Goal: Find specific page/section: Find specific page/section

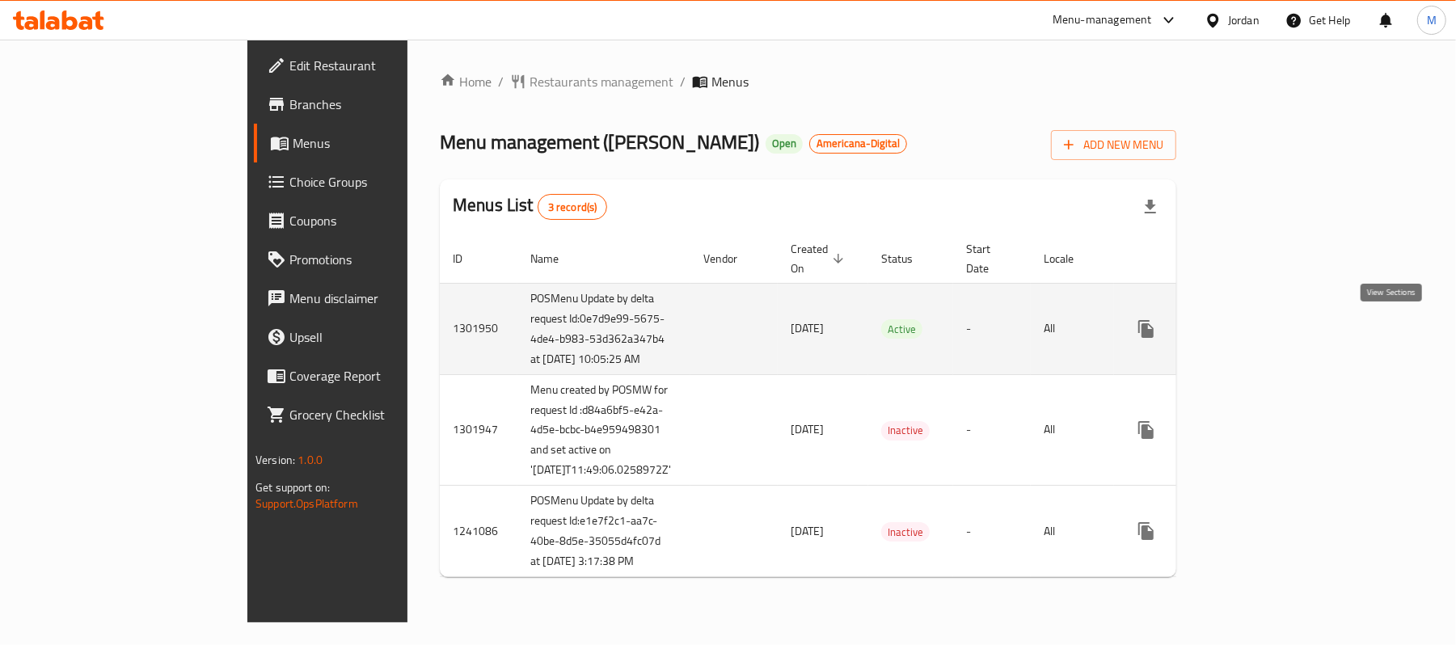
click at [1273, 331] on icon "enhanced table" at bounding box center [1262, 328] width 19 height 19
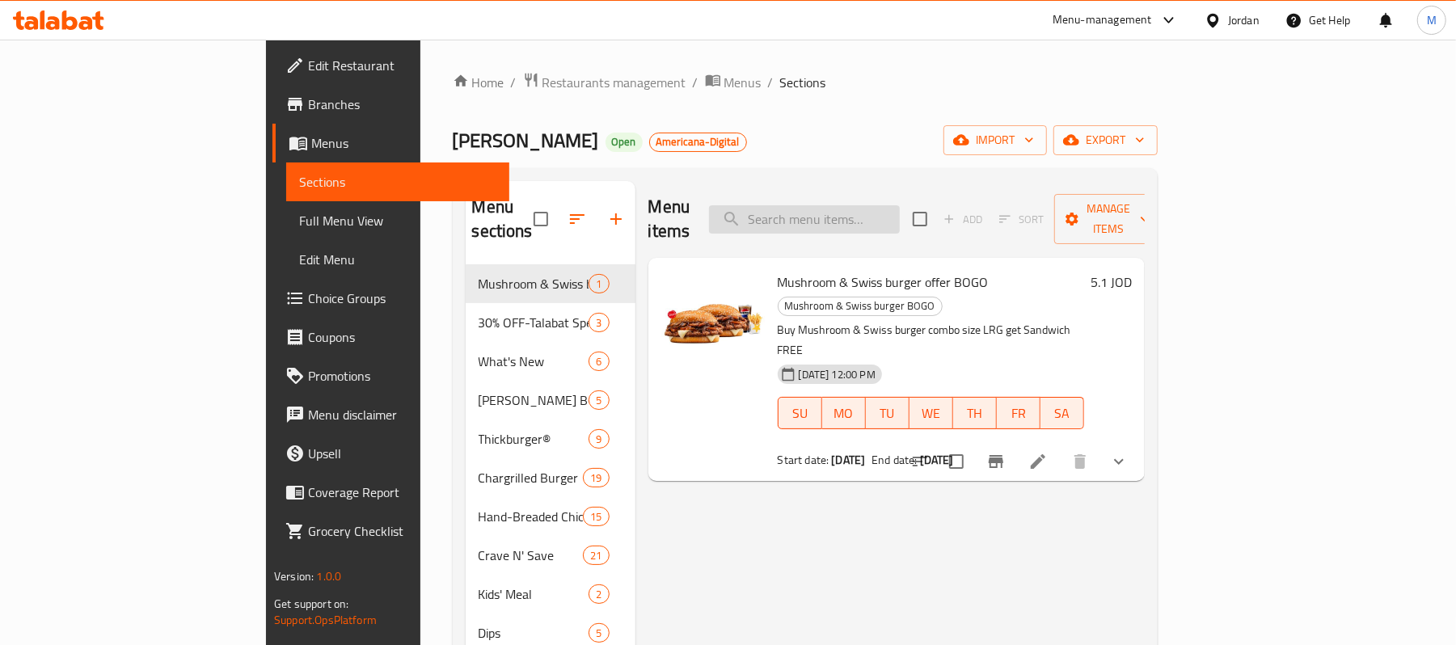
click at [886, 205] on input "search" at bounding box center [804, 219] width 191 height 28
paste input "Mix & Match Box for 3"
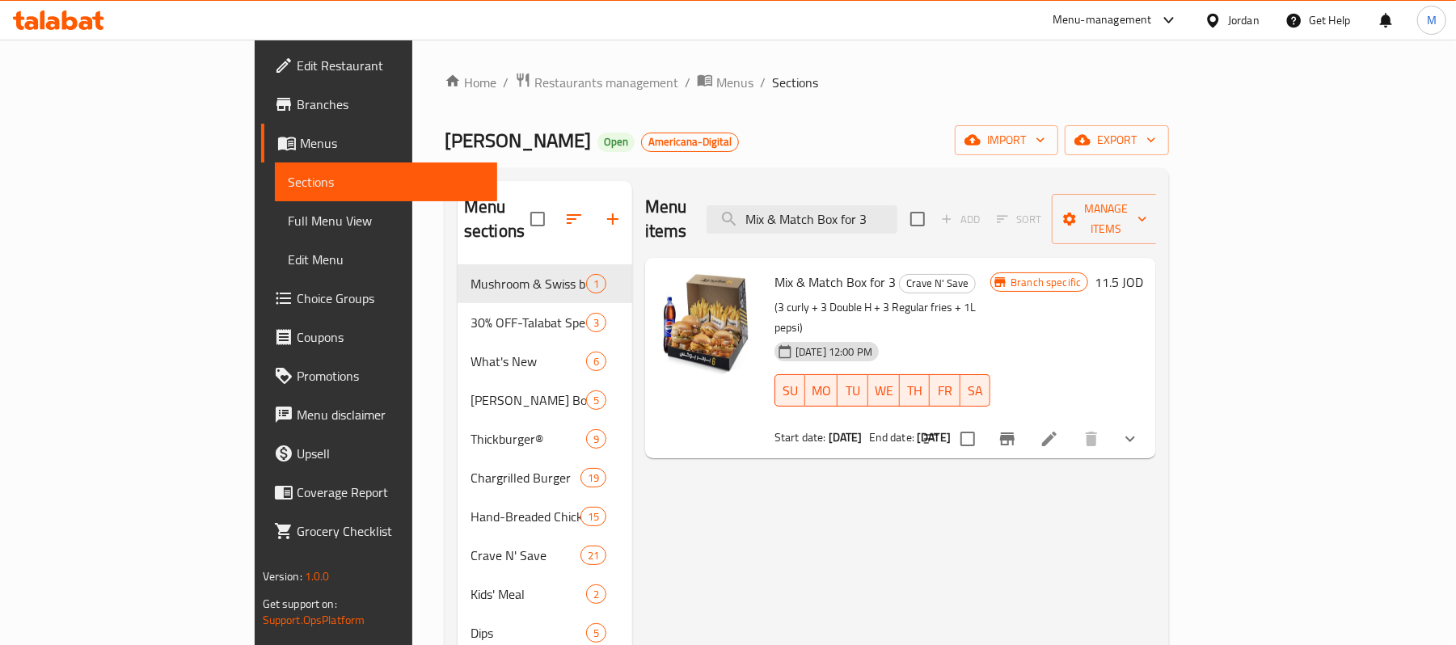
type input "Mix & Match Box for 3"
click at [300, 137] on span "Menus" at bounding box center [392, 142] width 185 height 19
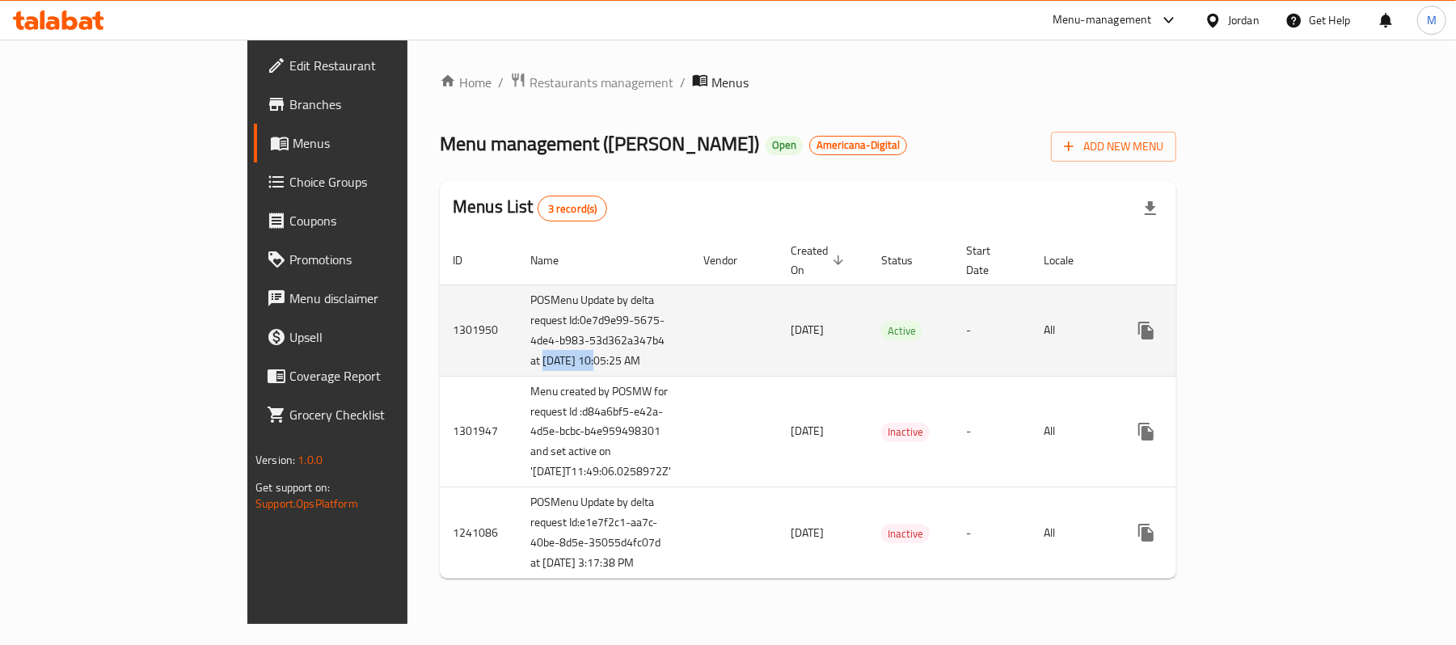
drag, startPoint x: 364, startPoint y: 386, endPoint x: 419, endPoint y: 389, distance: 55.1
click at [517, 376] on td "POSMenu Update by delta request Id:0e7d9e99-5675-4de4-b983-53d362a347b4 at [DAT…" at bounding box center [603, 330] width 173 height 91
click at [1273, 333] on icon "enhanced table" at bounding box center [1262, 330] width 19 height 19
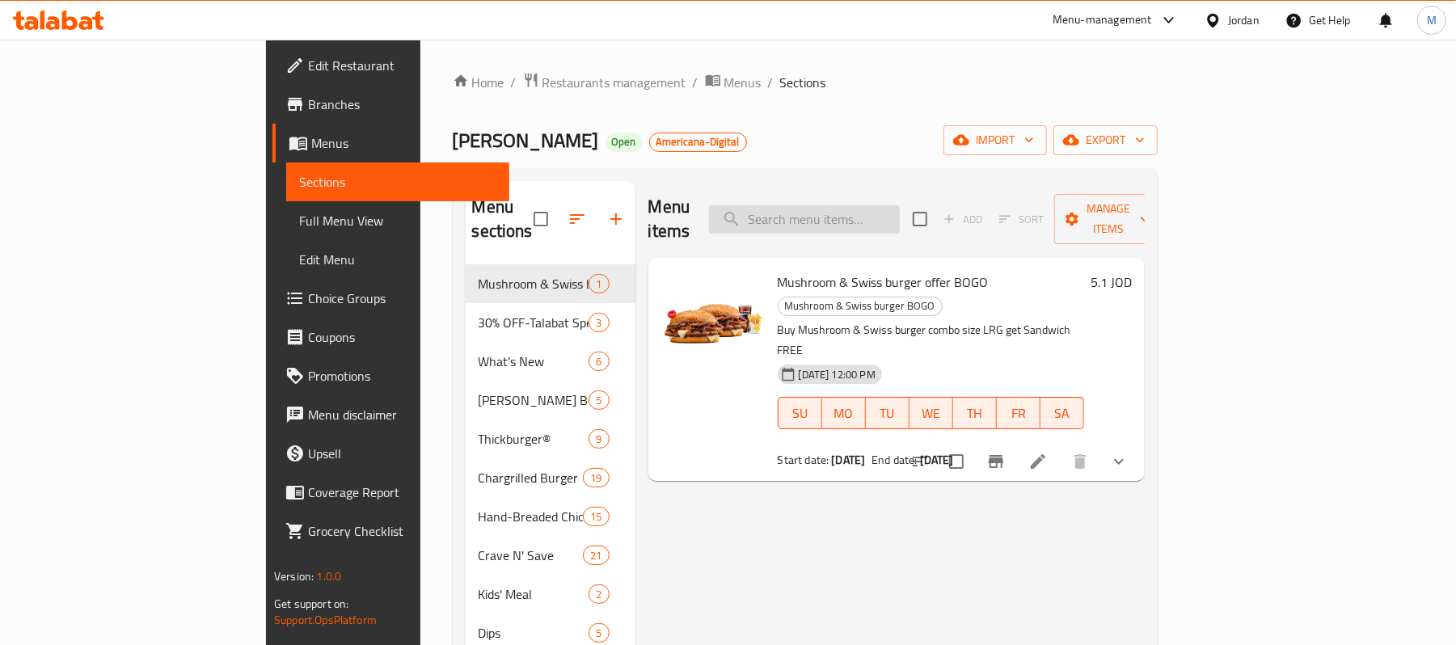
click at [893, 210] on input "search" at bounding box center [804, 219] width 191 height 28
paste input "Mix & Match Box for 2"
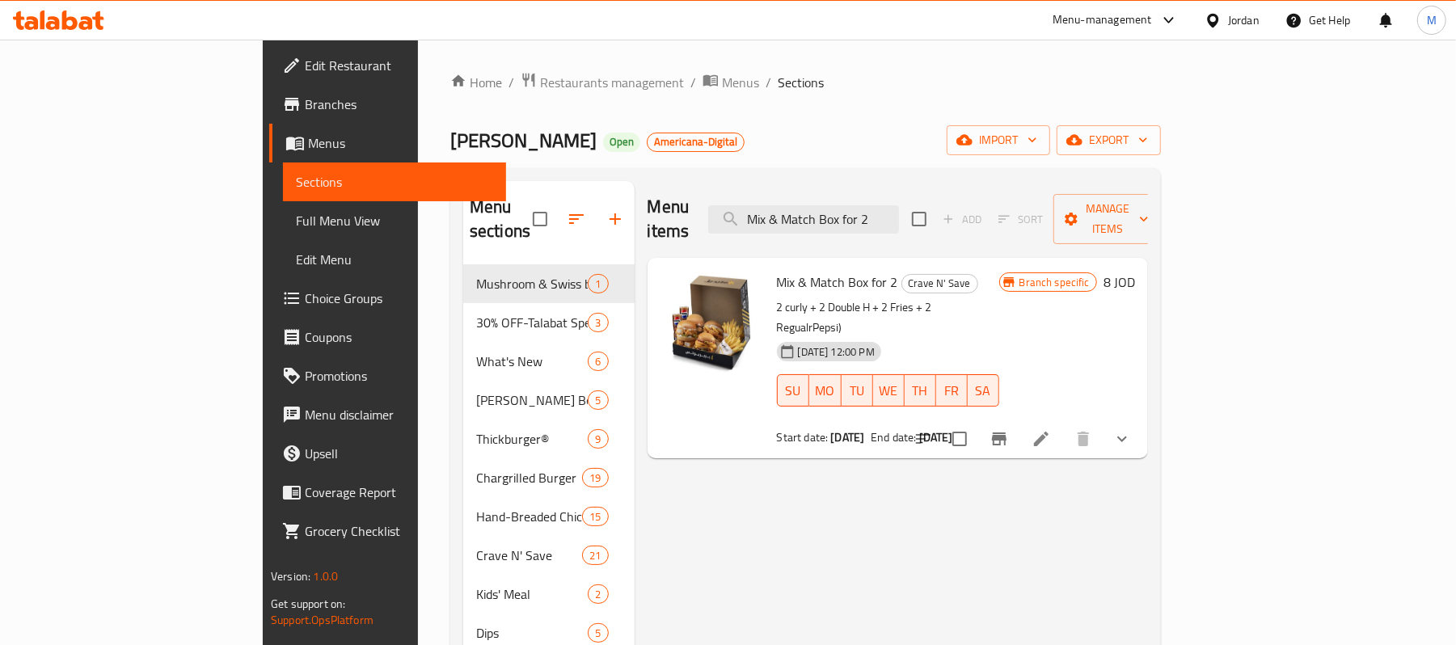
type input "Mix & Match Box for 2"
click at [1132, 429] on icon "show more" at bounding box center [1121, 438] width 19 height 19
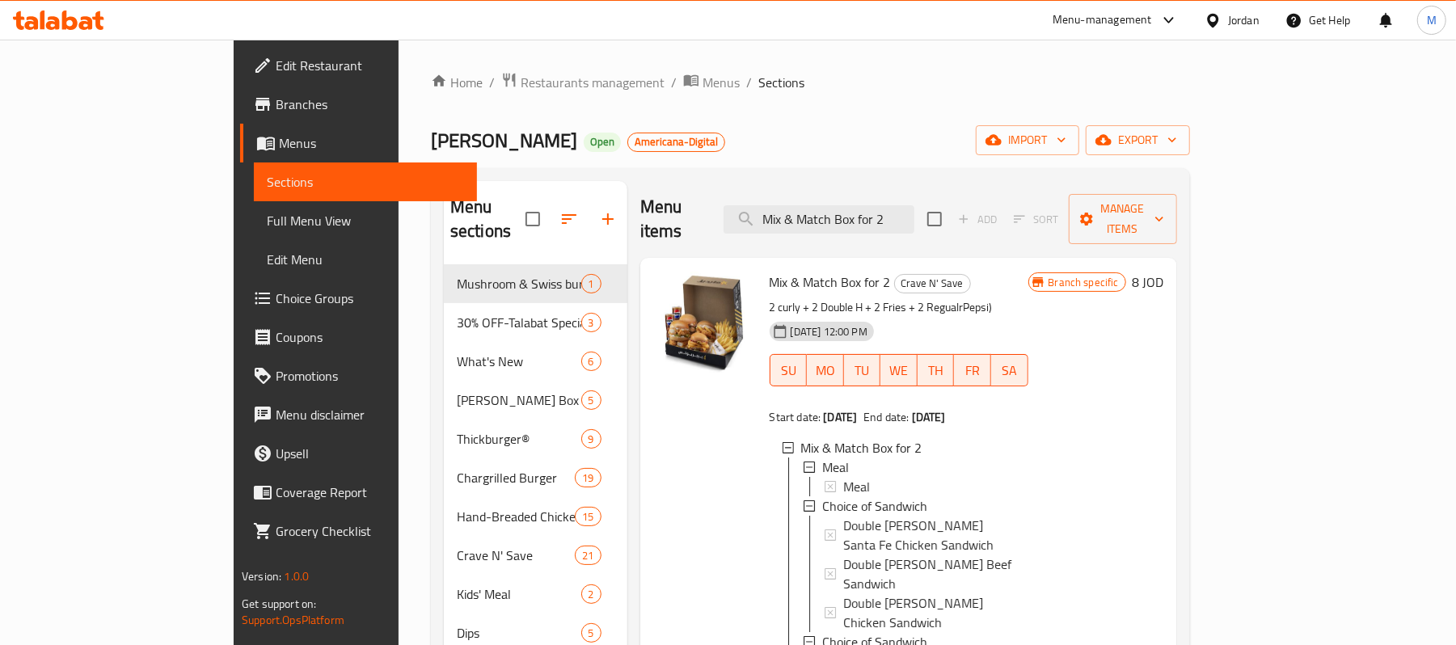
scroll to position [108, 0]
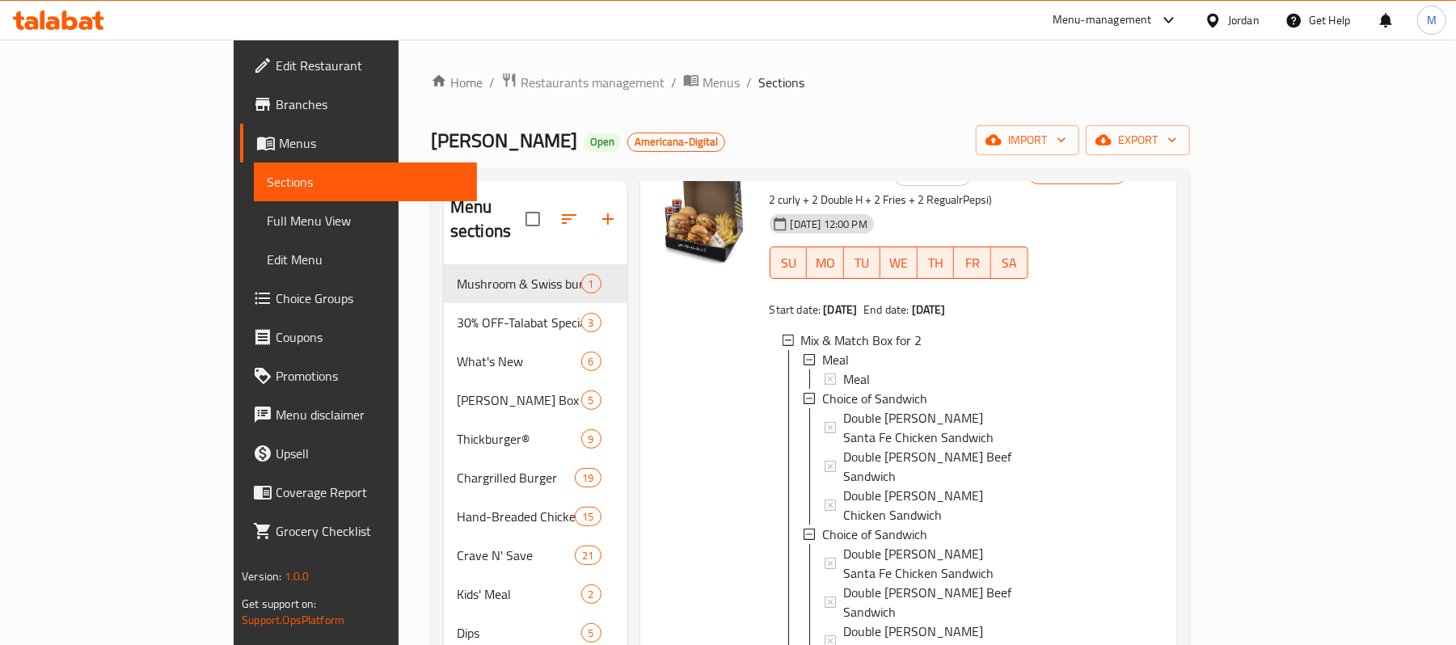
click at [276, 108] on span "Branches" at bounding box center [370, 104] width 188 height 19
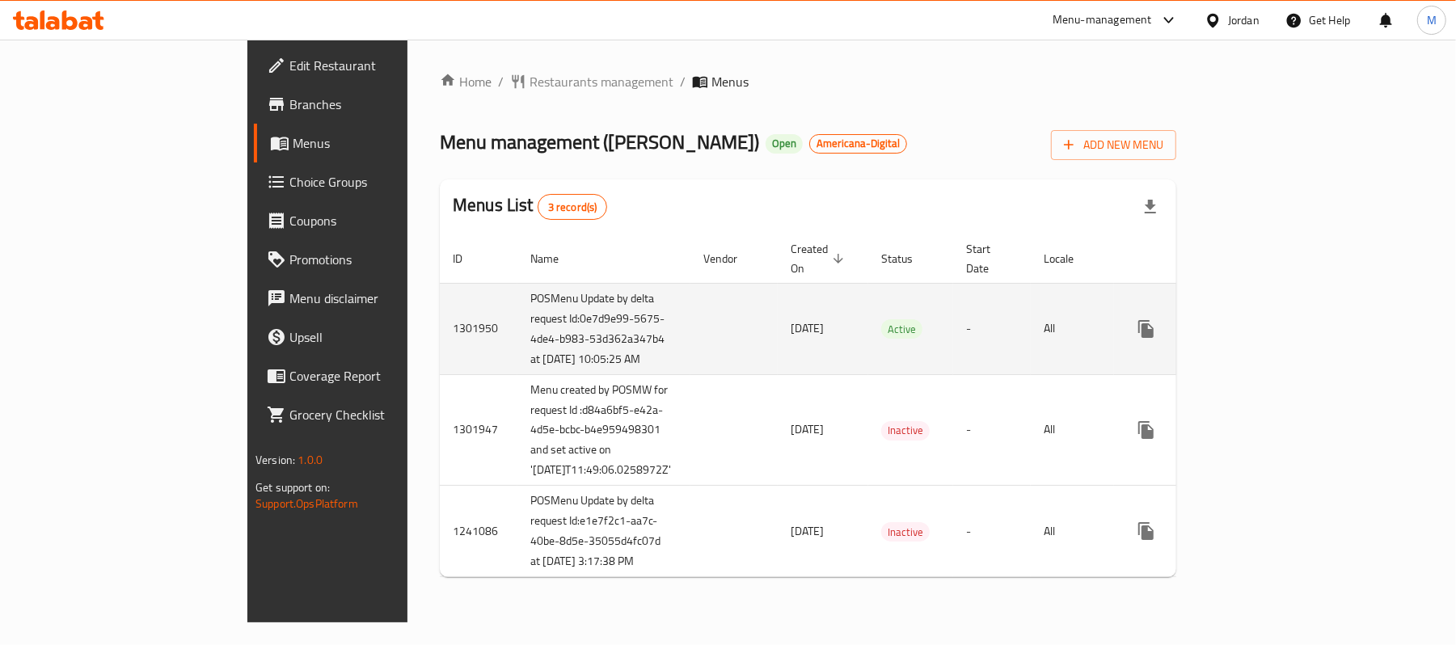
click at [1270, 333] on icon "enhanced table" at bounding box center [1263, 329] width 15 height 15
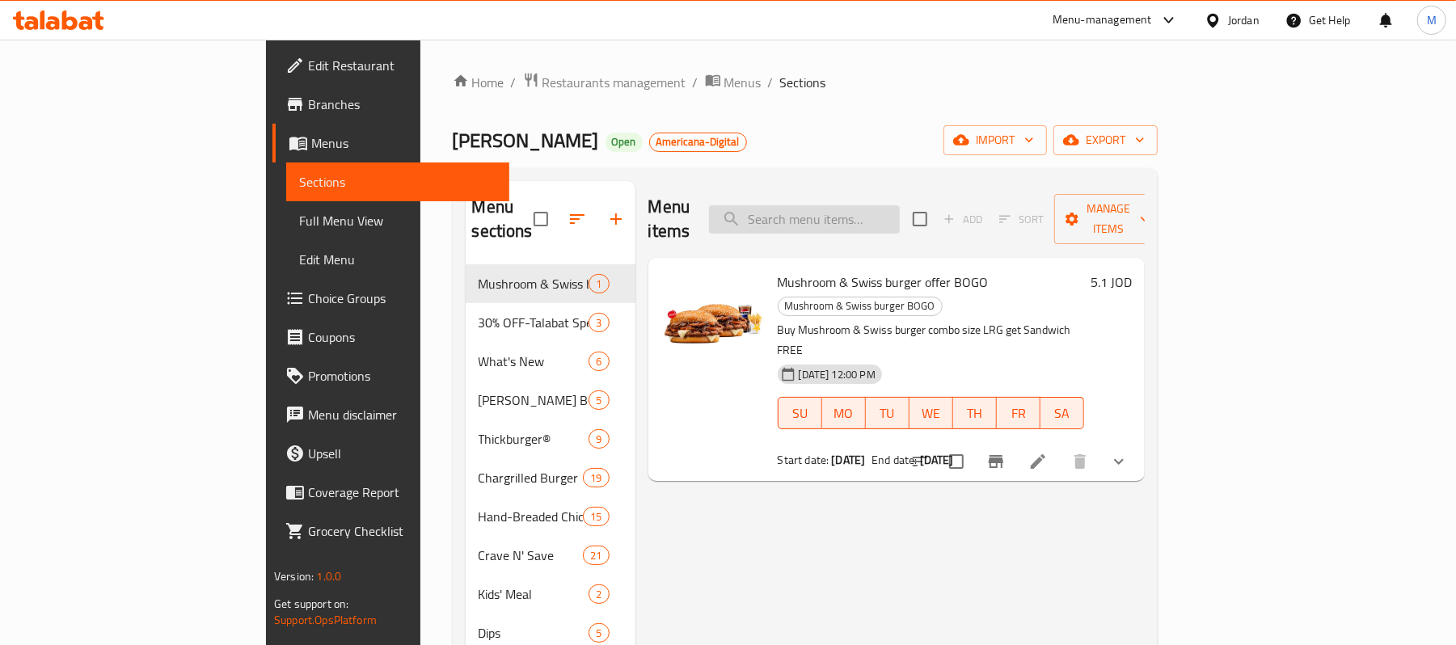
click at [868, 207] on input "search" at bounding box center [804, 219] width 191 height 28
click at [868, 207] on input "v" at bounding box center [804, 219] width 191 height 28
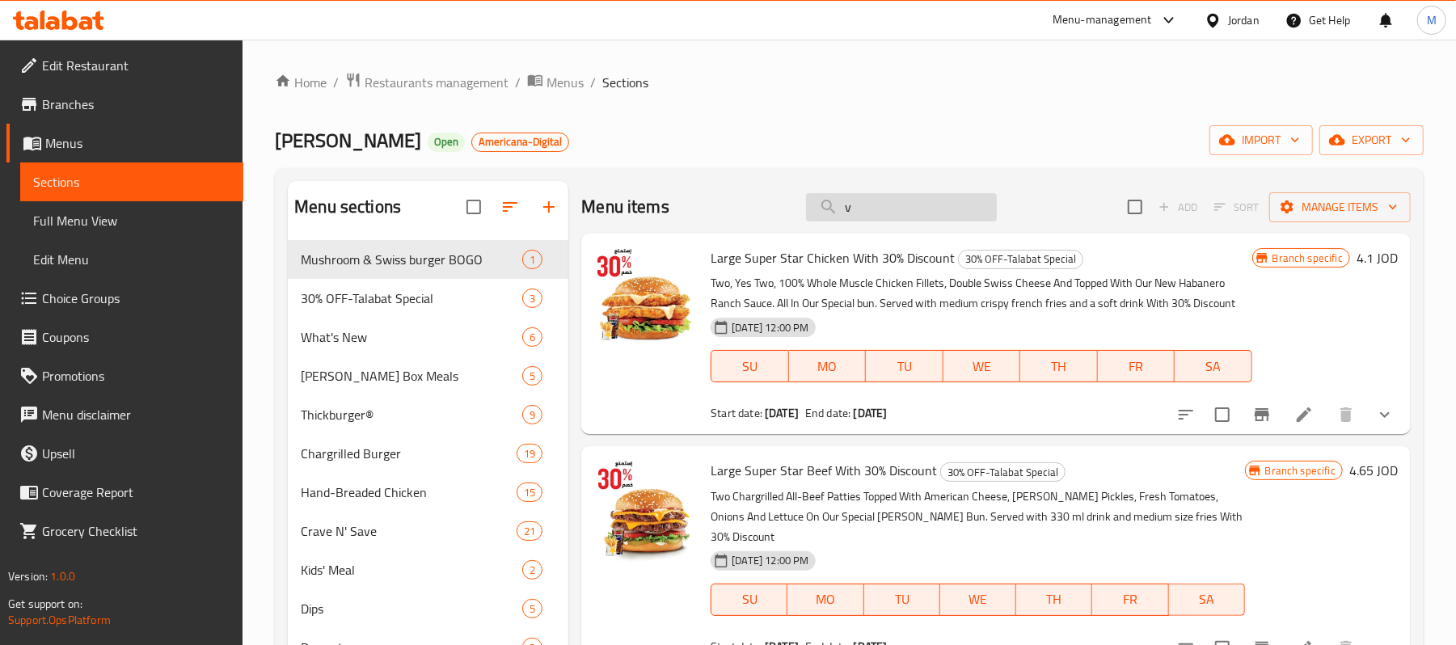
click at [868, 207] on input "v" at bounding box center [901, 207] width 191 height 28
paste input "Mix & Match Box for 2"
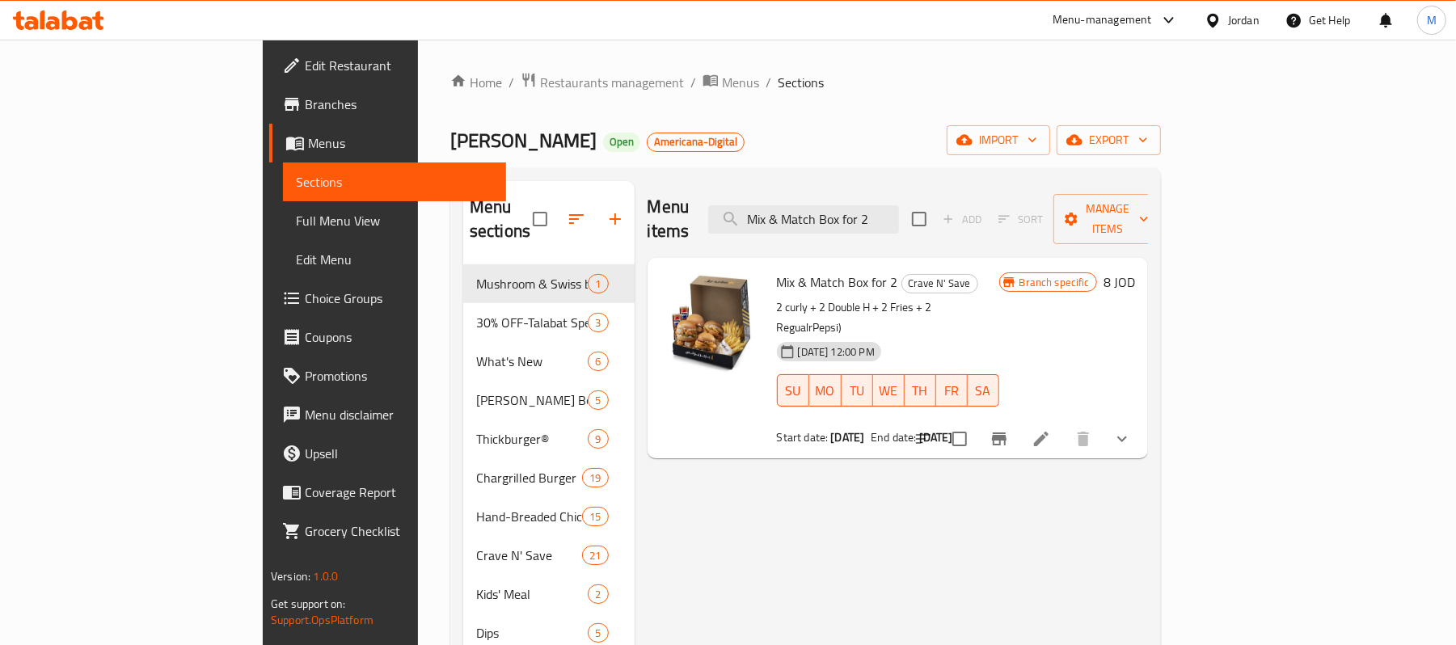
click at [1142, 420] on button "show more" at bounding box center [1122, 439] width 39 height 39
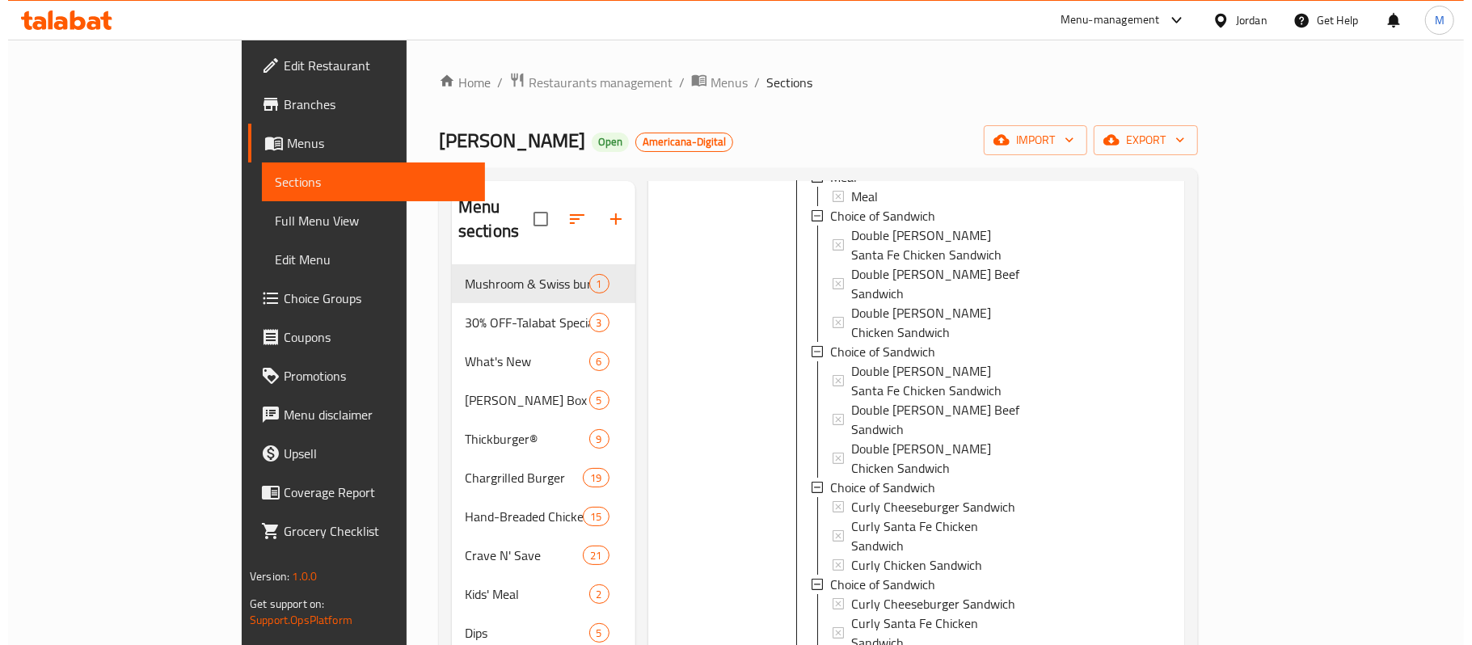
scroll to position [108, 0]
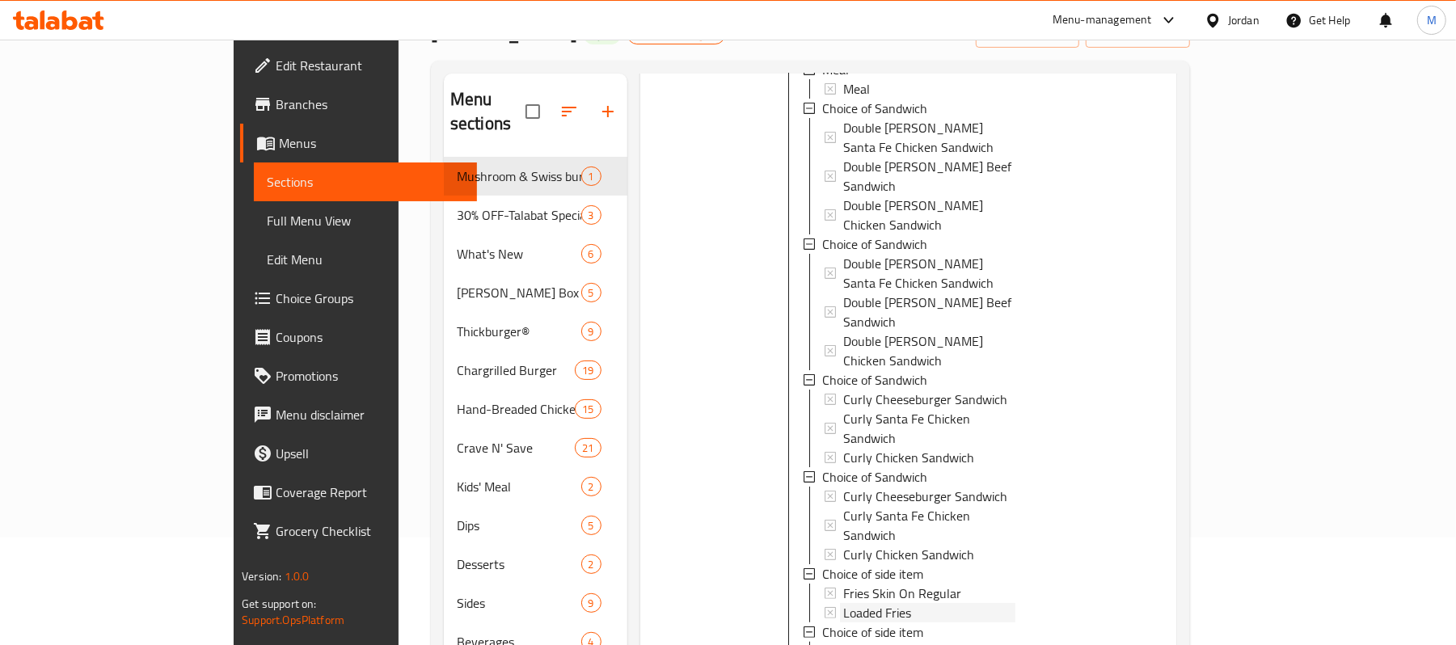
click at [901, 603] on div "Loaded Fries" at bounding box center [929, 612] width 172 height 19
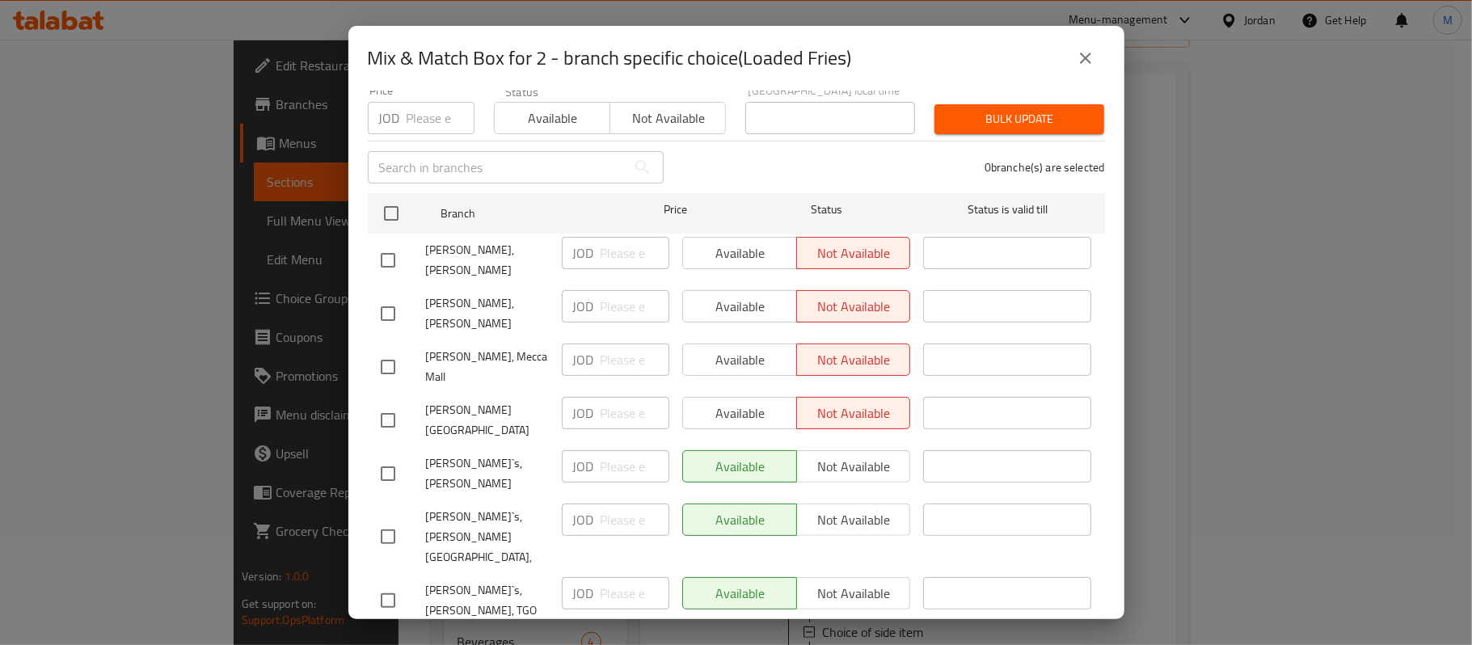
scroll to position [0, 0]
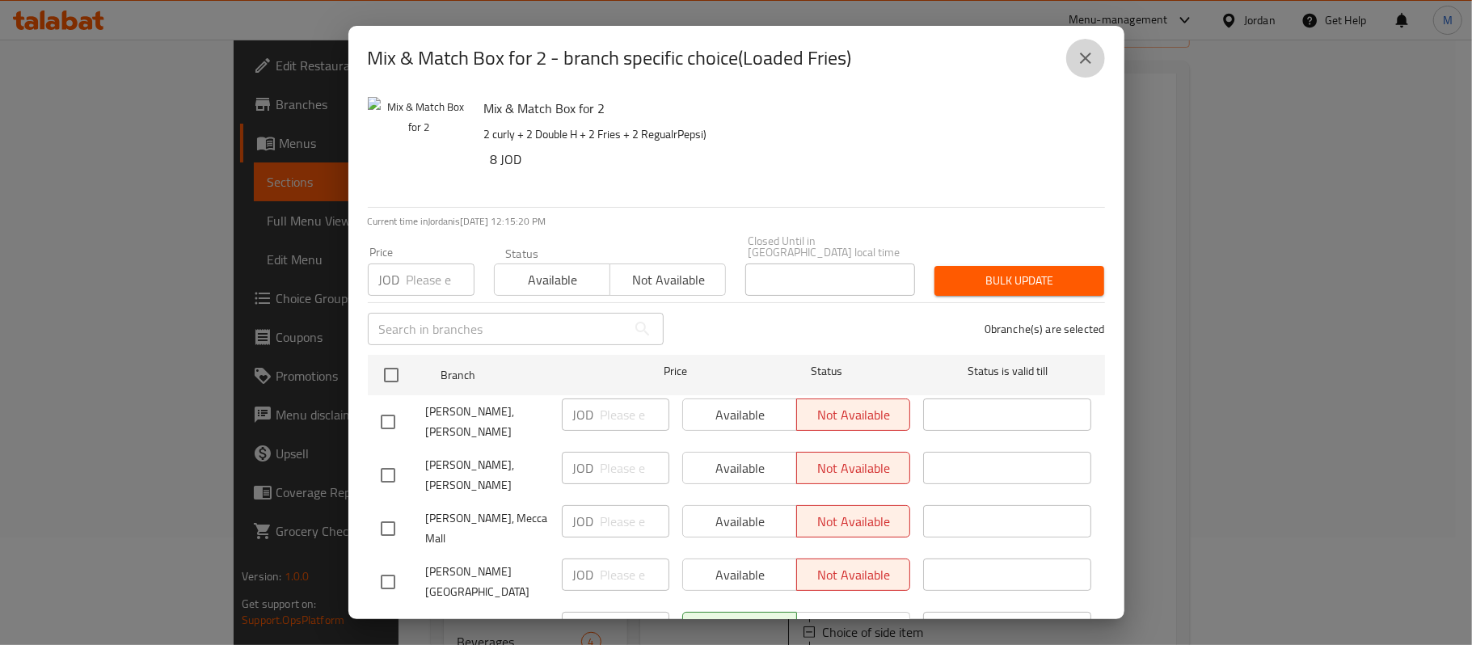
click at [1078, 62] on icon "close" at bounding box center [1085, 58] width 19 height 19
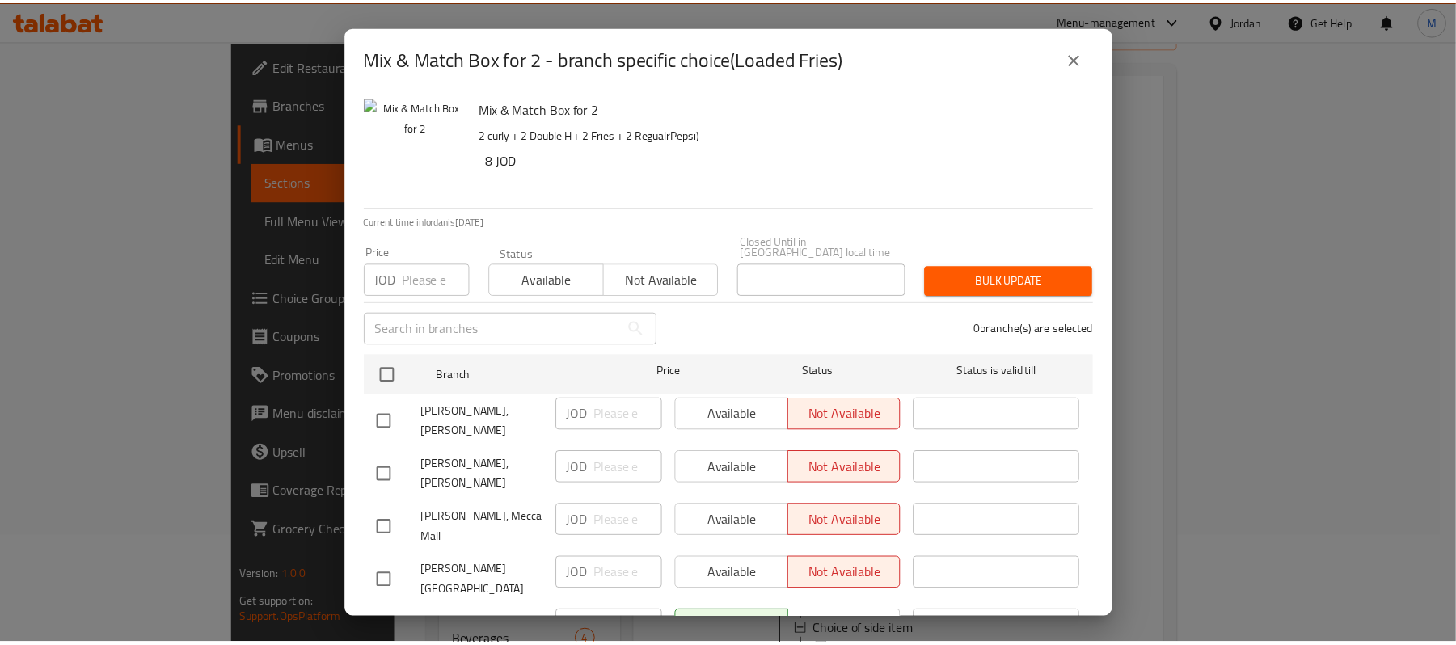
scroll to position [318, 0]
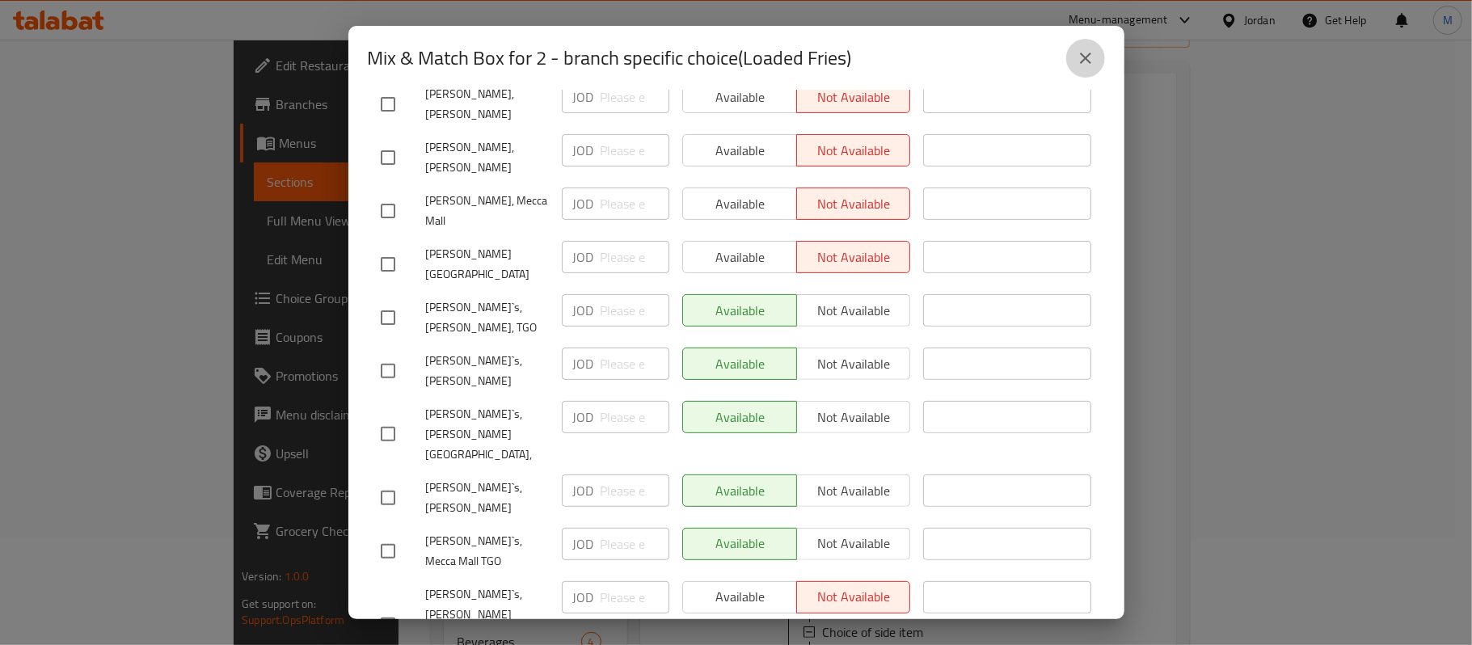
click at [1093, 52] on icon "close" at bounding box center [1085, 58] width 19 height 19
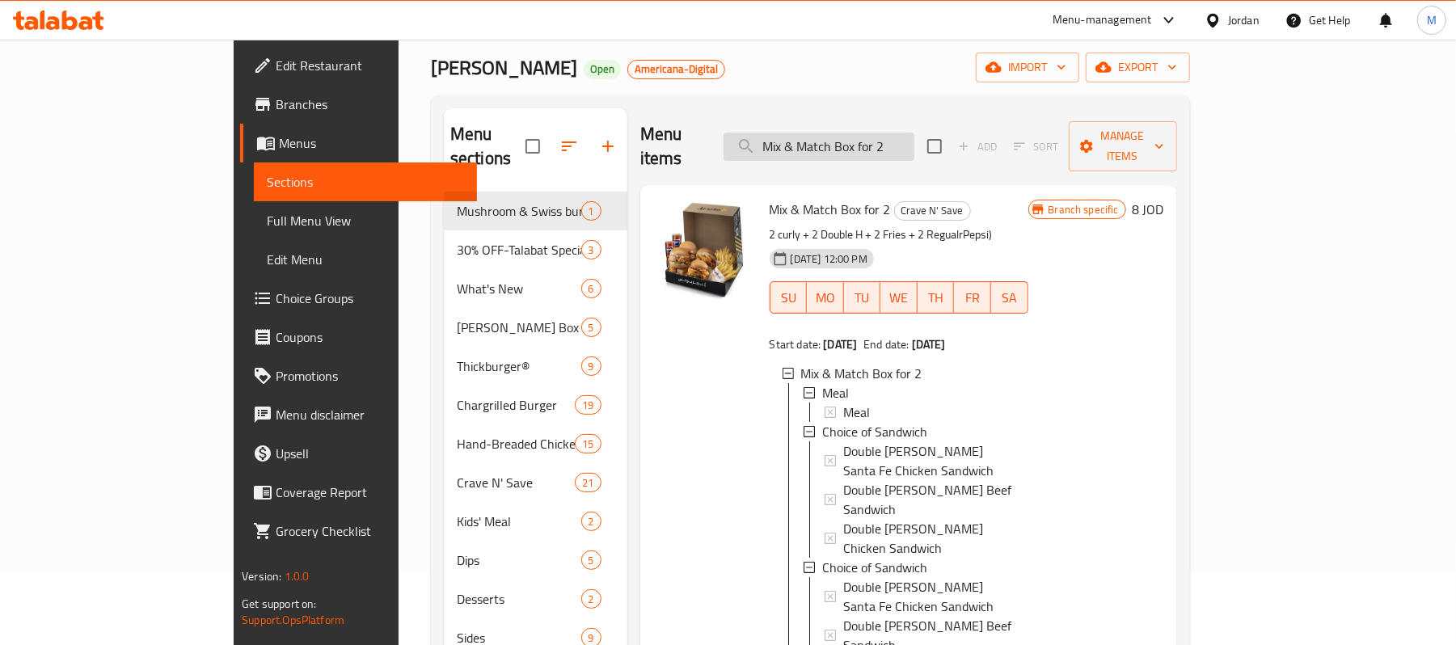
scroll to position [0, 0]
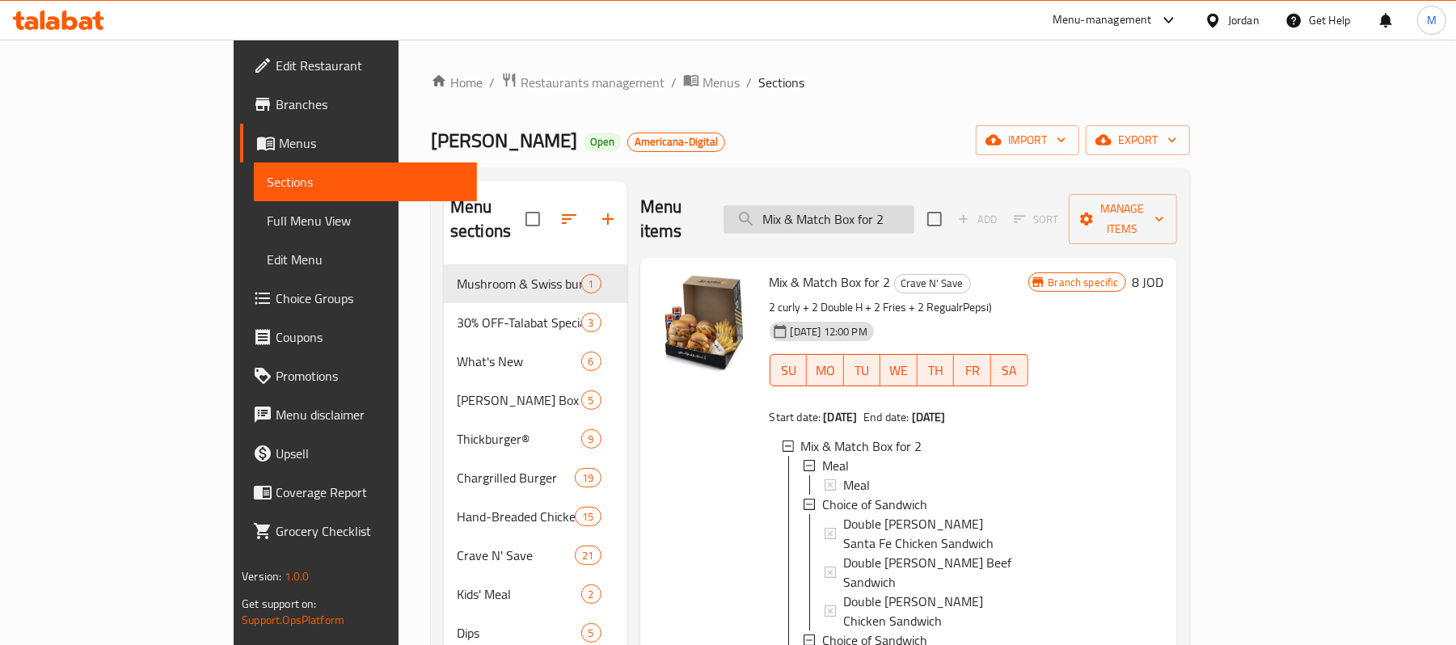
click at [876, 205] on input "Mix & Match Box for 2" at bounding box center [819, 219] width 191 height 28
paste input "3"
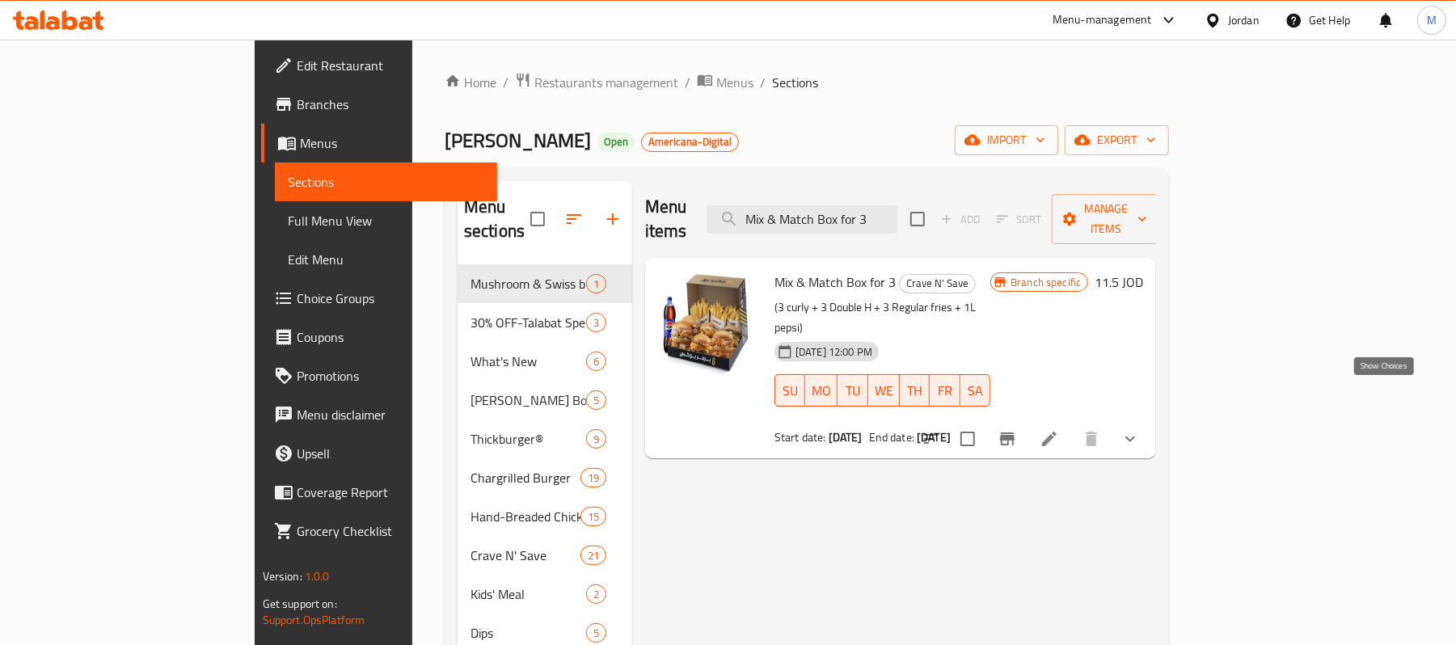
type input "Mix & Match Box for 3"
click at [1140, 429] on icon "show more" at bounding box center [1130, 438] width 19 height 19
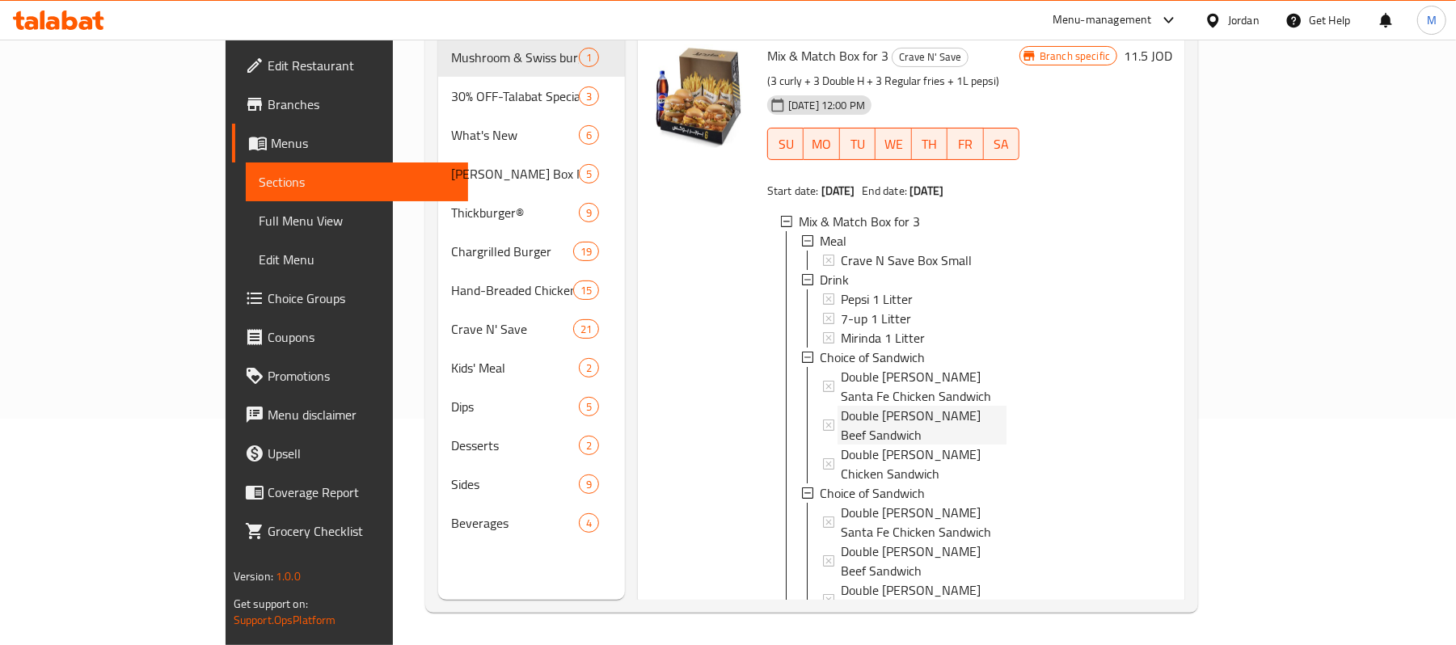
click at [841, 406] on span "Double [PERSON_NAME] Beef Sandwich" at bounding box center [924, 425] width 166 height 39
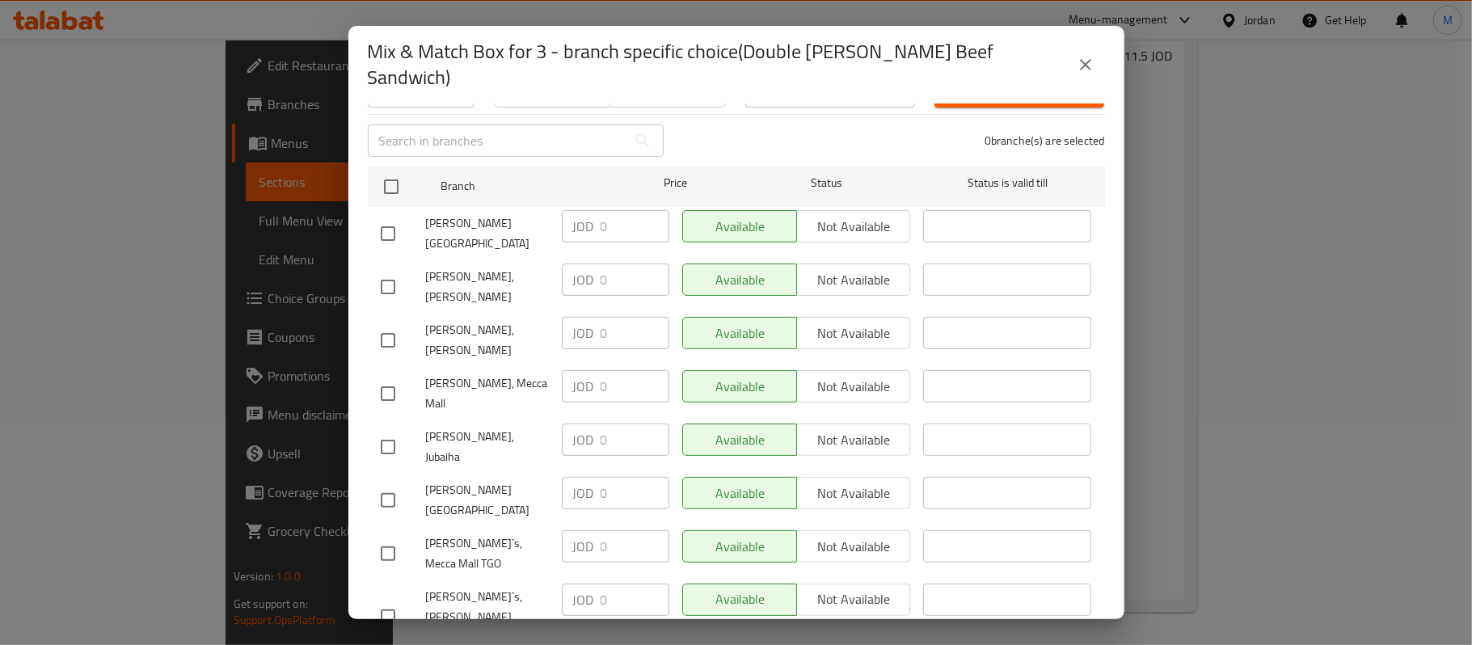
scroll to position [318, 0]
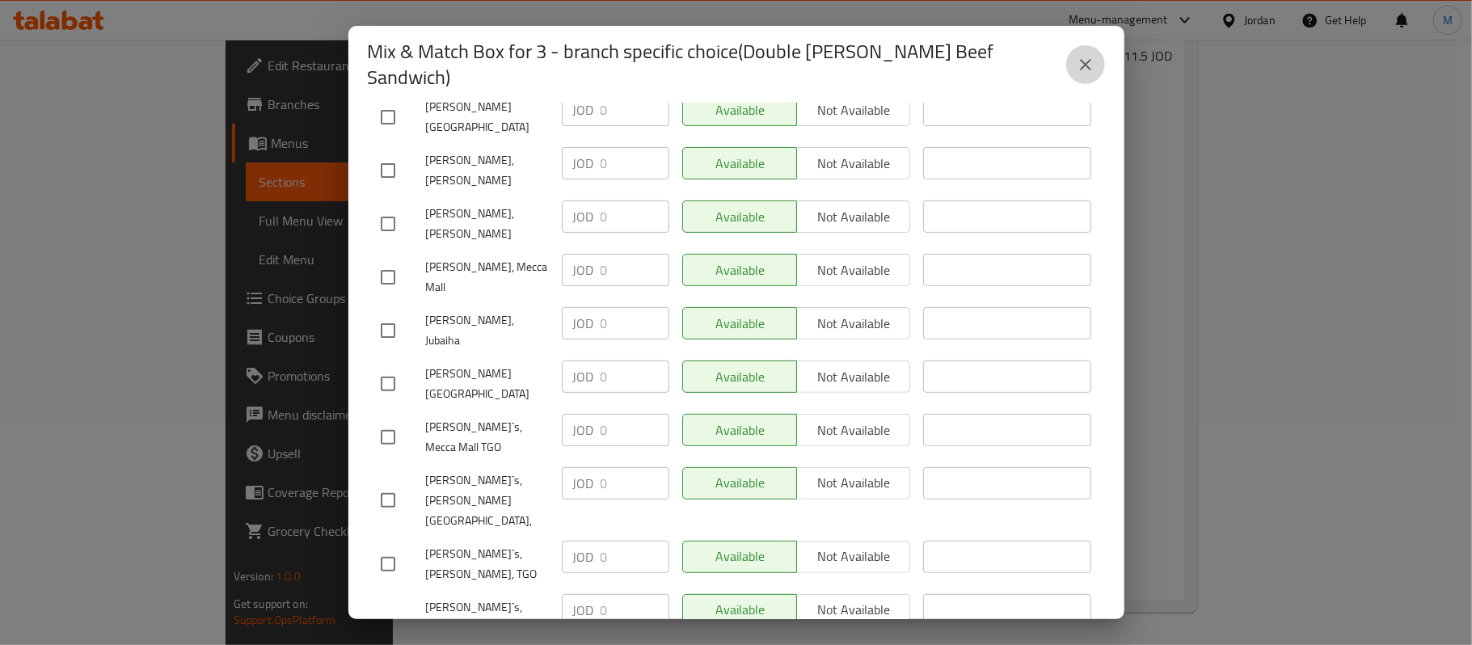
click at [1085, 55] on icon "close" at bounding box center [1085, 64] width 19 height 19
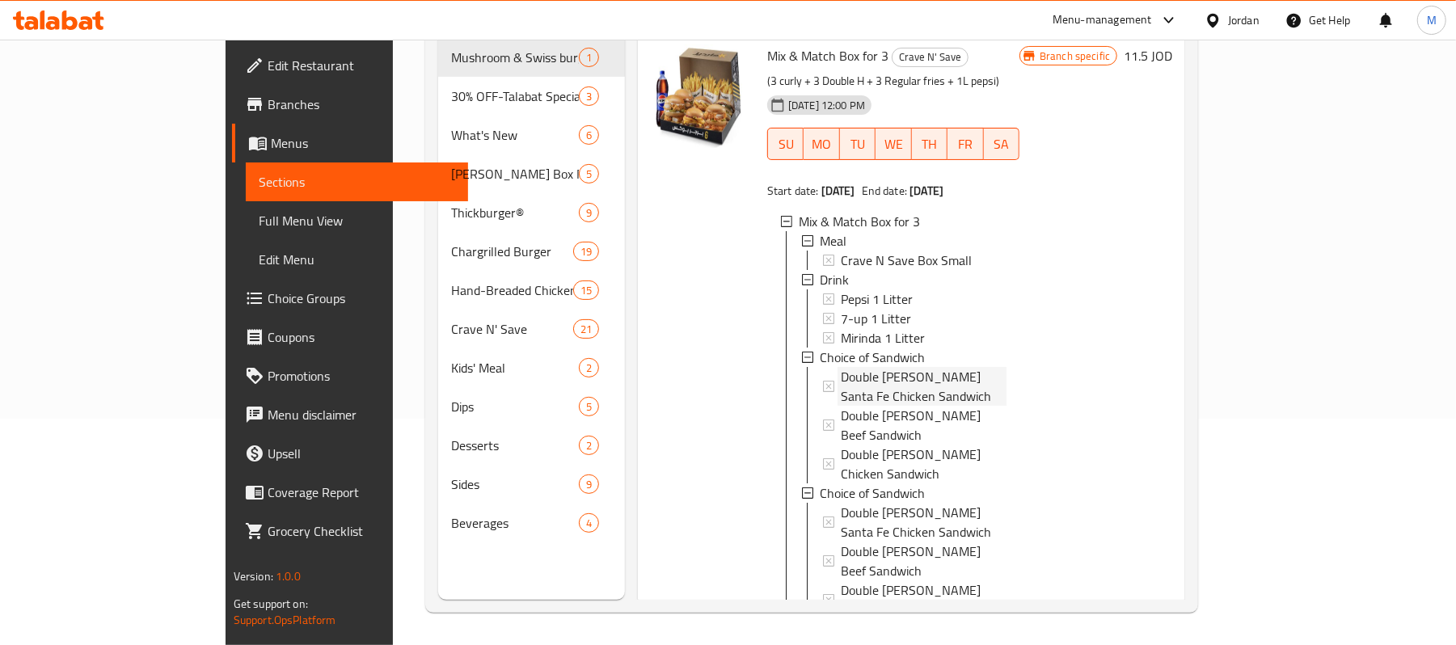
click at [949, 367] on span "Double [PERSON_NAME] Santa Fe Chicken Sandwich" at bounding box center [924, 386] width 166 height 39
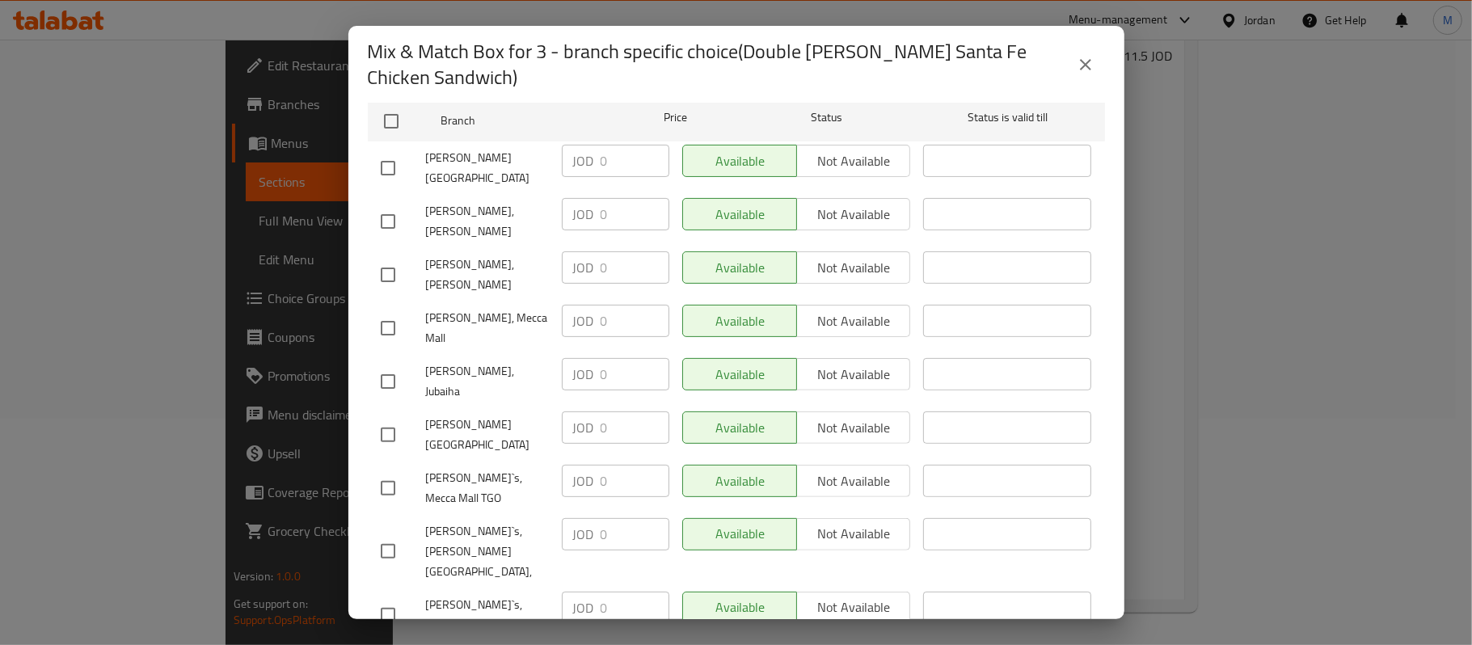
scroll to position [331, 0]
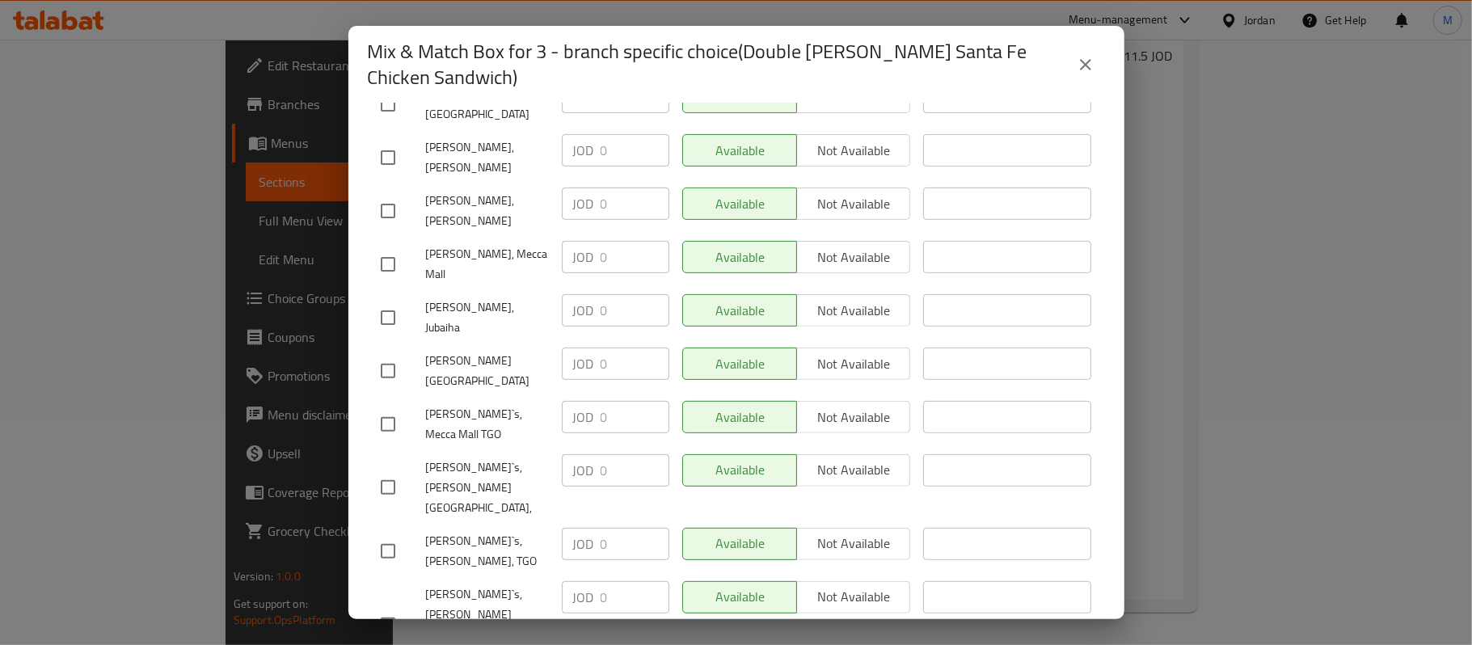
click at [1087, 69] on icon "close" at bounding box center [1085, 64] width 19 height 19
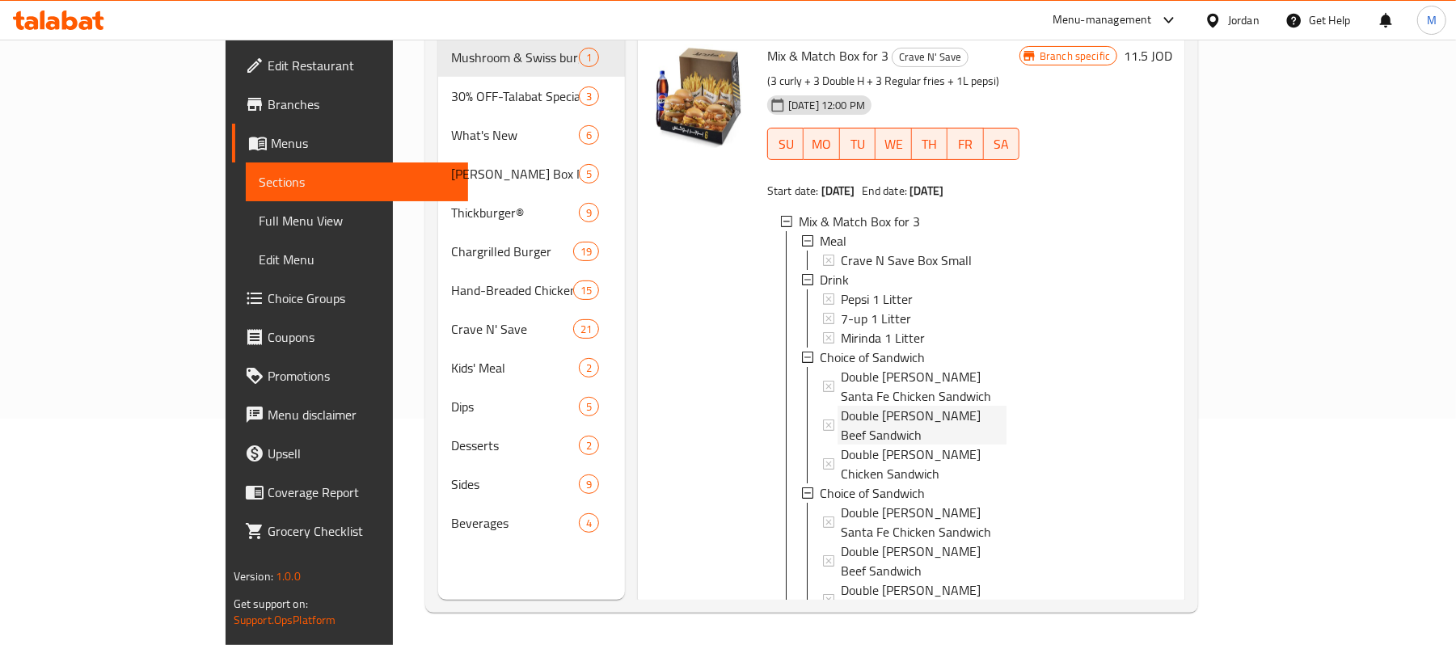
click at [949, 406] on div "Double [PERSON_NAME] Beef Sandwich" at bounding box center [924, 425] width 166 height 39
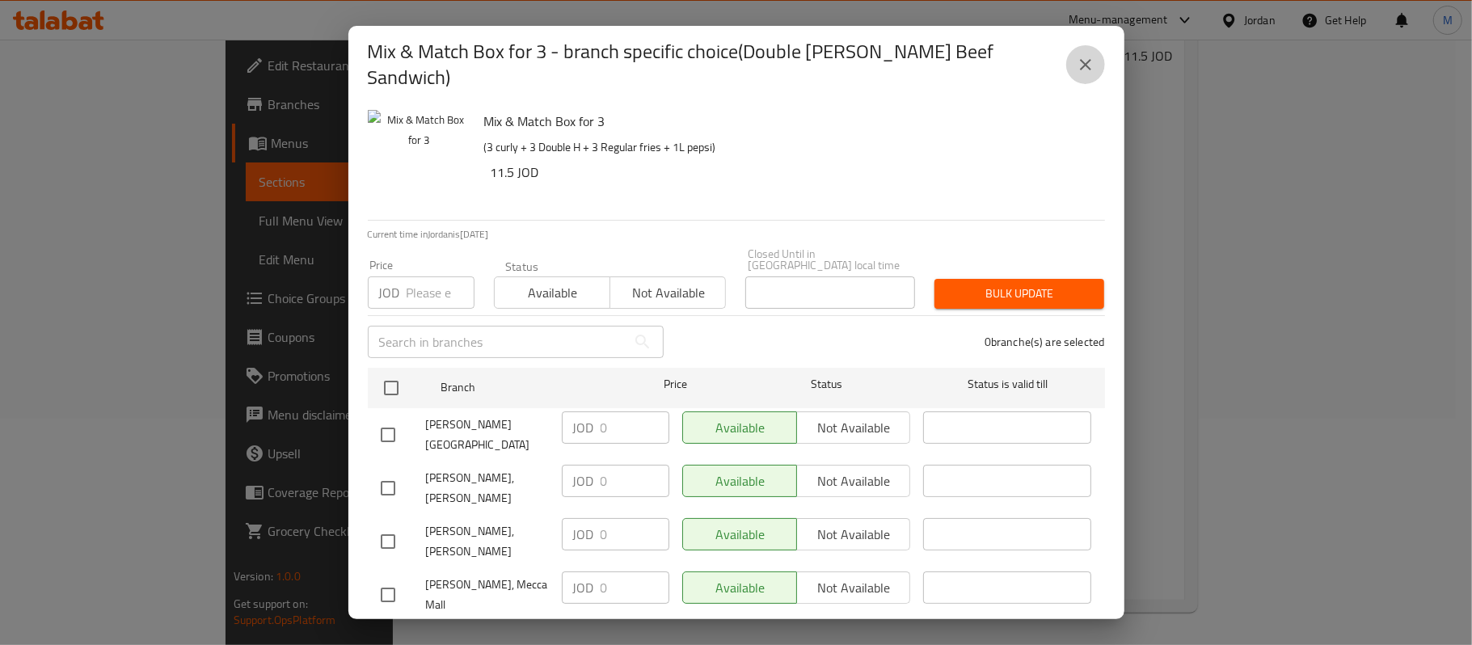
click at [1078, 55] on icon "close" at bounding box center [1085, 64] width 19 height 19
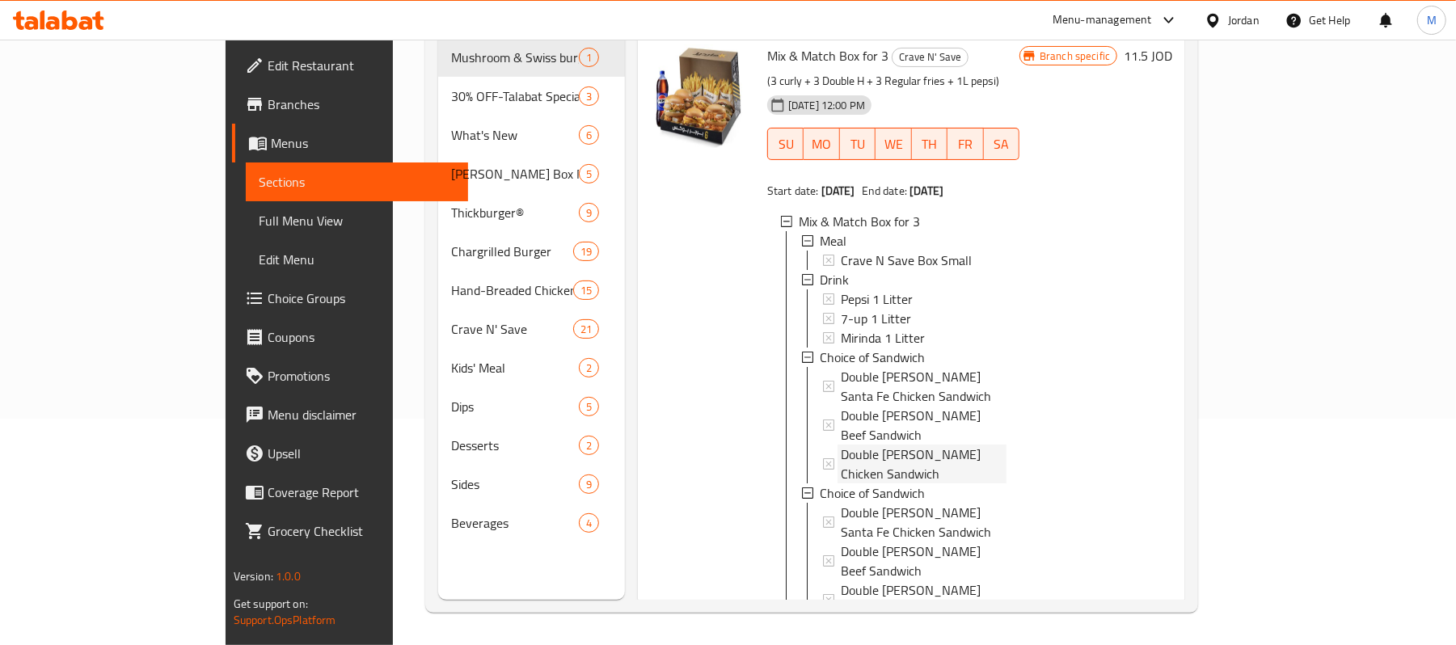
click at [841, 445] on span "Double [PERSON_NAME] Chicken Sandwich" at bounding box center [924, 464] width 166 height 39
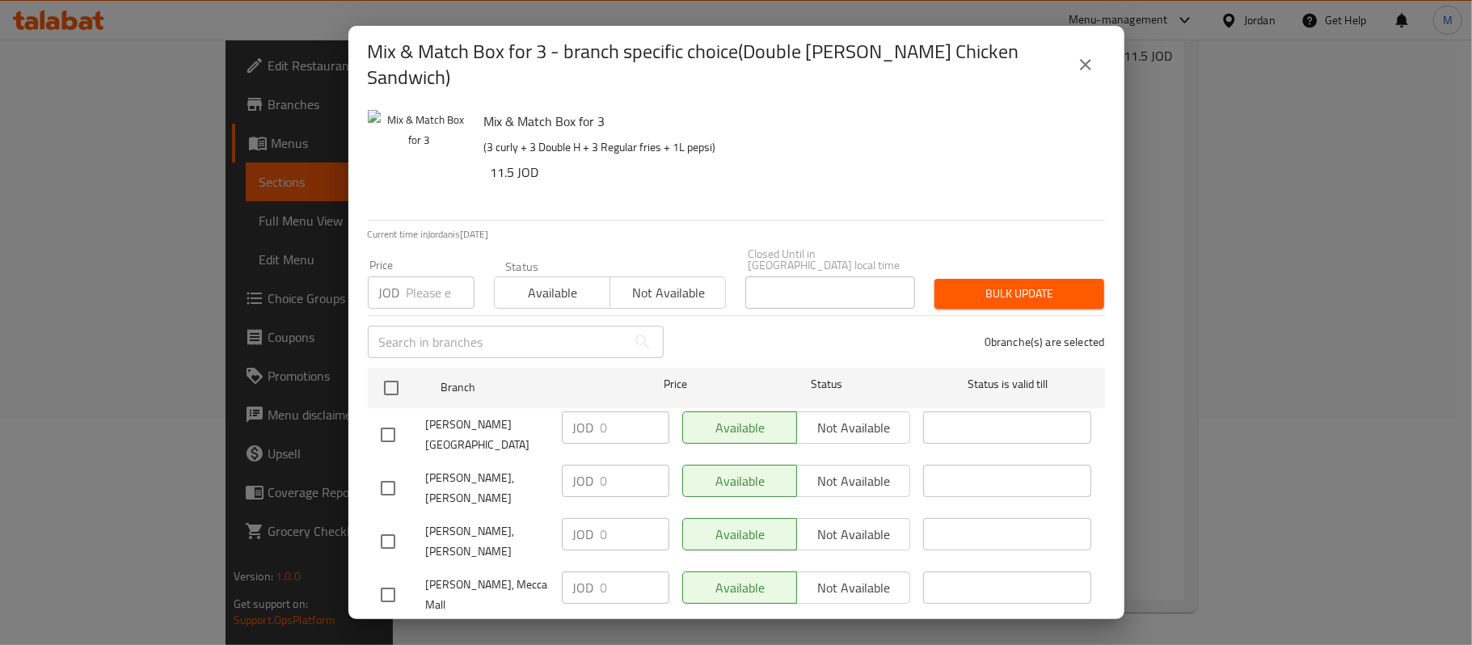
click at [1090, 55] on icon "close" at bounding box center [1085, 64] width 19 height 19
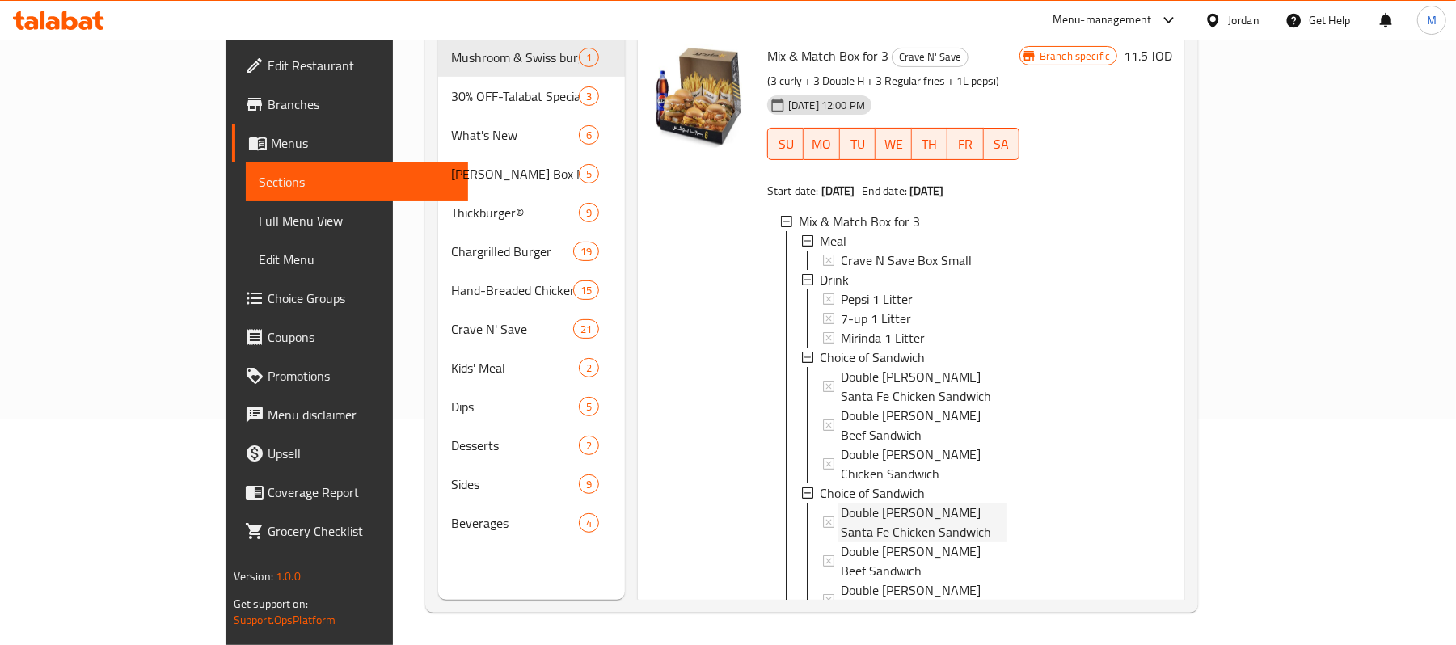
click at [881, 503] on span "Double [PERSON_NAME] Santa Fe Chicken Sandwich" at bounding box center [924, 522] width 166 height 39
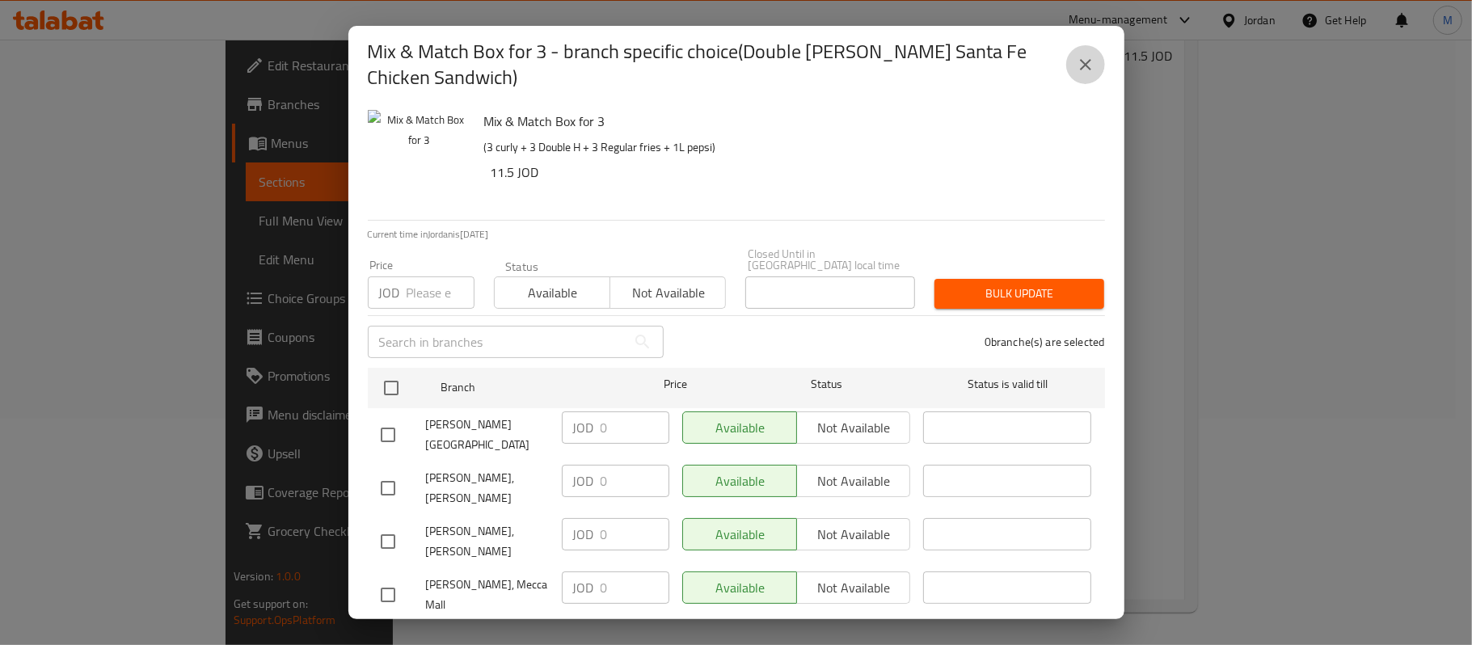
click at [1093, 65] on icon "close" at bounding box center [1085, 64] width 19 height 19
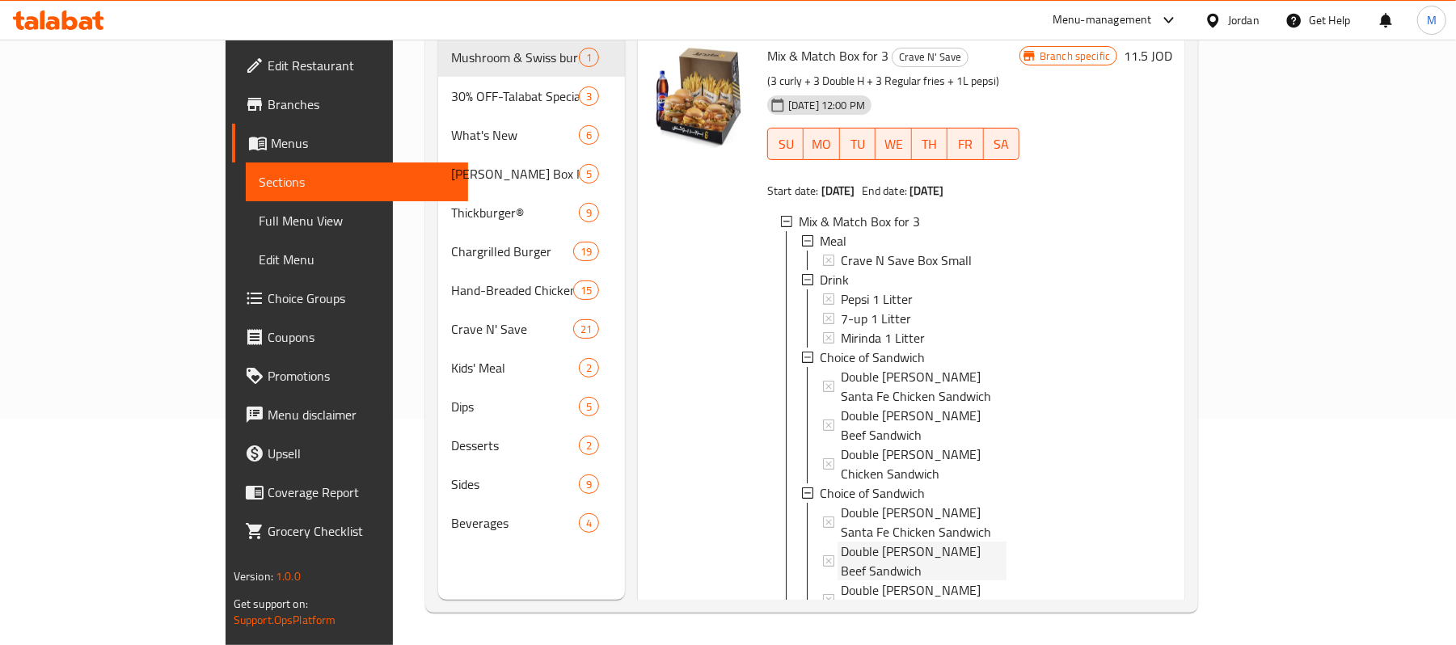
click at [858, 542] on span "Double [PERSON_NAME] Beef Sandwich" at bounding box center [924, 561] width 166 height 39
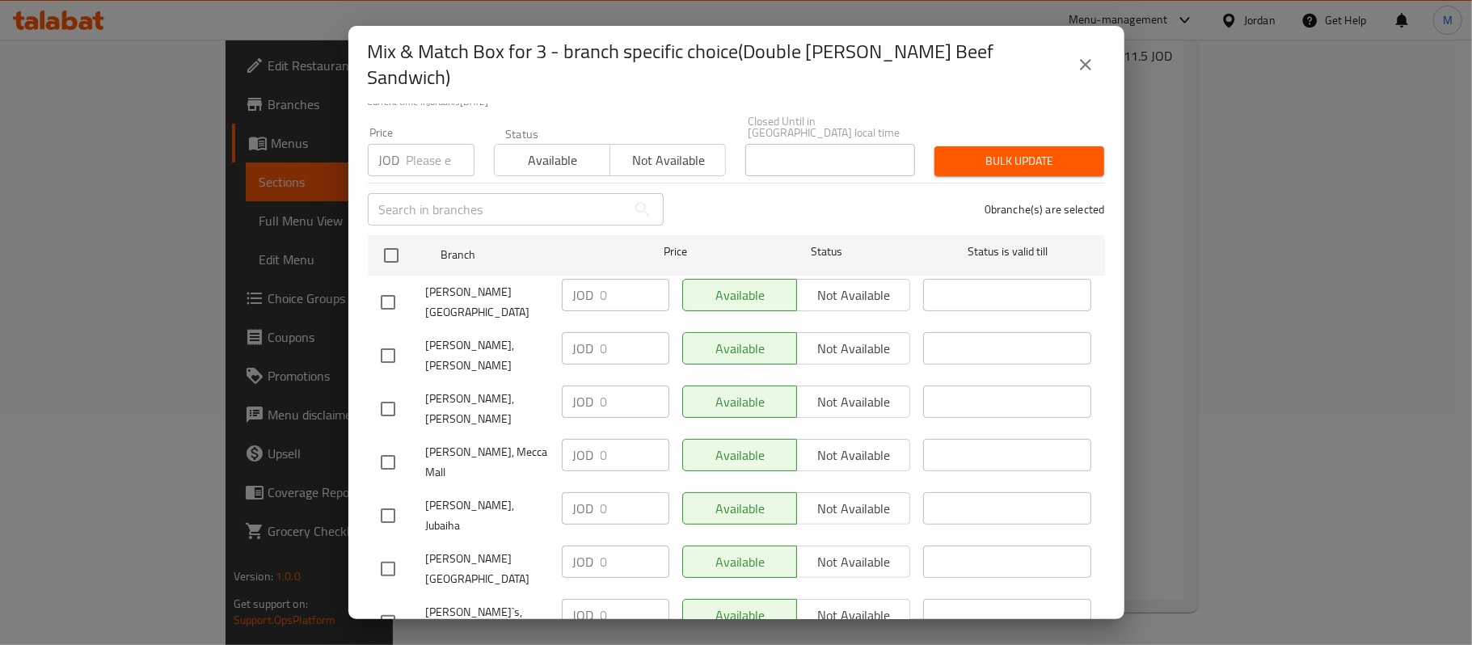
scroll to position [318, 0]
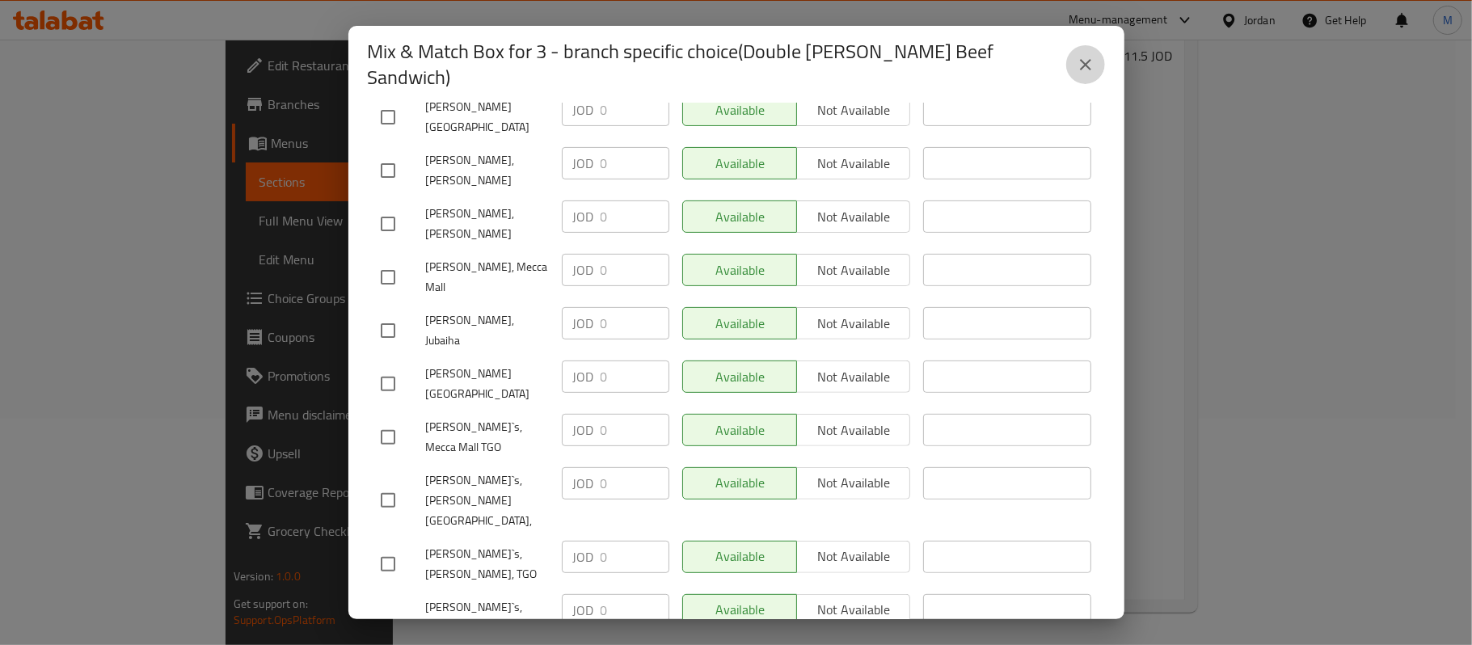
click at [1096, 45] on button "close" at bounding box center [1085, 64] width 39 height 39
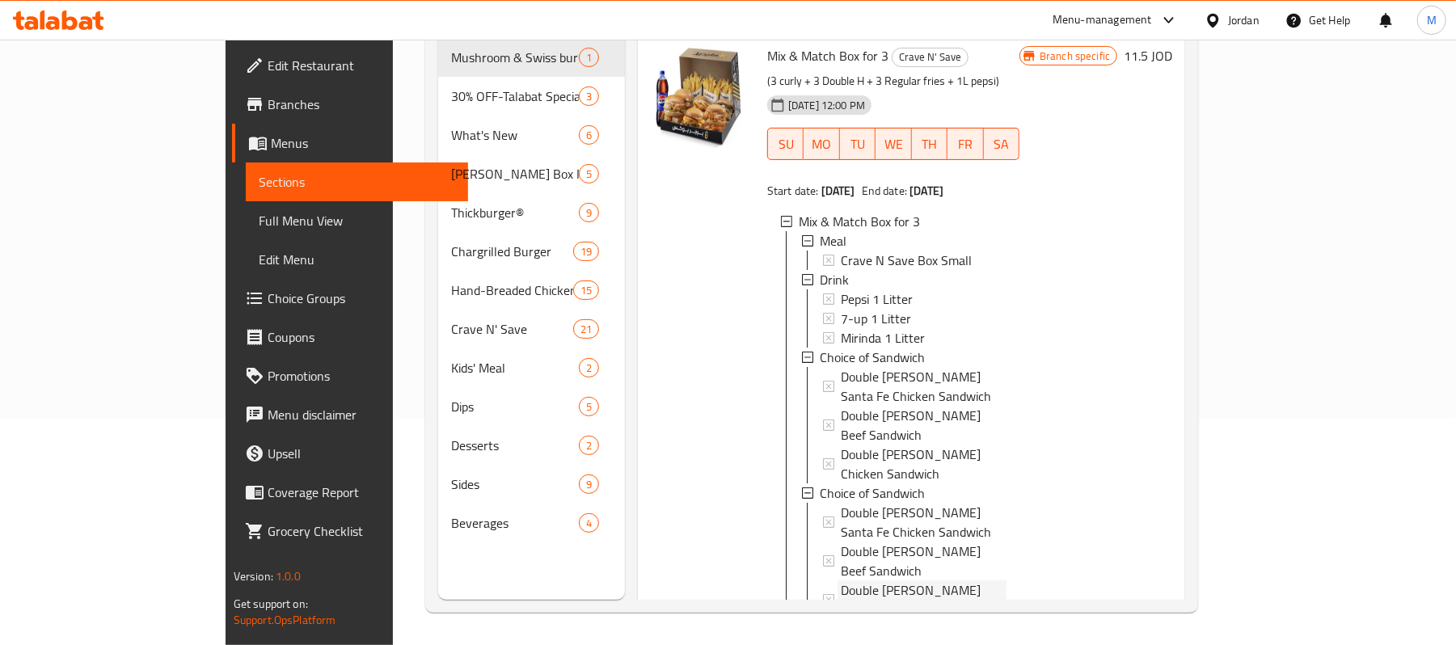
click at [841, 580] on span "Double [PERSON_NAME] Chicken Sandwich" at bounding box center [924, 599] width 166 height 39
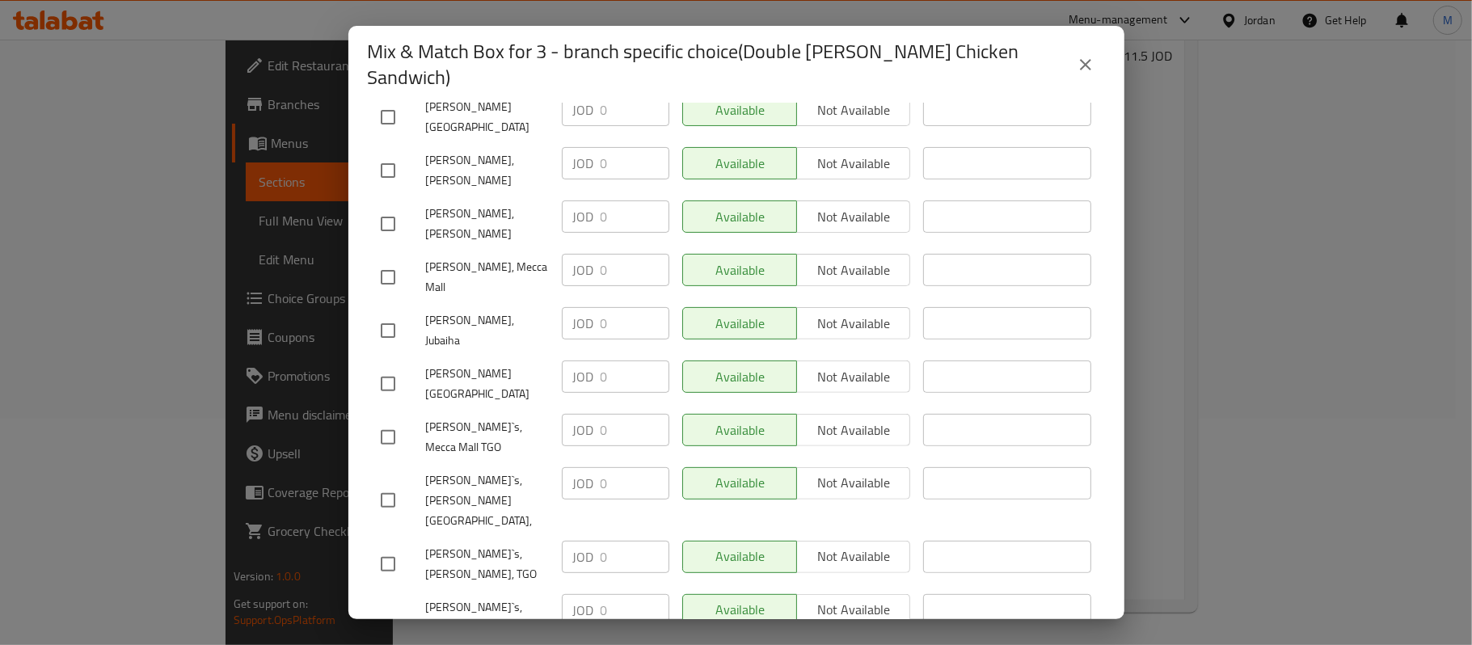
click at [1091, 56] on icon "close" at bounding box center [1085, 64] width 19 height 19
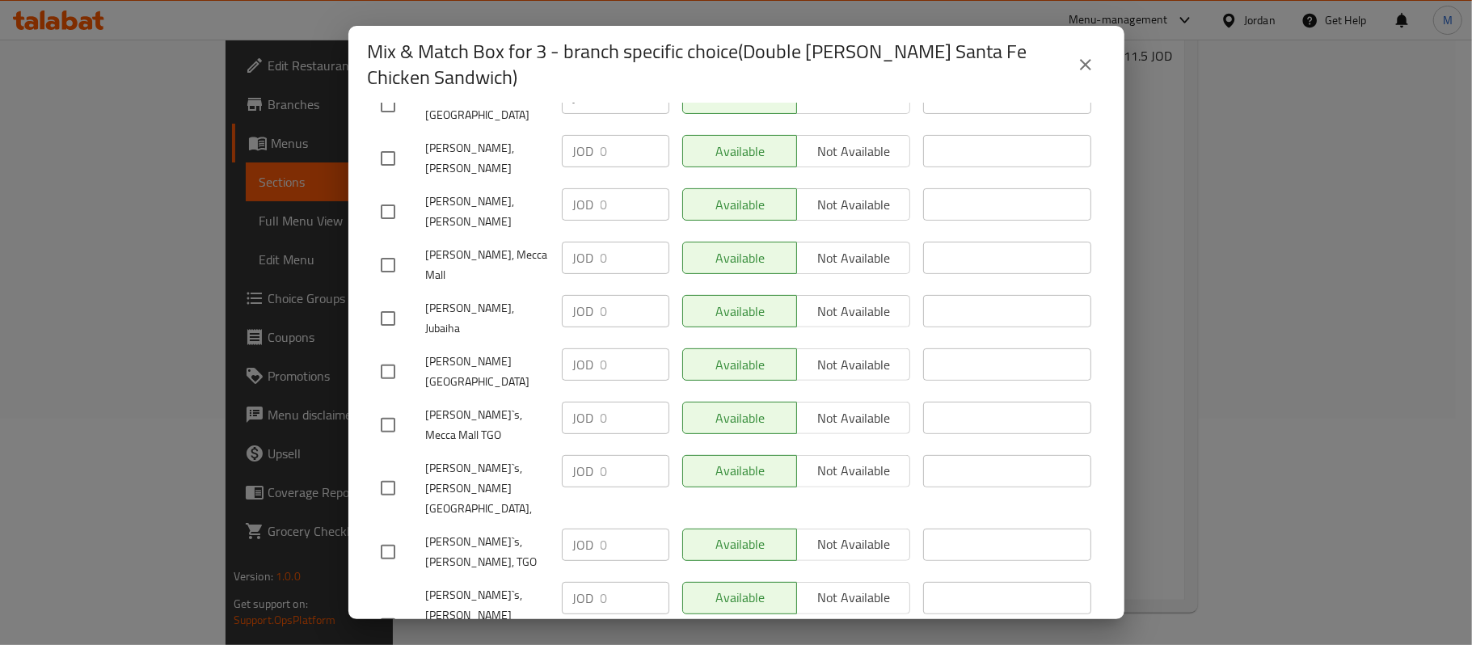
scroll to position [331, 0]
click at [1084, 69] on icon "close" at bounding box center [1085, 64] width 19 height 19
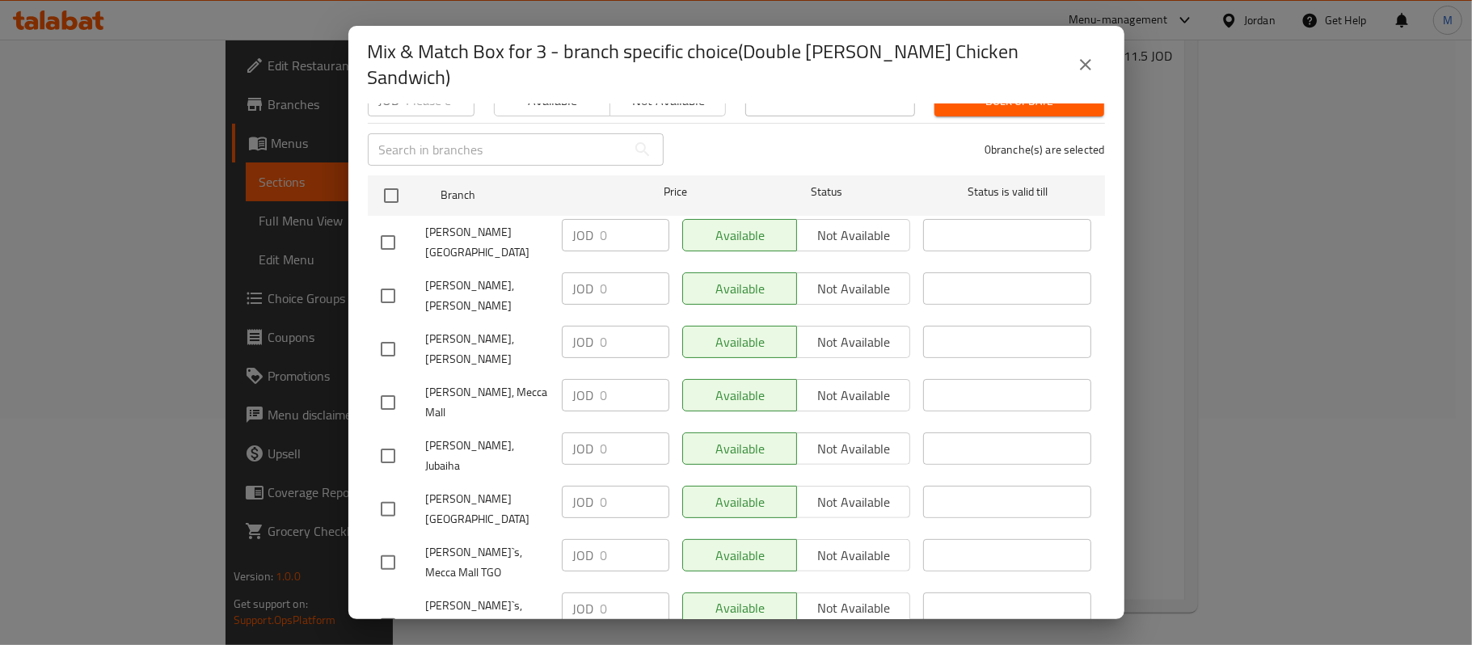
scroll to position [318, 0]
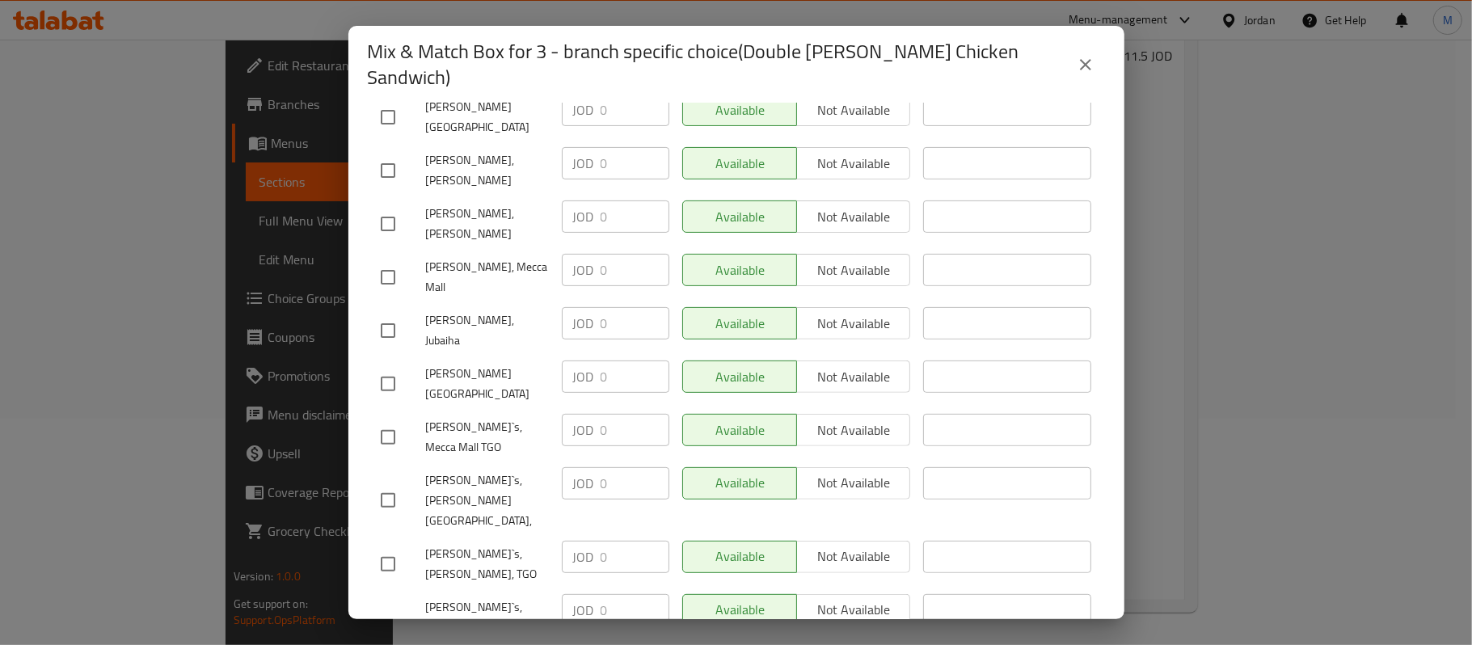
click at [1100, 42] on div "Mix & Match Box for 3 - branch specific choice(Double [PERSON_NAME] Chicken San…" at bounding box center [736, 65] width 737 height 52
click at [1076, 55] on icon "close" at bounding box center [1085, 64] width 19 height 19
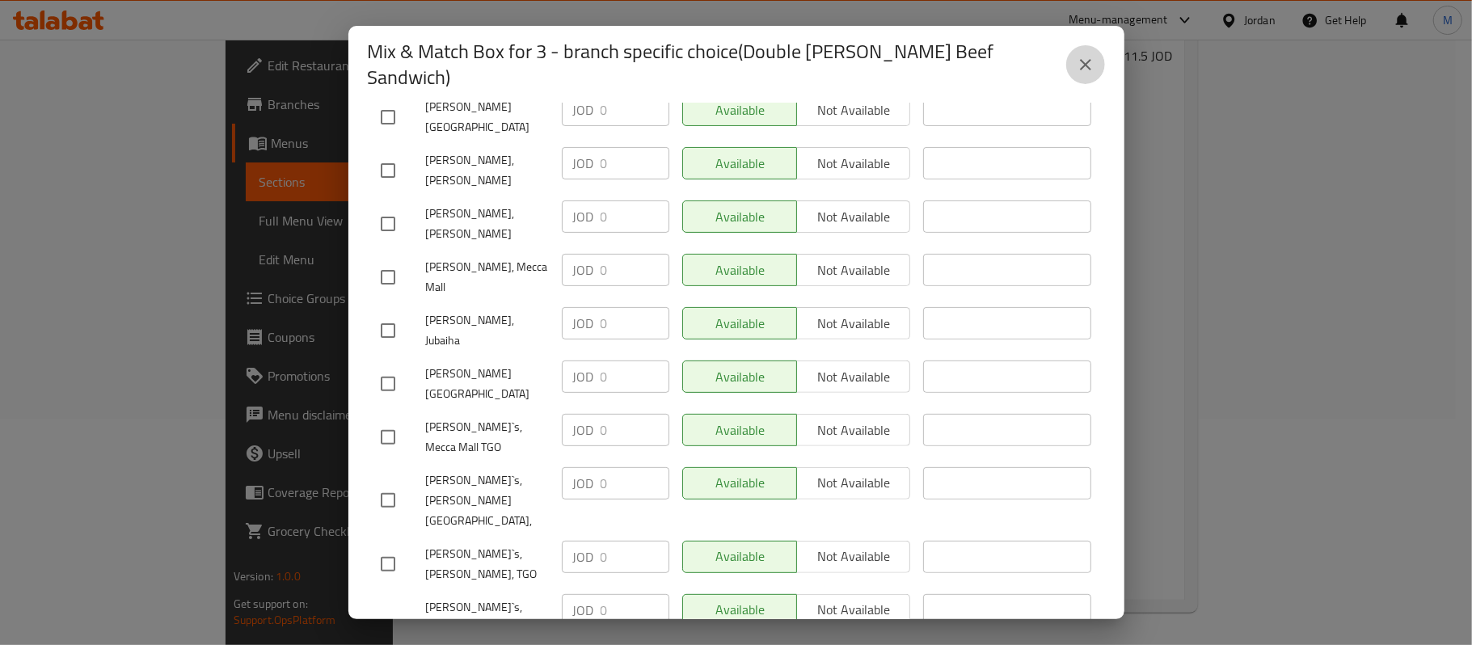
click at [1094, 61] on icon "close" at bounding box center [1085, 64] width 19 height 19
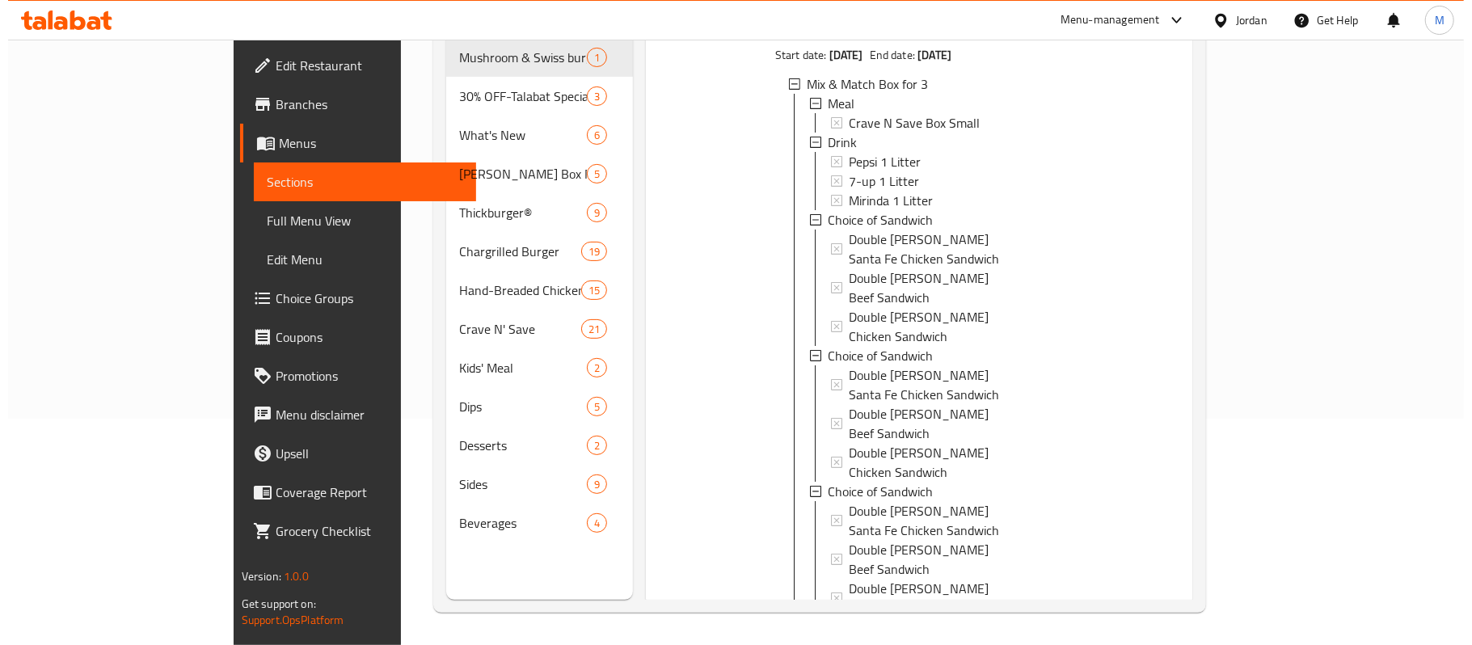
scroll to position [215, 0]
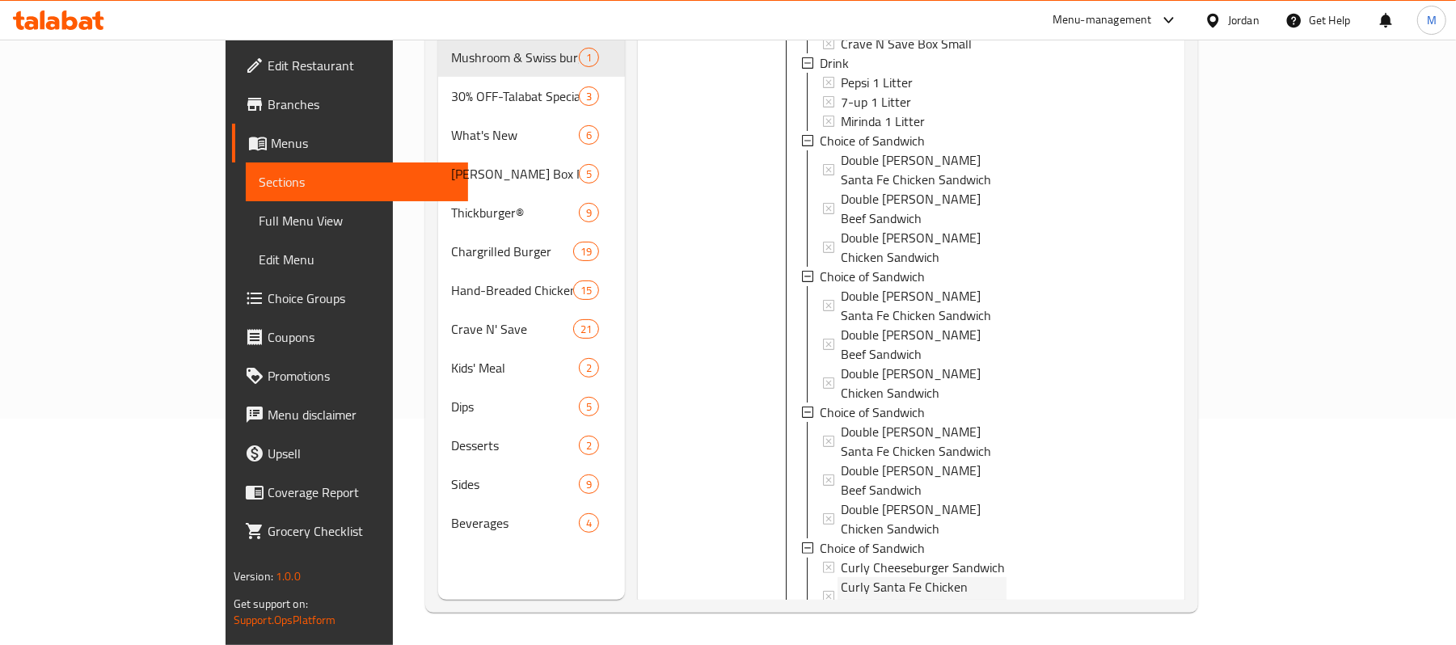
click at [841, 577] on span "Curly Santa Fe Chicken Sandwich" at bounding box center [924, 596] width 166 height 39
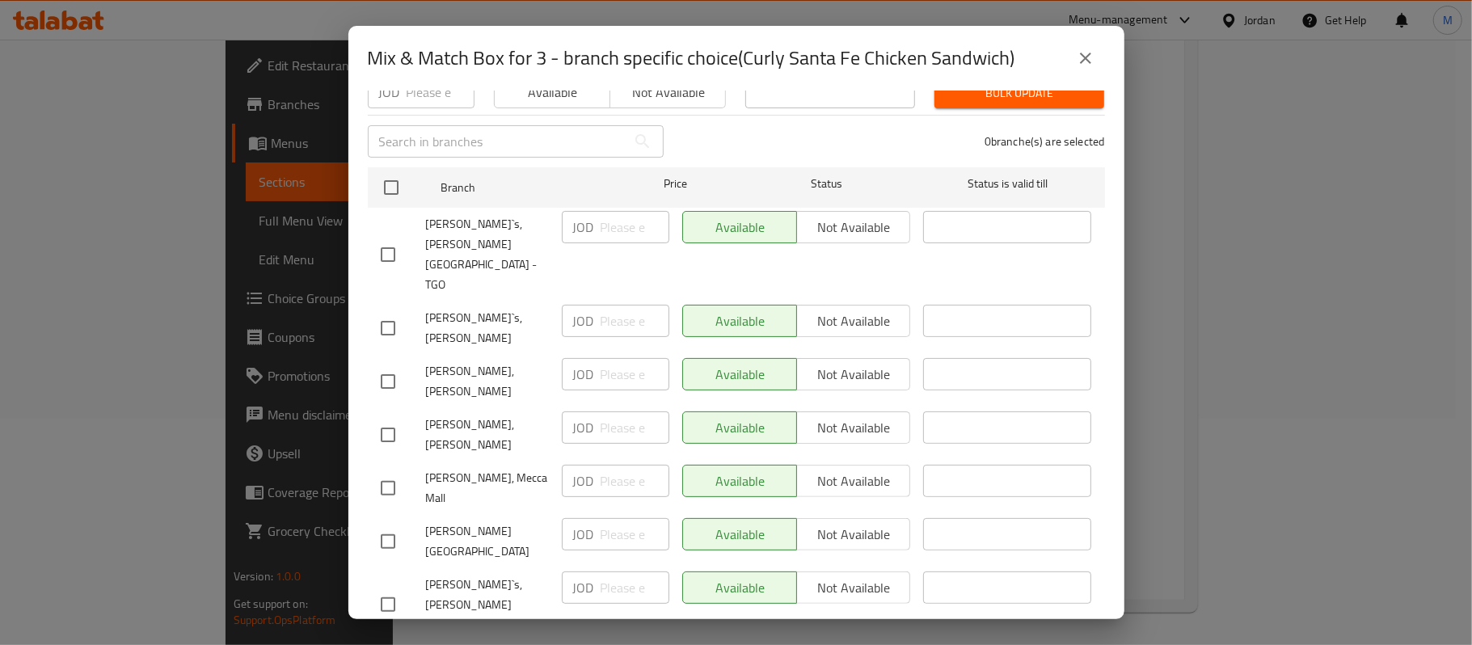
scroll to position [318, 0]
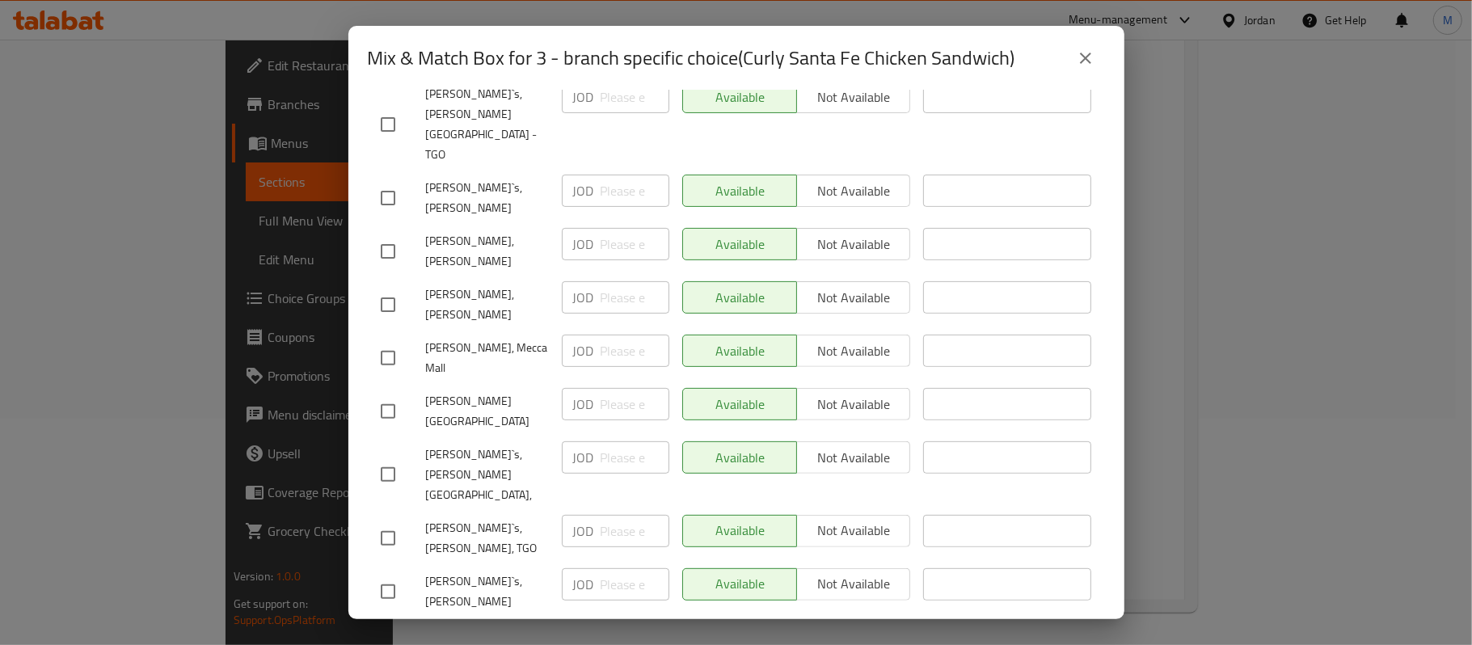
click at [1100, 57] on button "close" at bounding box center [1085, 58] width 39 height 39
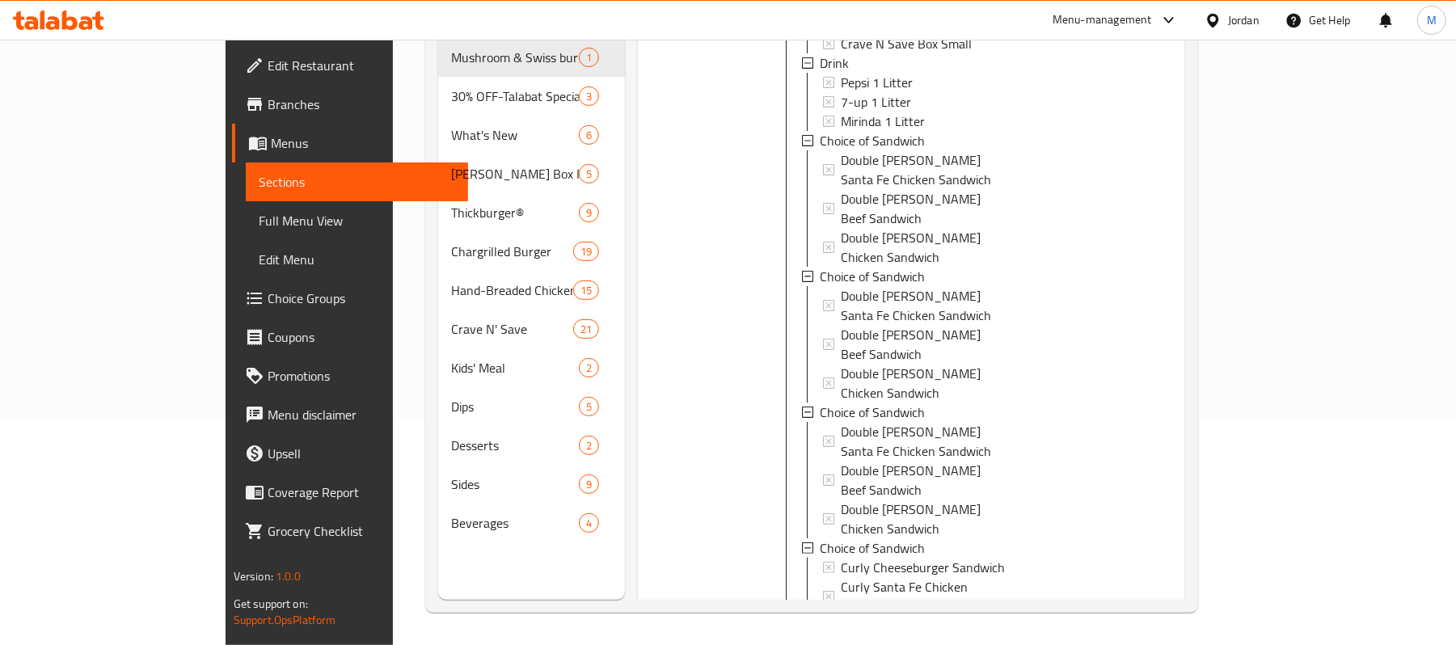
click at [858, 616] on span "Curly Chicken Sandwich" at bounding box center [906, 625] width 131 height 19
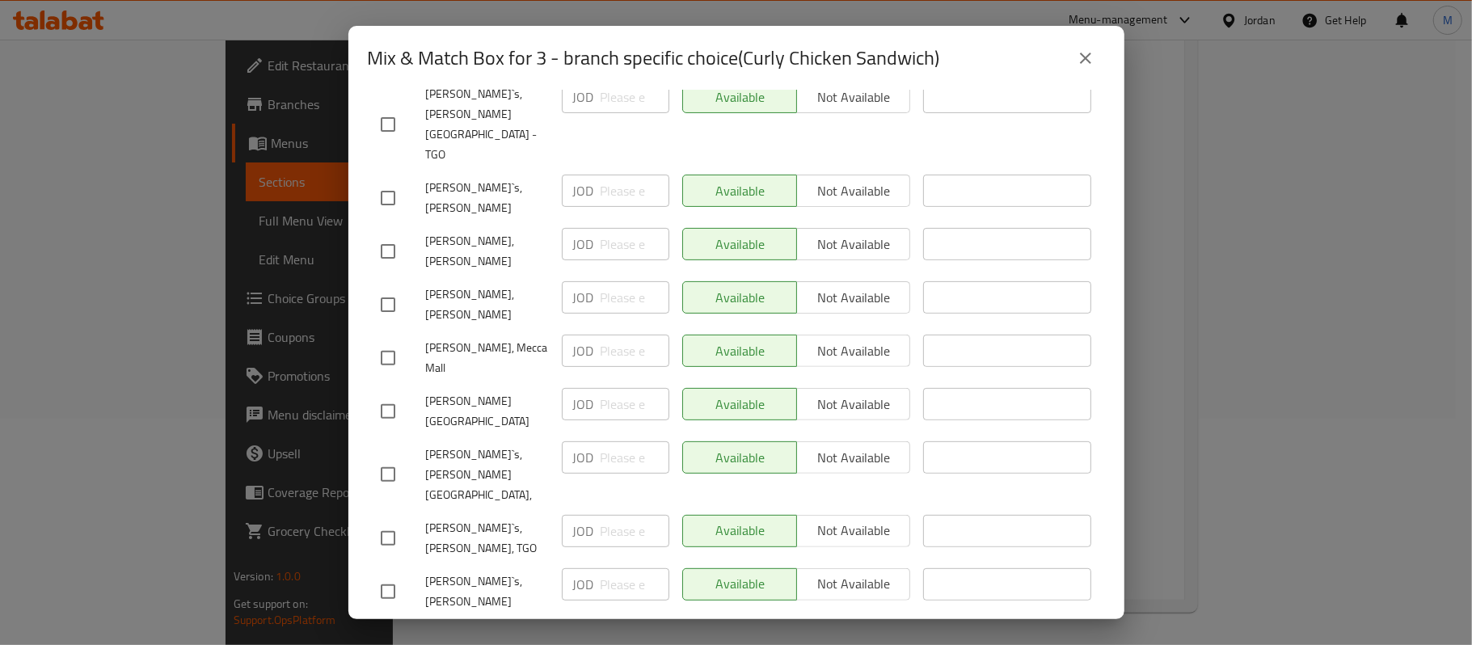
click at [1084, 65] on icon "close" at bounding box center [1085, 58] width 19 height 19
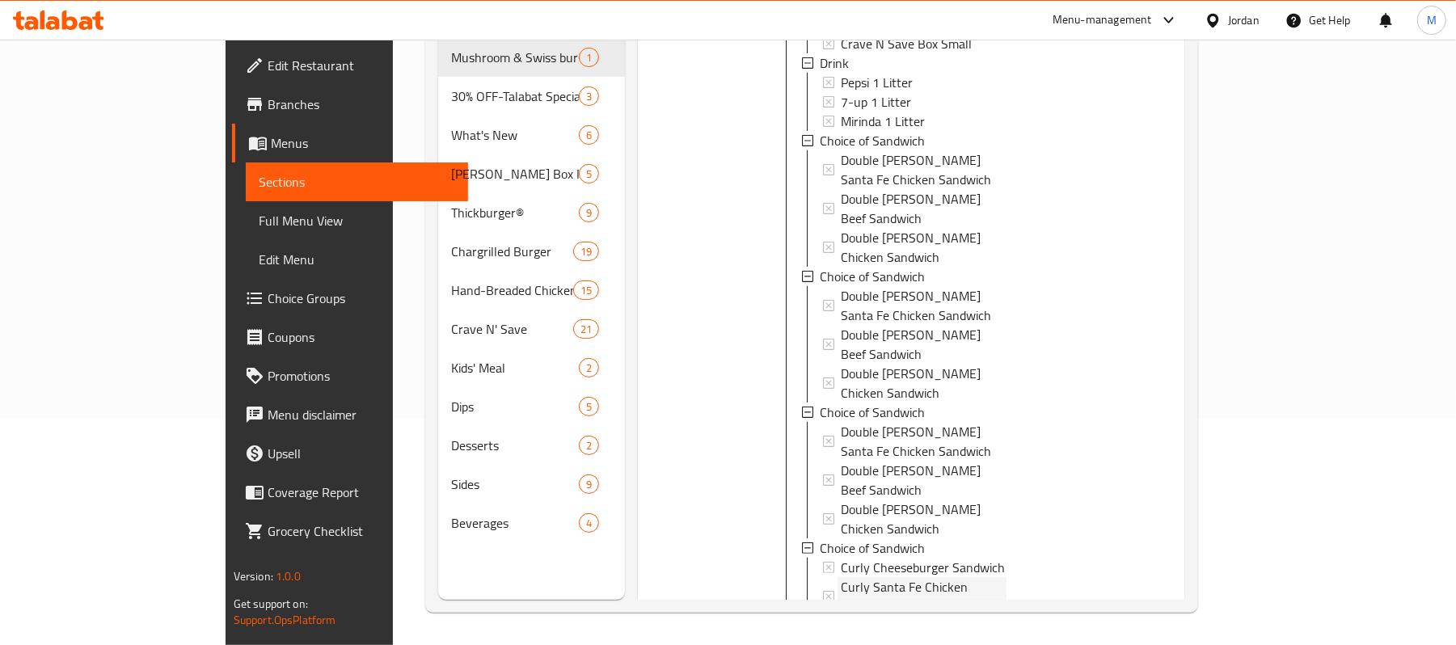
click at [841, 577] on span "Curly Santa Fe Chicken Sandwich" at bounding box center [924, 596] width 166 height 39
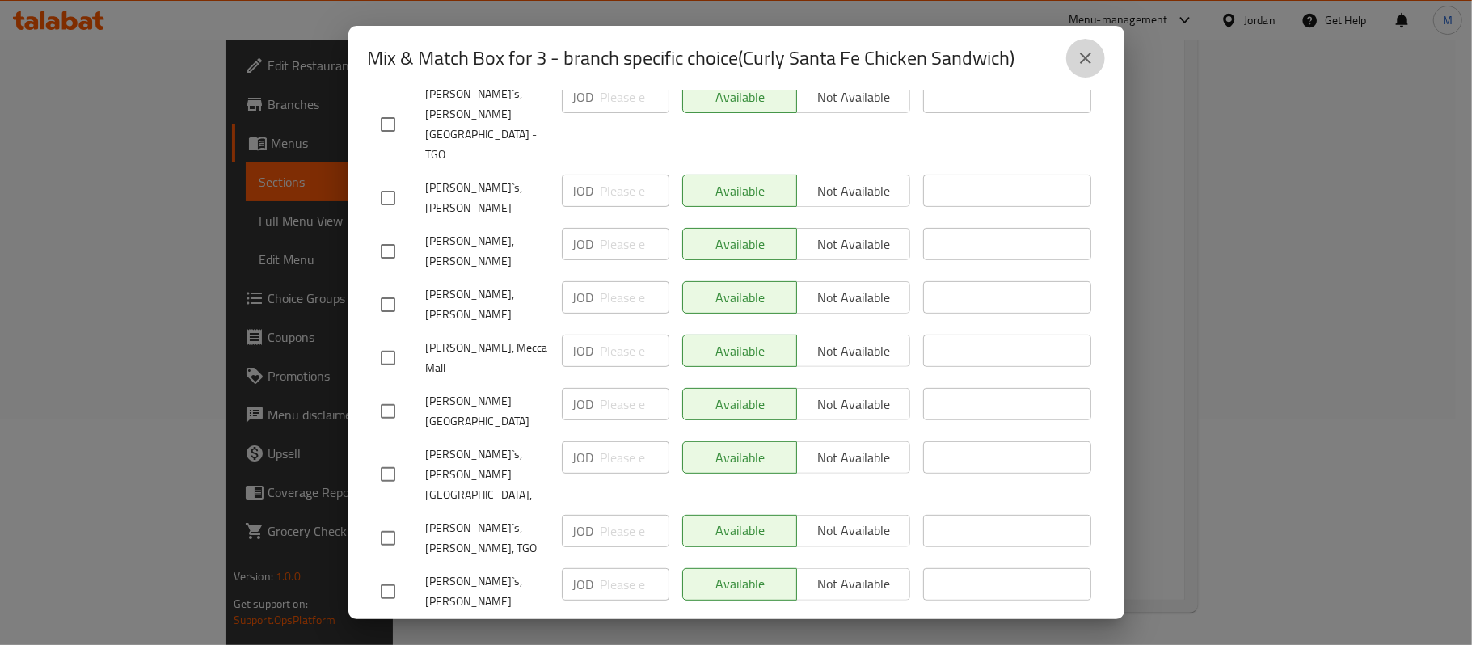
click at [1091, 62] on icon "close" at bounding box center [1085, 58] width 11 height 11
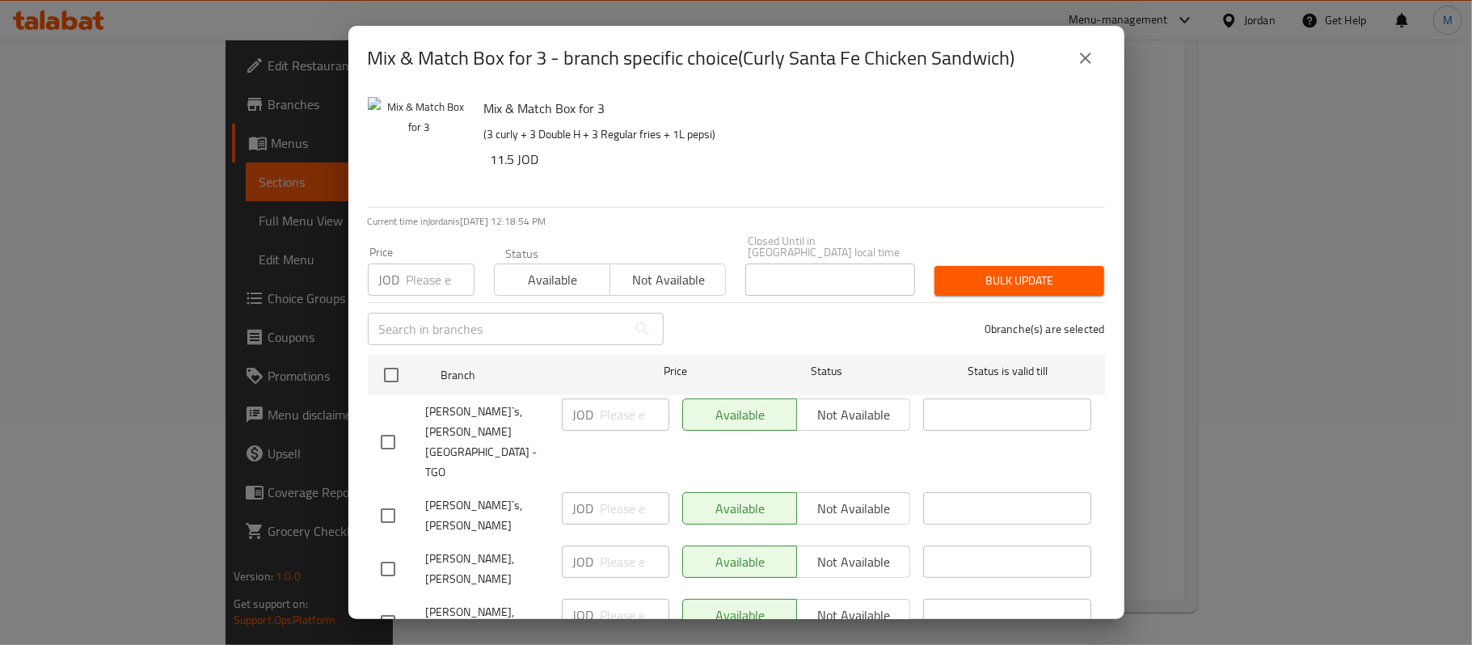
click at [1074, 59] on button "close" at bounding box center [1085, 58] width 39 height 39
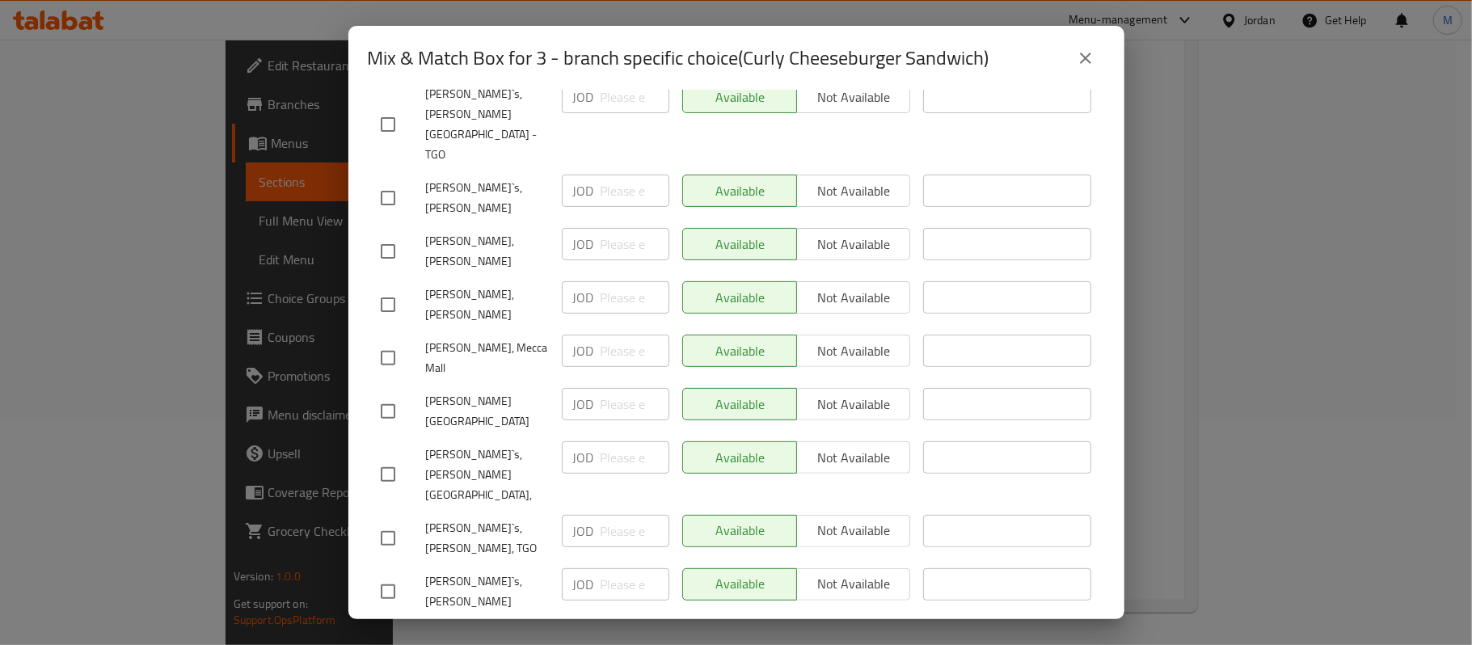
click at [1094, 53] on icon "close" at bounding box center [1085, 58] width 19 height 19
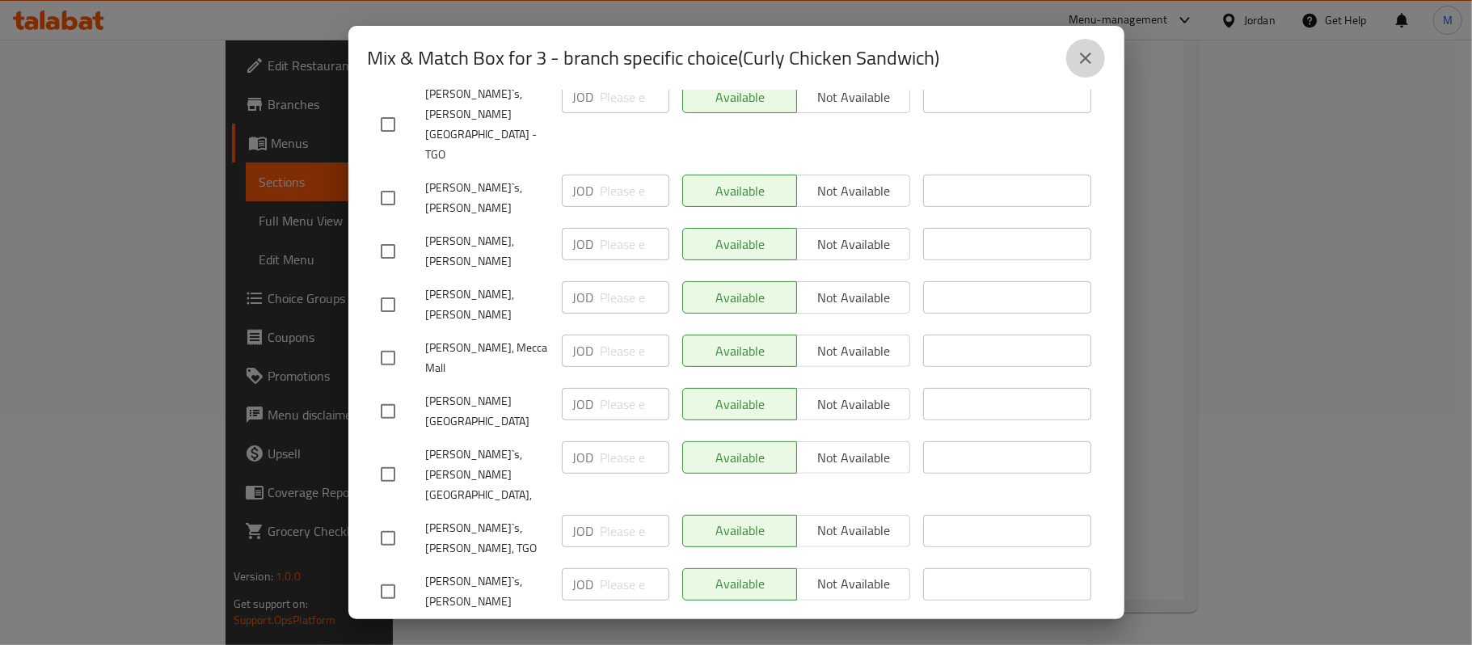
click at [1091, 60] on icon "close" at bounding box center [1085, 58] width 19 height 19
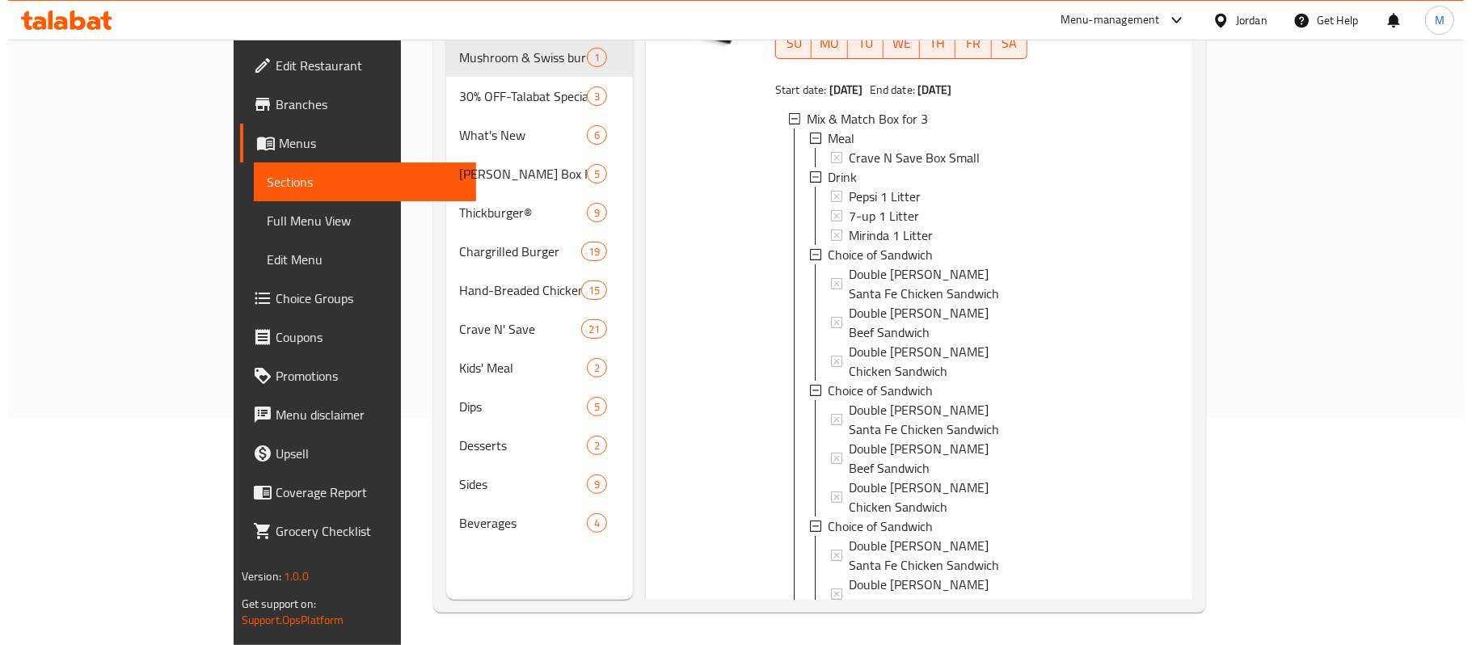
scroll to position [0, 0]
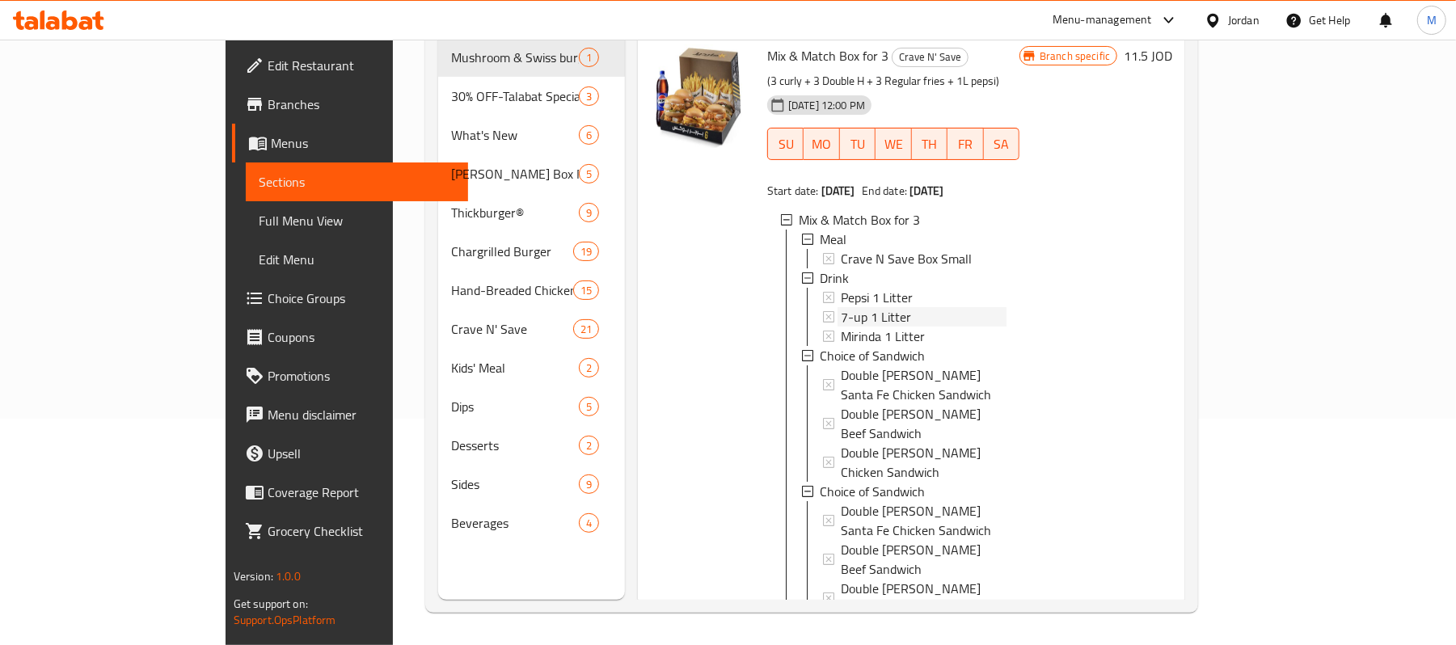
click at [841, 307] on span "7-up 1 Litter" at bounding box center [876, 316] width 70 height 19
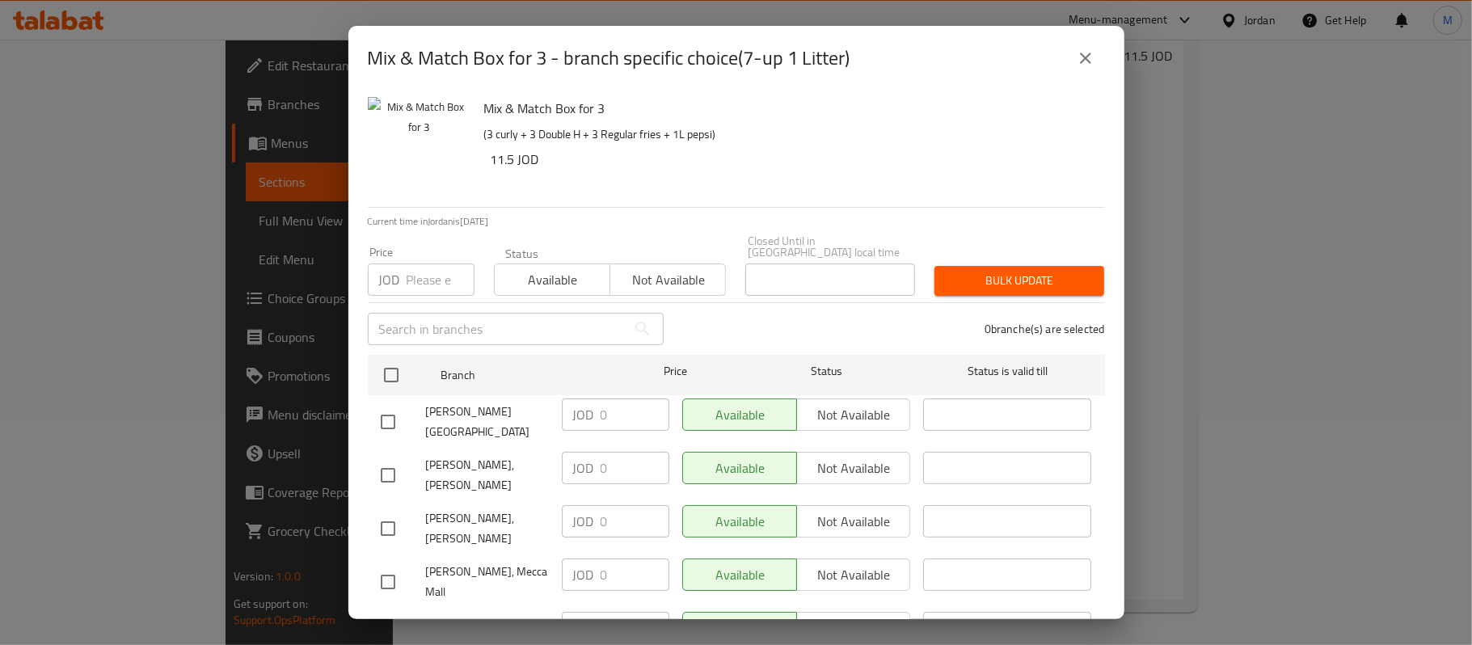
click at [1074, 46] on button "close" at bounding box center [1085, 58] width 39 height 39
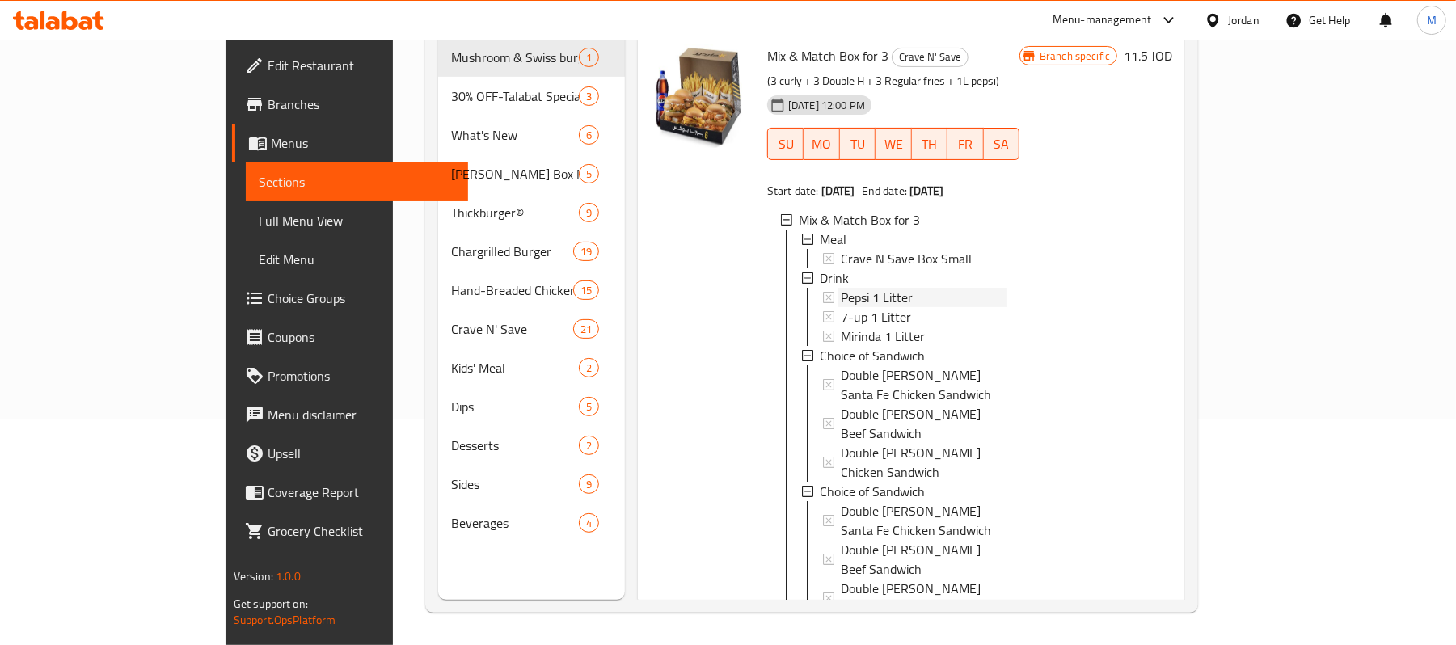
click at [841, 288] on span "Pepsi 1 Litter" at bounding box center [877, 297] width 72 height 19
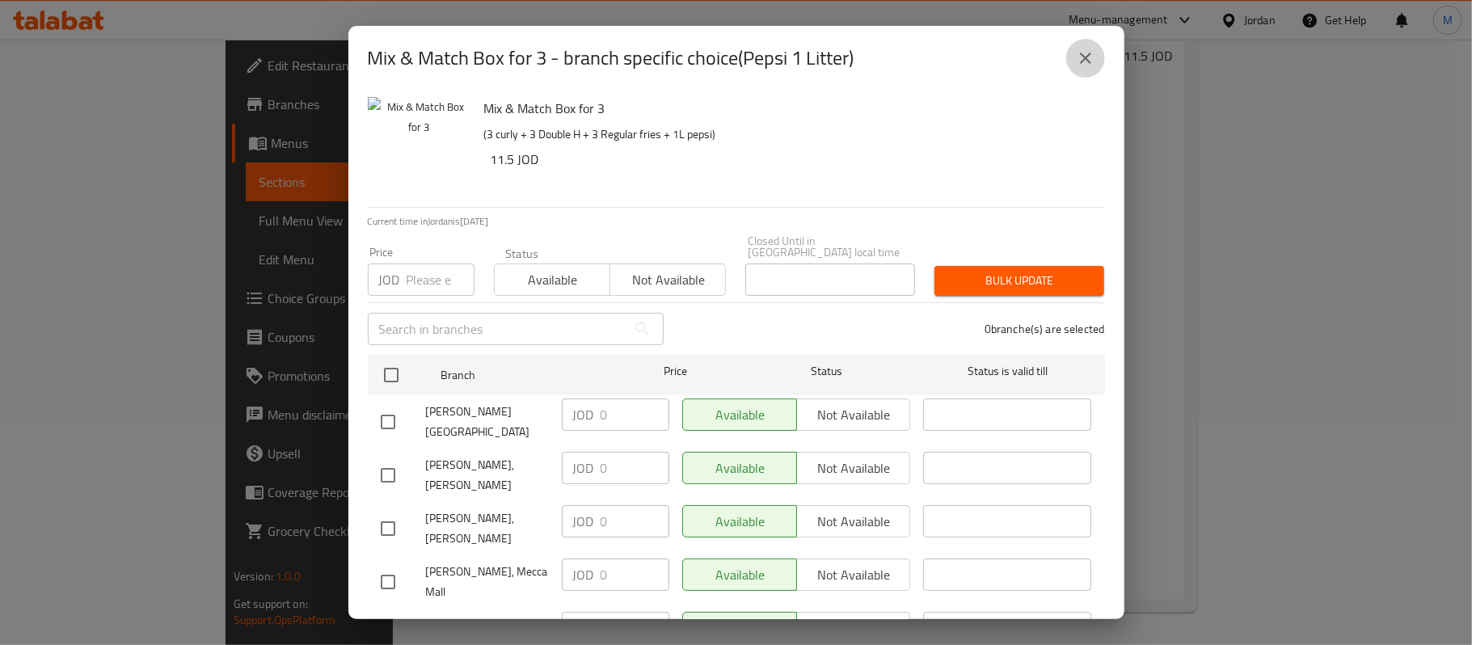
click at [1094, 49] on icon "close" at bounding box center [1085, 58] width 19 height 19
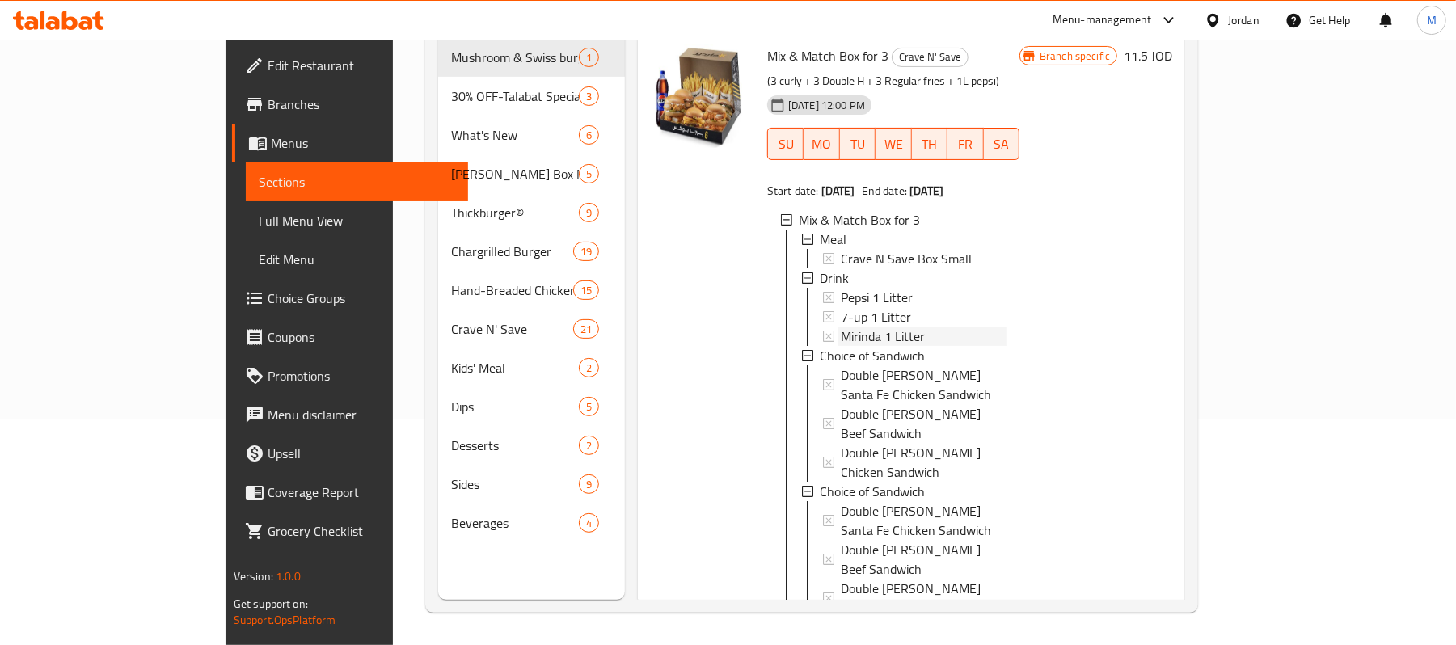
click at [841, 327] on span "Mirinda 1 Litter" at bounding box center [883, 336] width 84 height 19
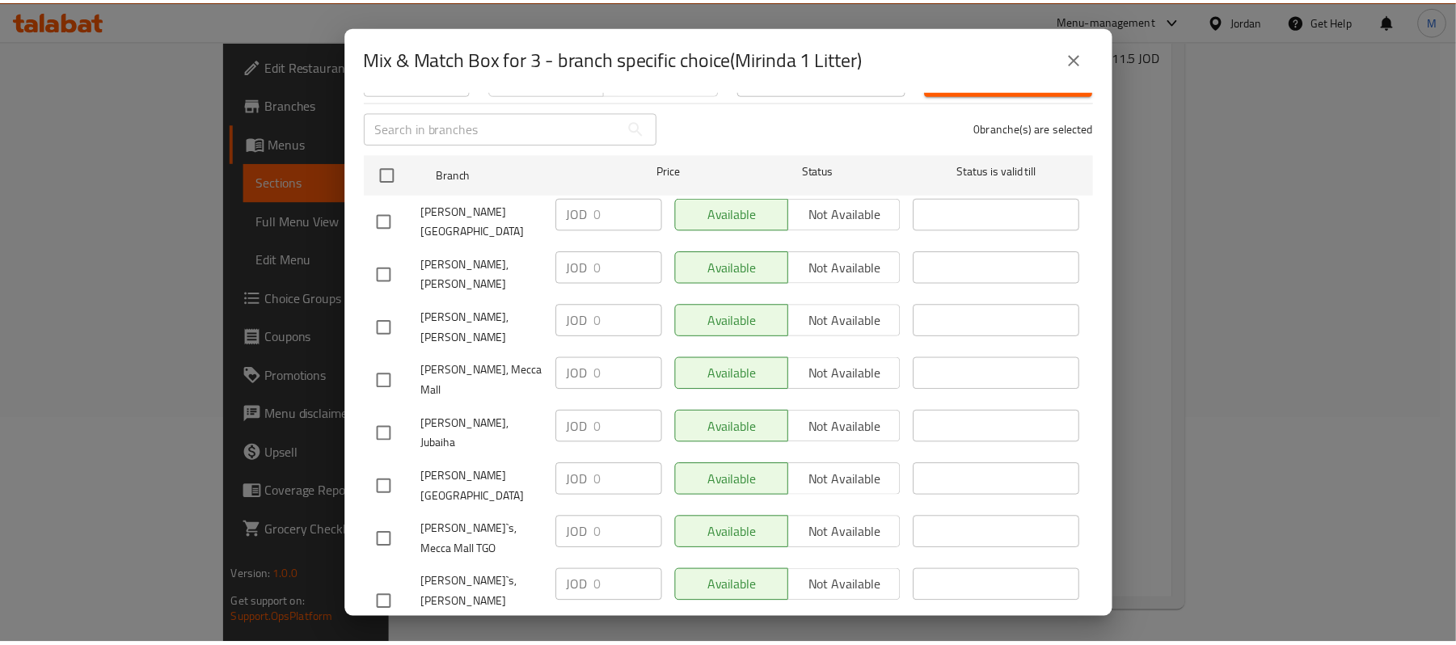
scroll to position [318, 0]
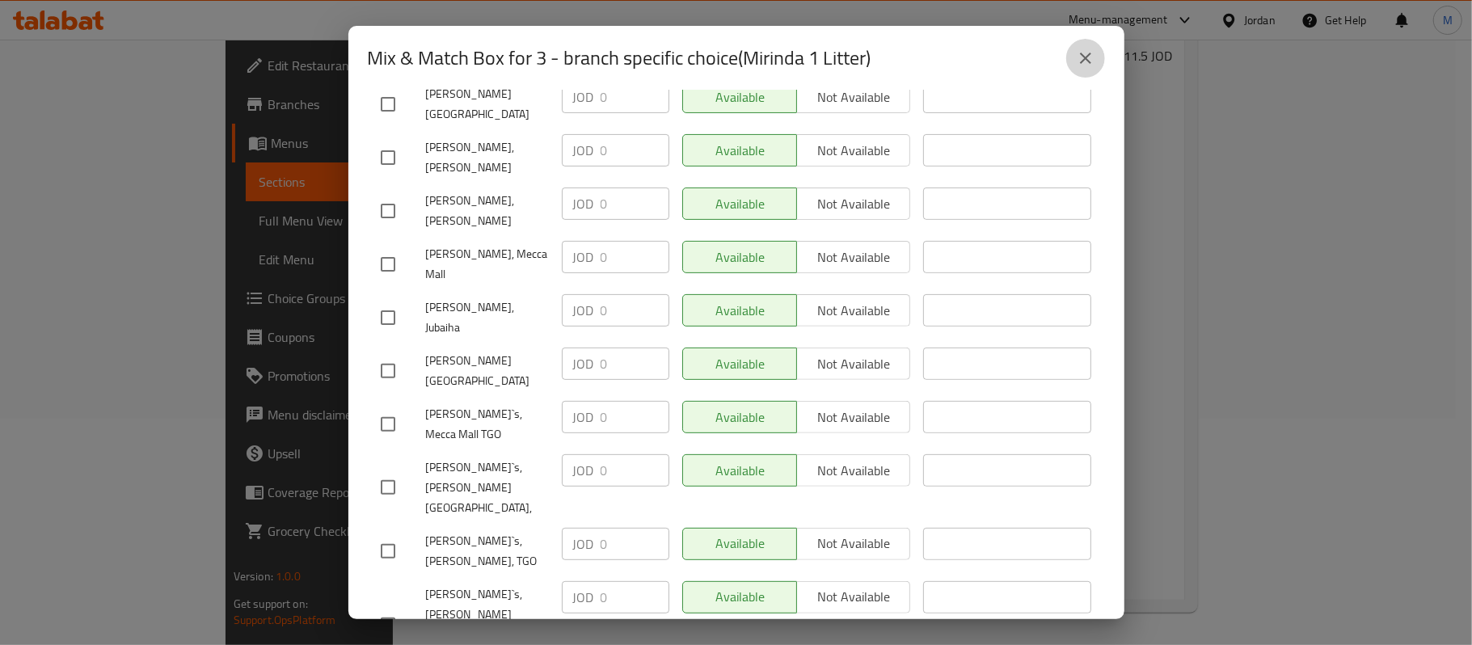
click at [1077, 63] on icon "close" at bounding box center [1085, 58] width 19 height 19
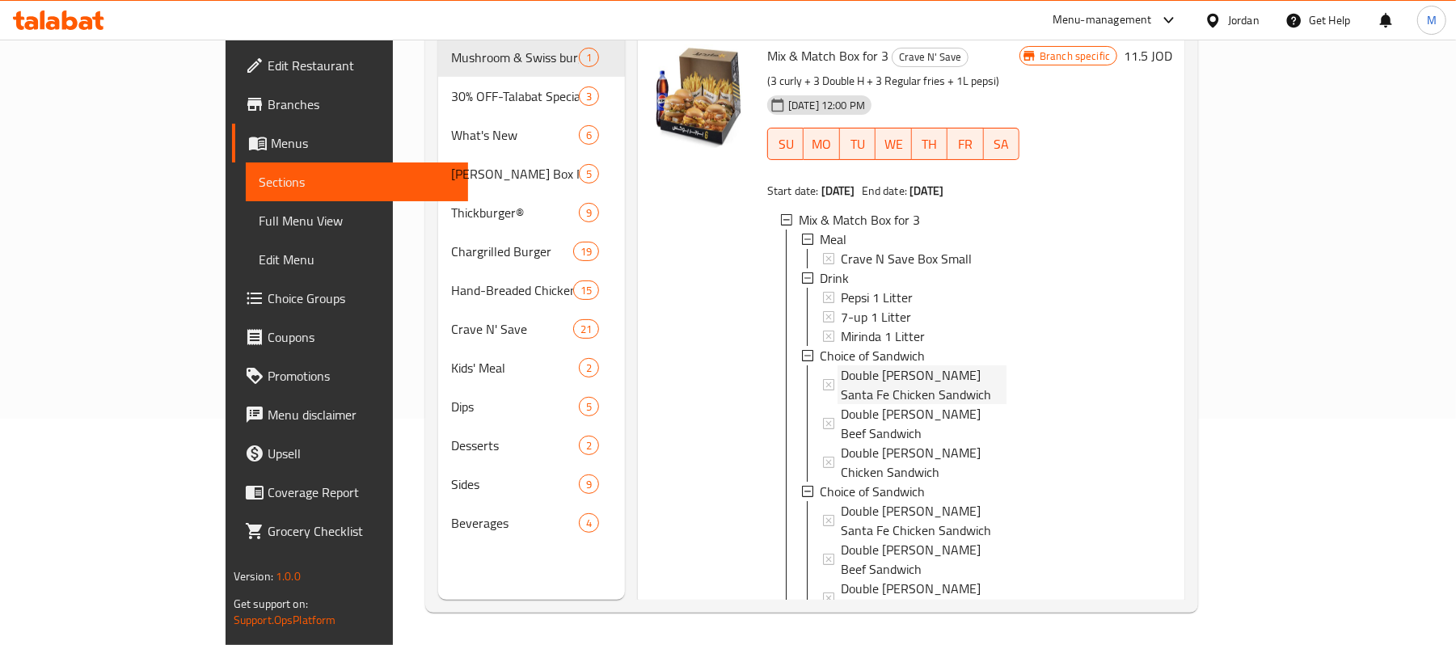
click at [864, 365] on span "Double [PERSON_NAME] Santa Fe Chicken Sandwich" at bounding box center [924, 384] width 166 height 39
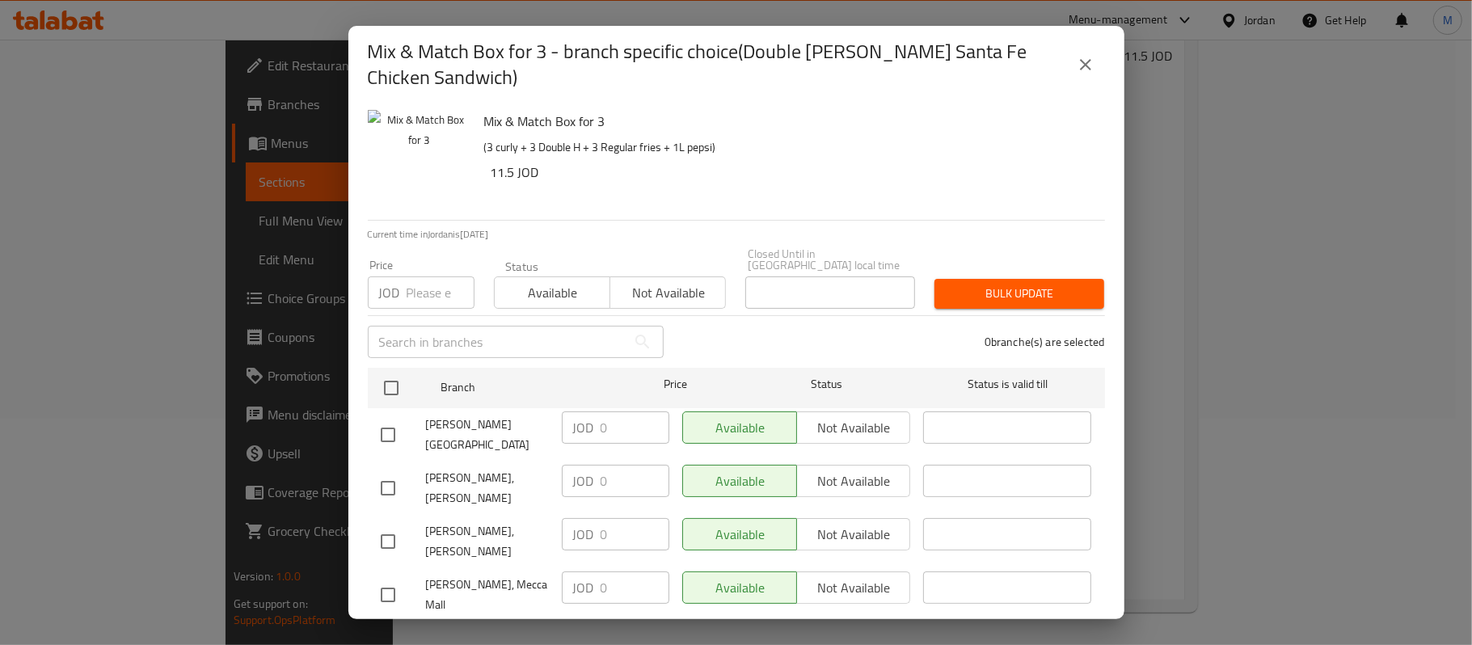
click at [1078, 59] on icon "close" at bounding box center [1085, 64] width 19 height 19
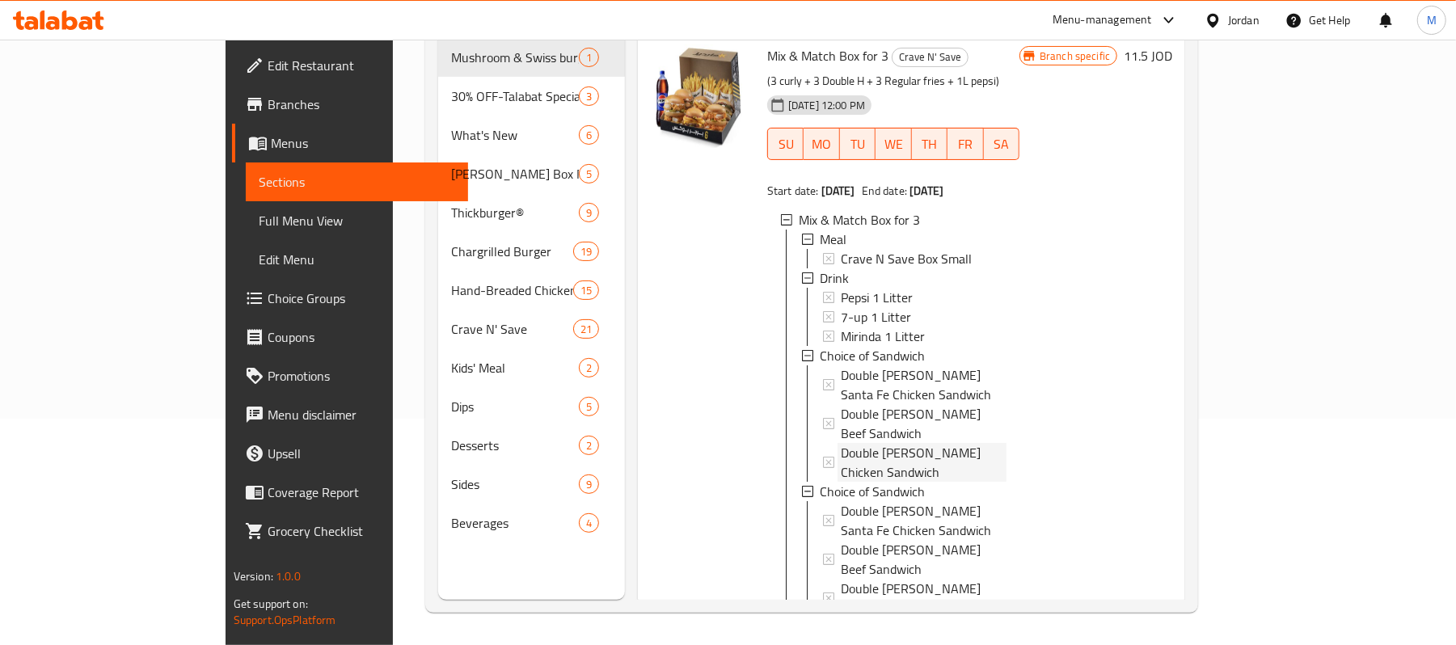
click at [854, 443] on span "Double [PERSON_NAME] Chicken Sandwich" at bounding box center [924, 462] width 166 height 39
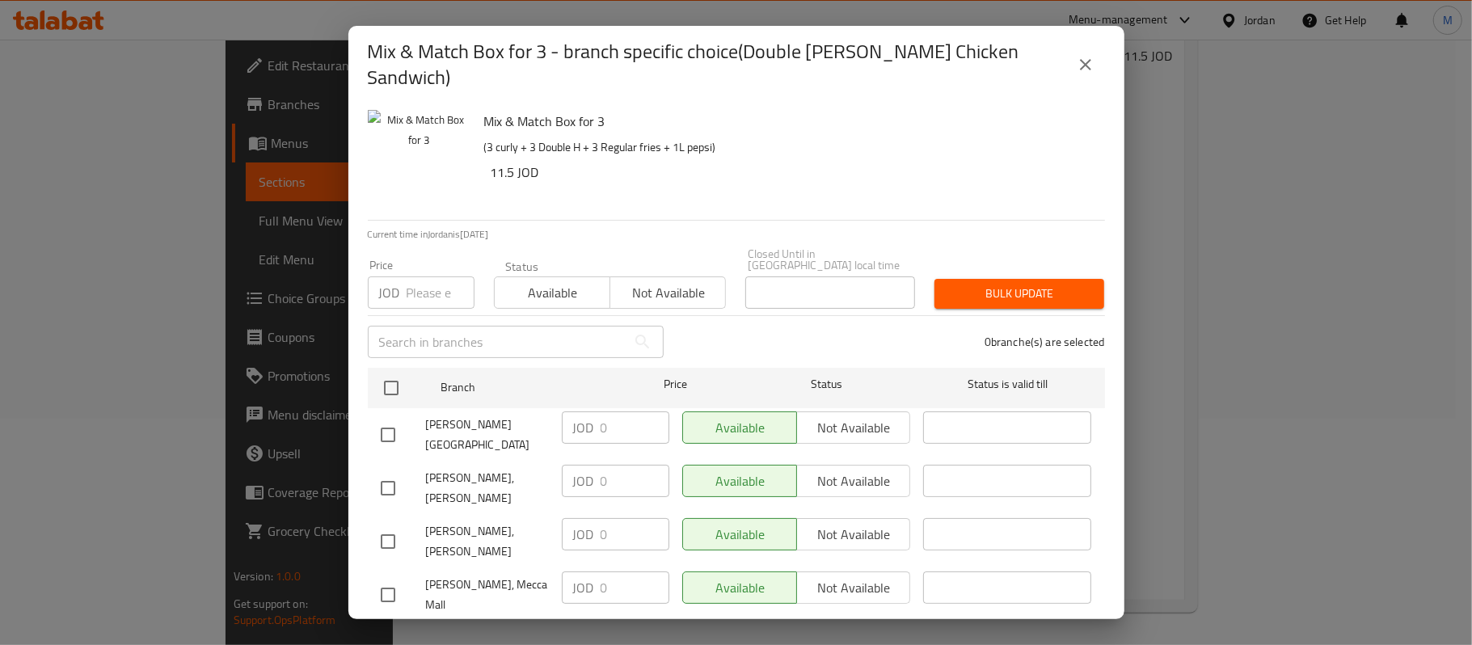
click at [1074, 50] on button "close" at bounding box center [1085, 64] width 39 height 39
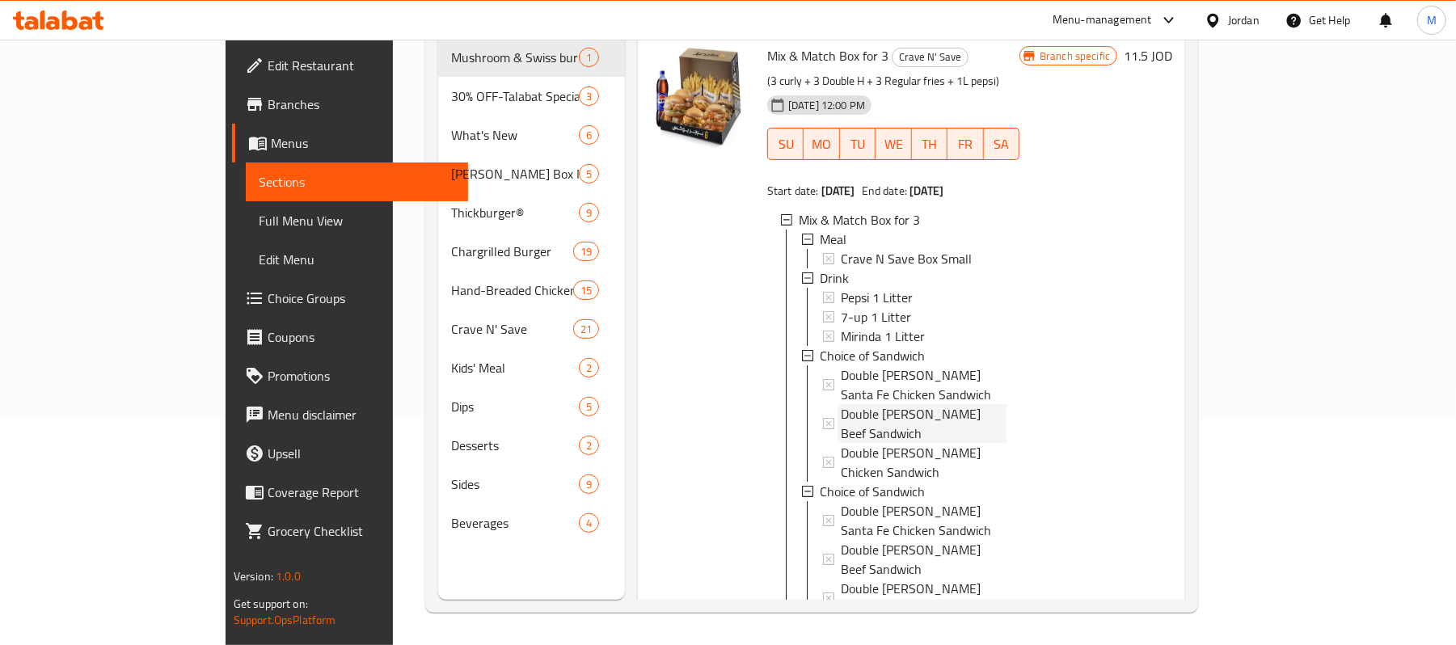
click at [841, 404] on span "Double [PERSON_NAME] Beef Sandwich" at bounding box center [924, 423] width 166 height 39
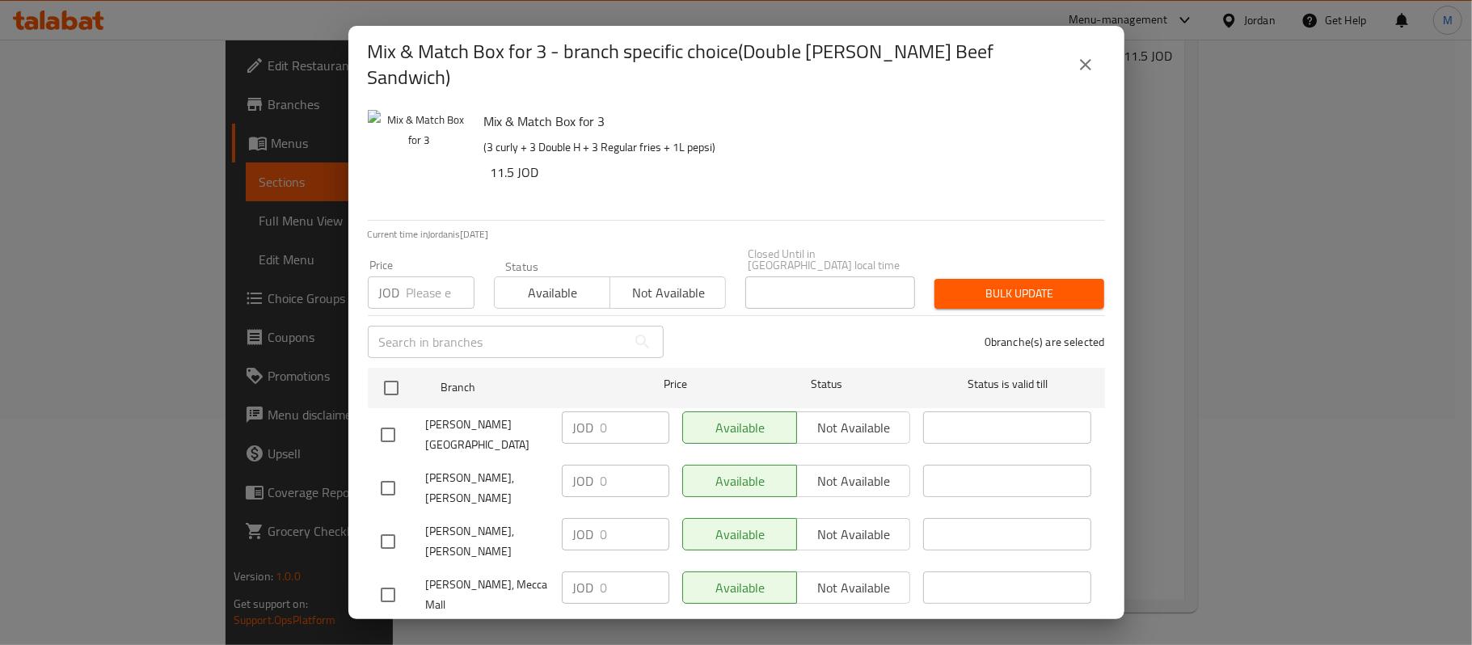
click at [1080, 46] on button "close" at bounding box center [1085, 64] width 39 height 39
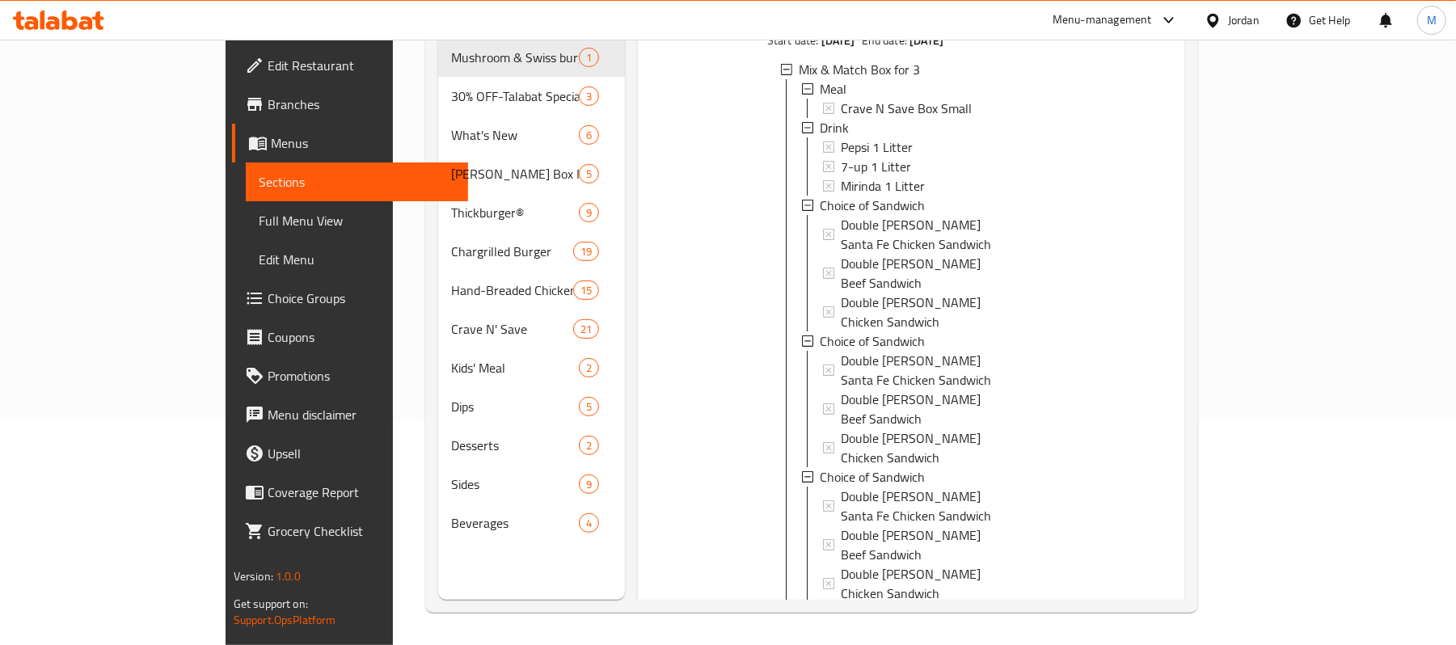
scroll to position [215, 0]
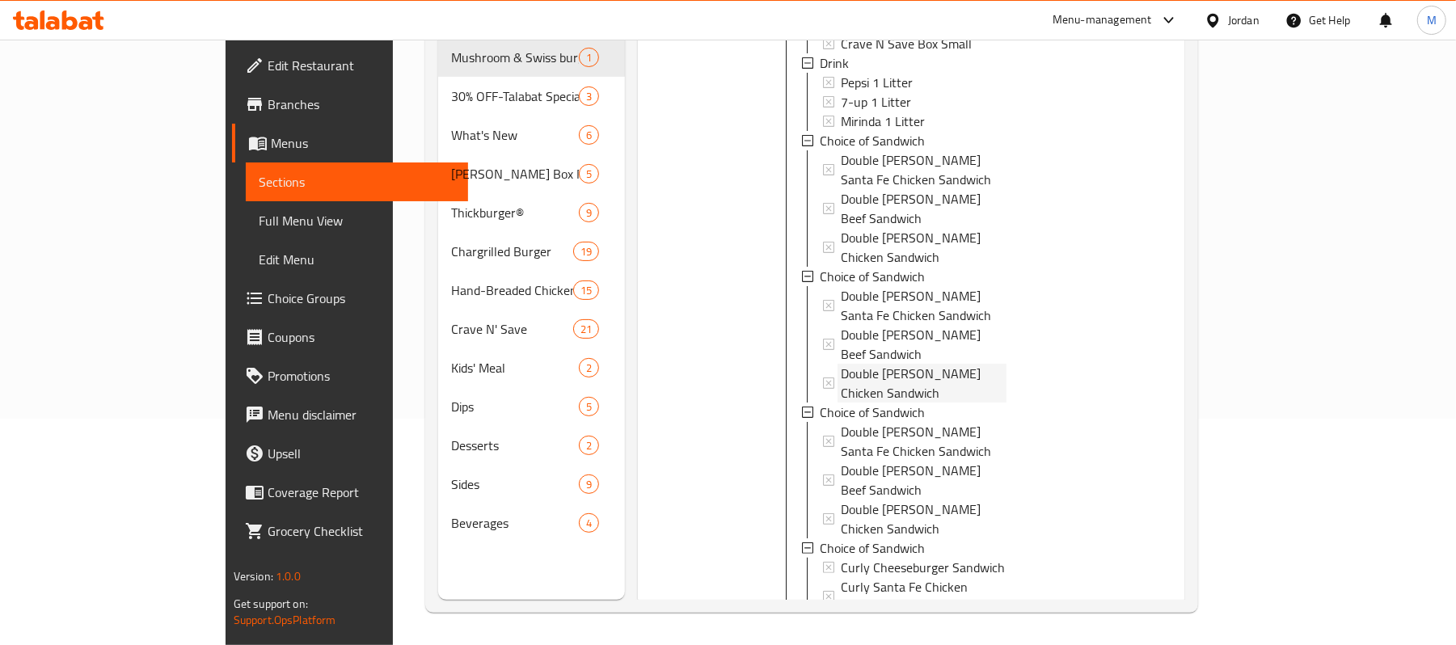
click at [841, 364] on span "Double [PERSON_NAME] Chicken Sandwich" at bounding box center [924, 383] width 166 height 39
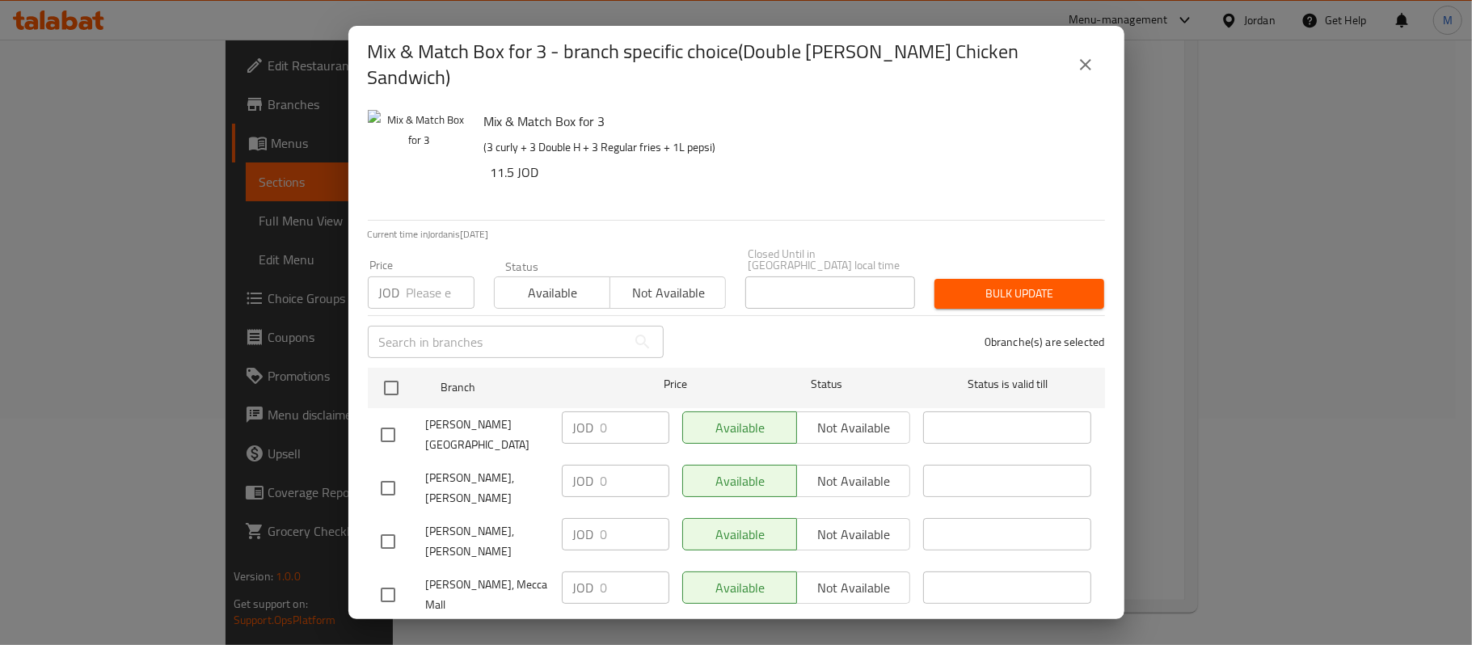
click at [1074, 63] on button "close" at bounding box center [1085, 64] width 39 height 39
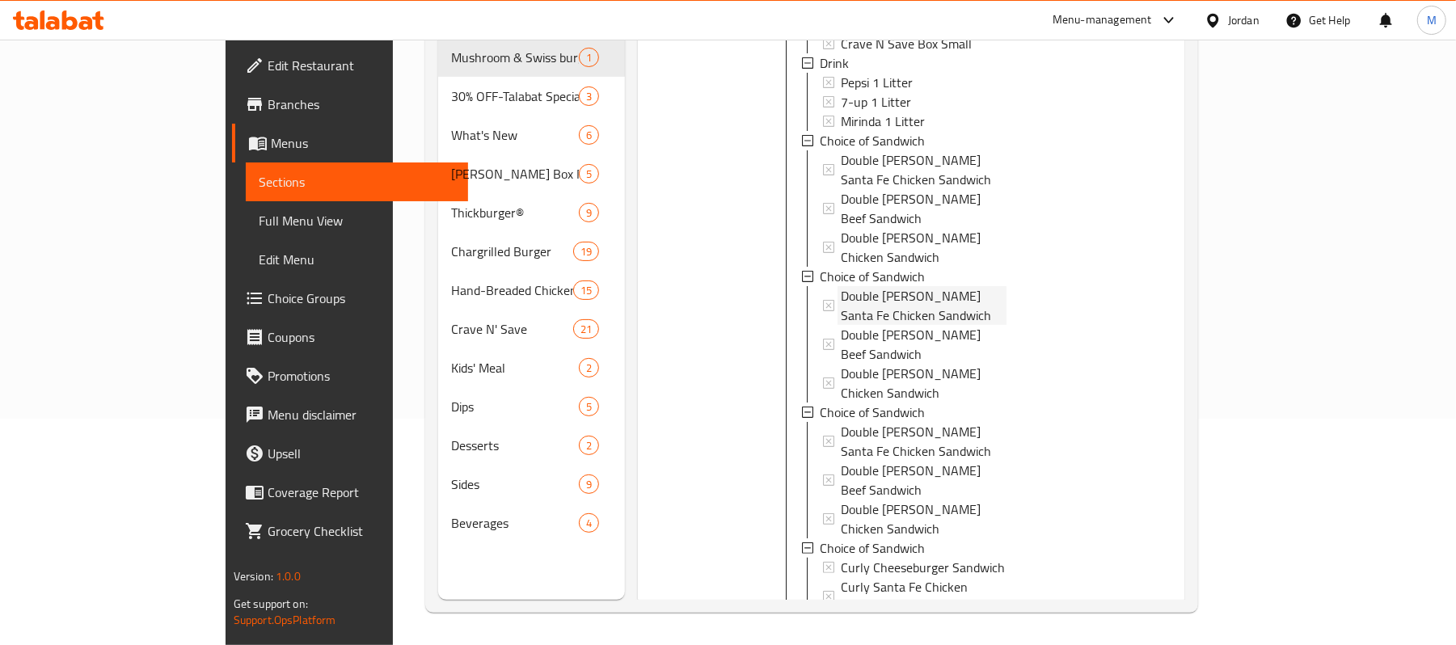
click at [888, 286] on span "Double [PERSON_NAME] Santa Fe Chicken Sandwich" at bounding box center [924, 305] width 166 height 39
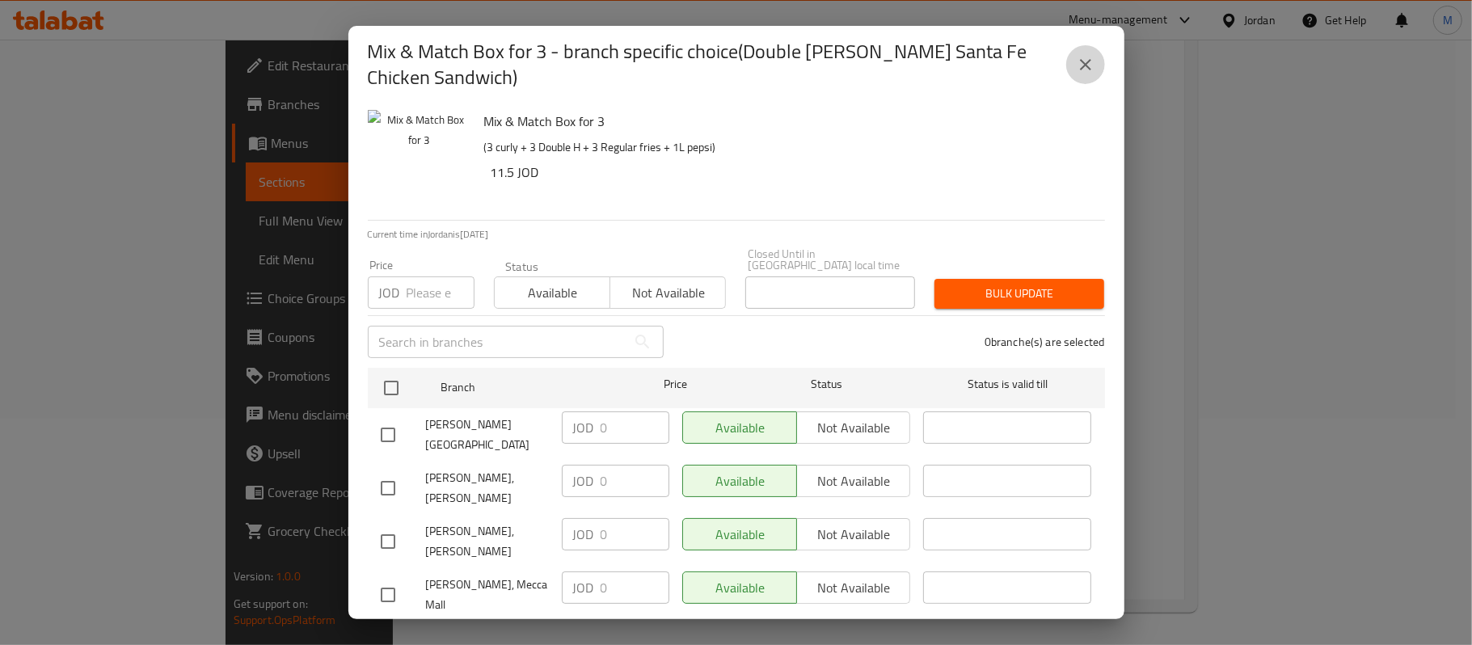
click at [1087, 59] on icon "close" at bounding box center [1085, 64] width 19 height 19
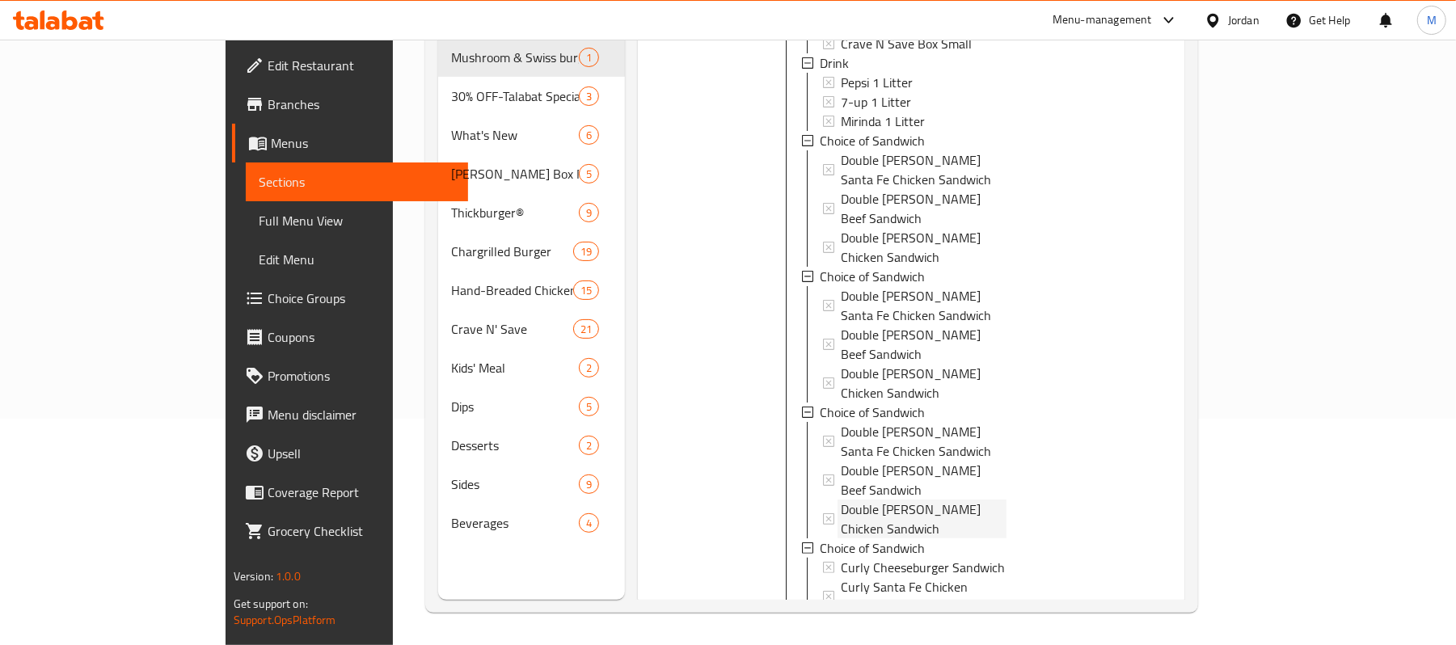
click at [841, 500] on span "Double [PERSON_NAME] Chicken Sandwich" at bounding box center [924, 519] width 166 height 39
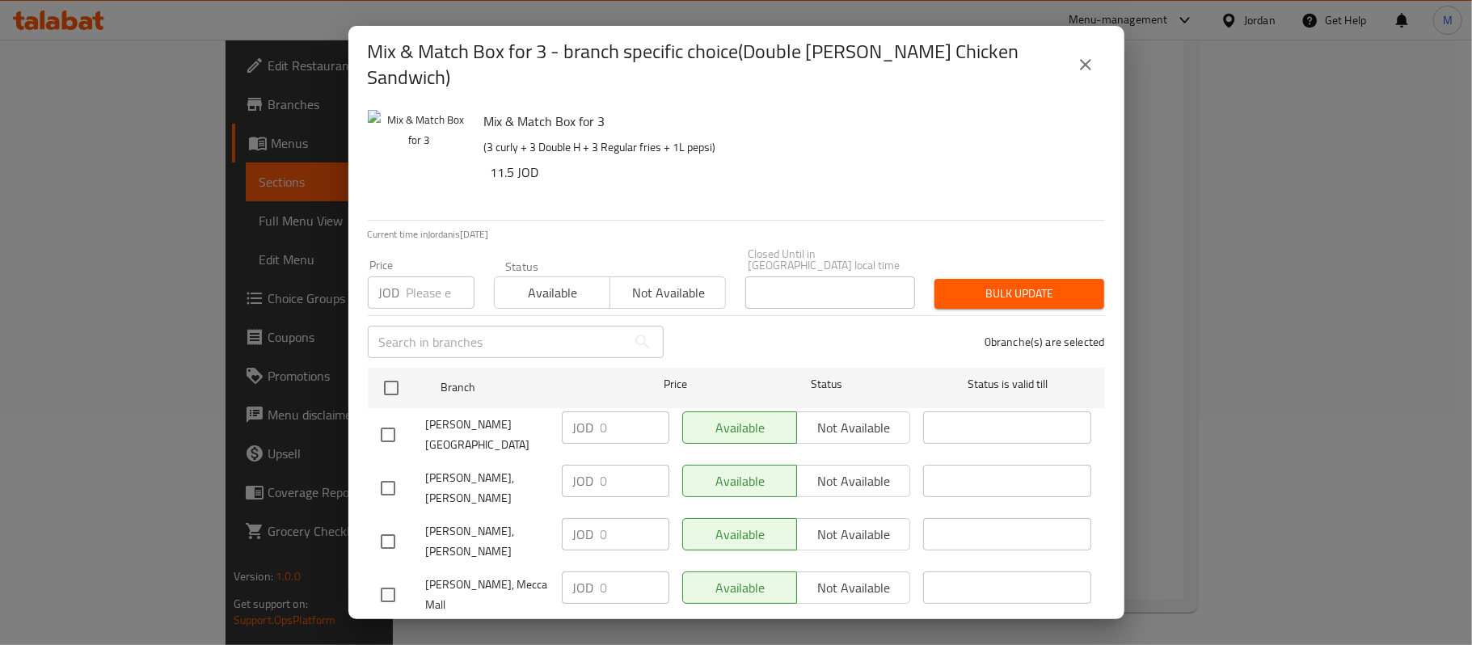
click at [1078, 55] on icon "close" at bounding box center [1085, 64] width 19 height 19
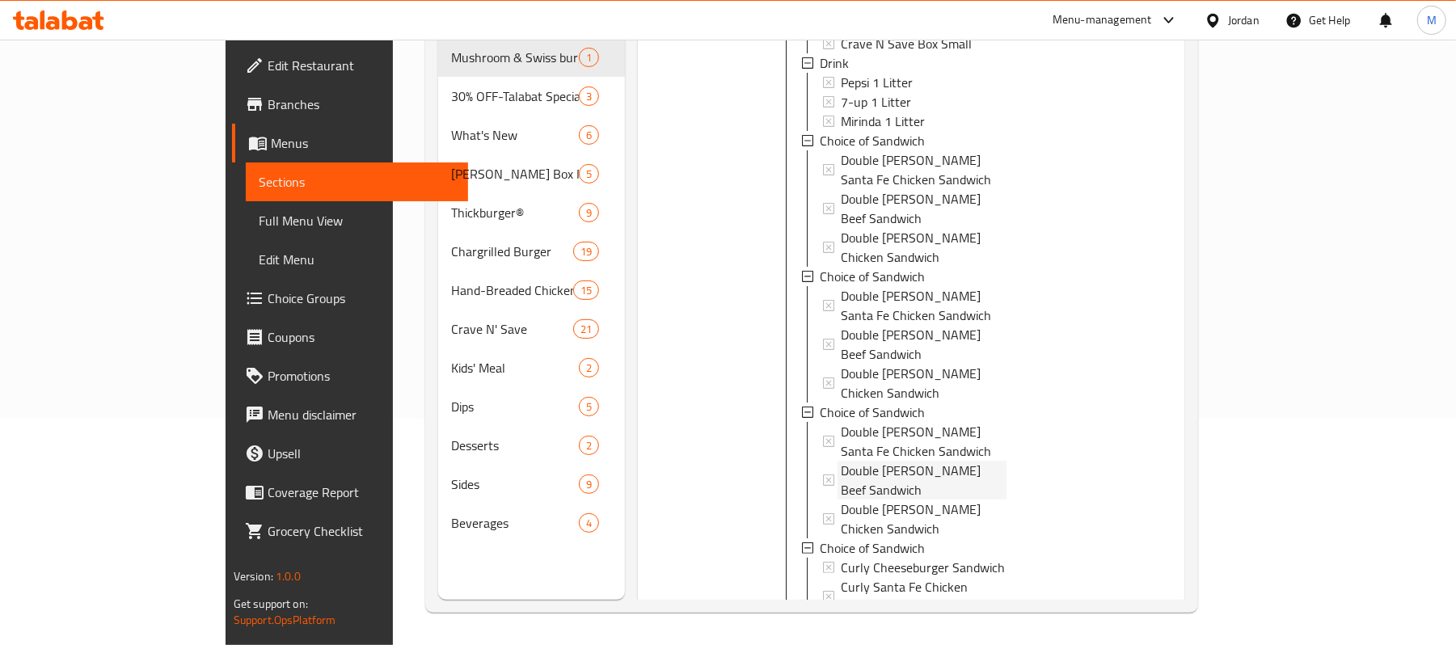
click at [841, 461] on span "Double [PERSON_NAME] Beef Sandwich" at bounding box center [924, 480] width 166 height 39
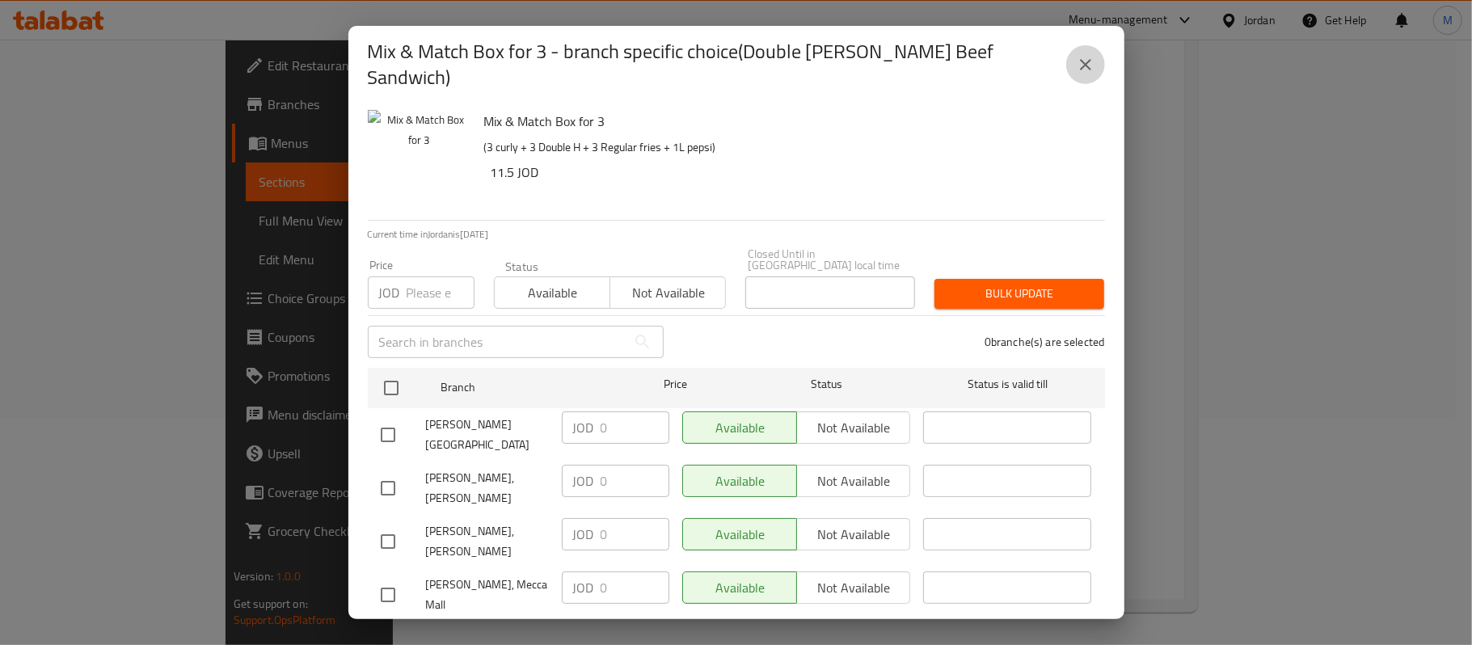
click at [1087, 63] on icon "close" at bounding box center [1085, 64] width 19 height 19
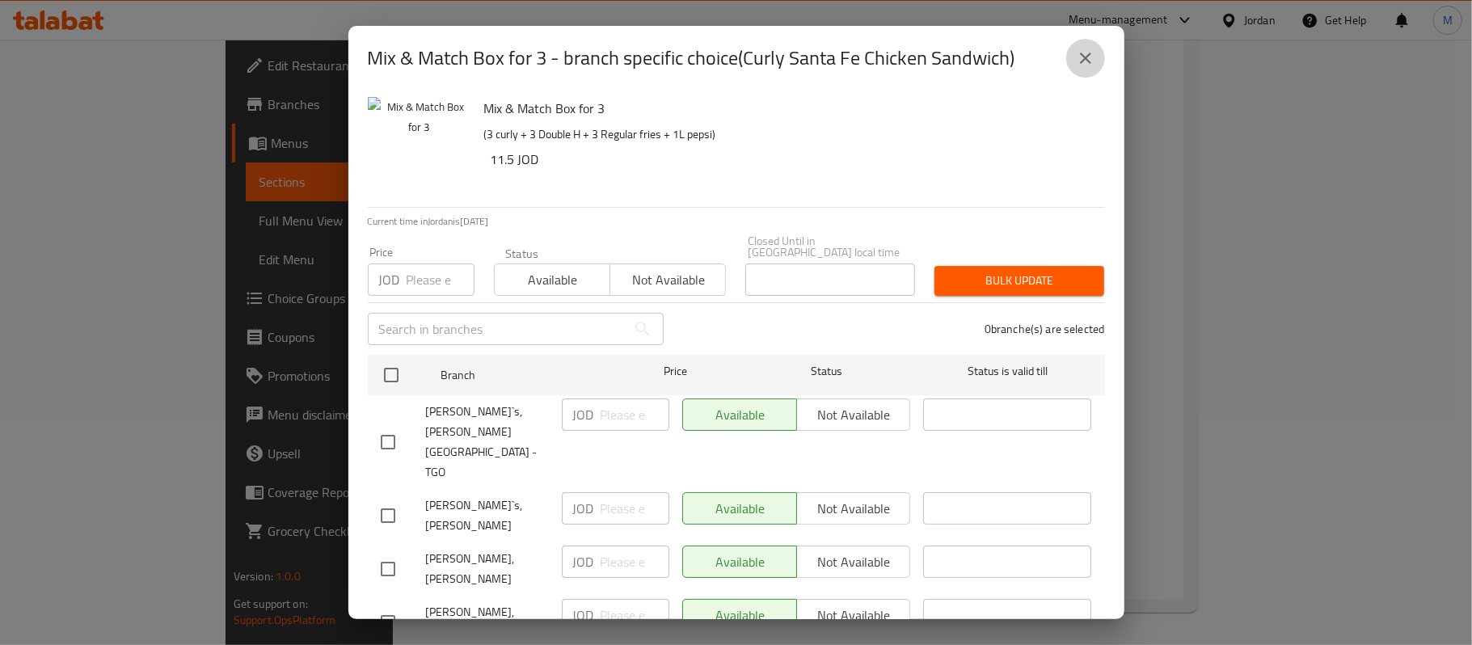
click at [1083, 49] on icon "close" at bounding box center [1085, 58] width 19 height 19
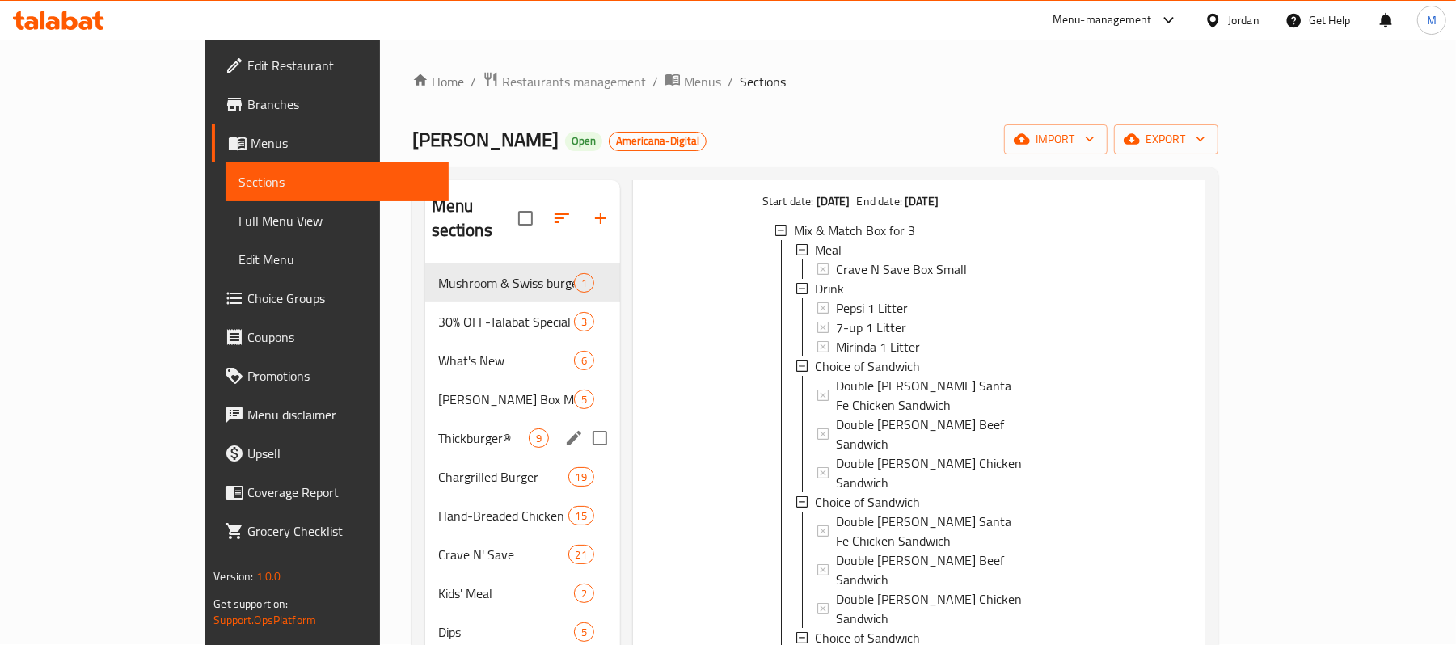
scroll to position [0, 0]
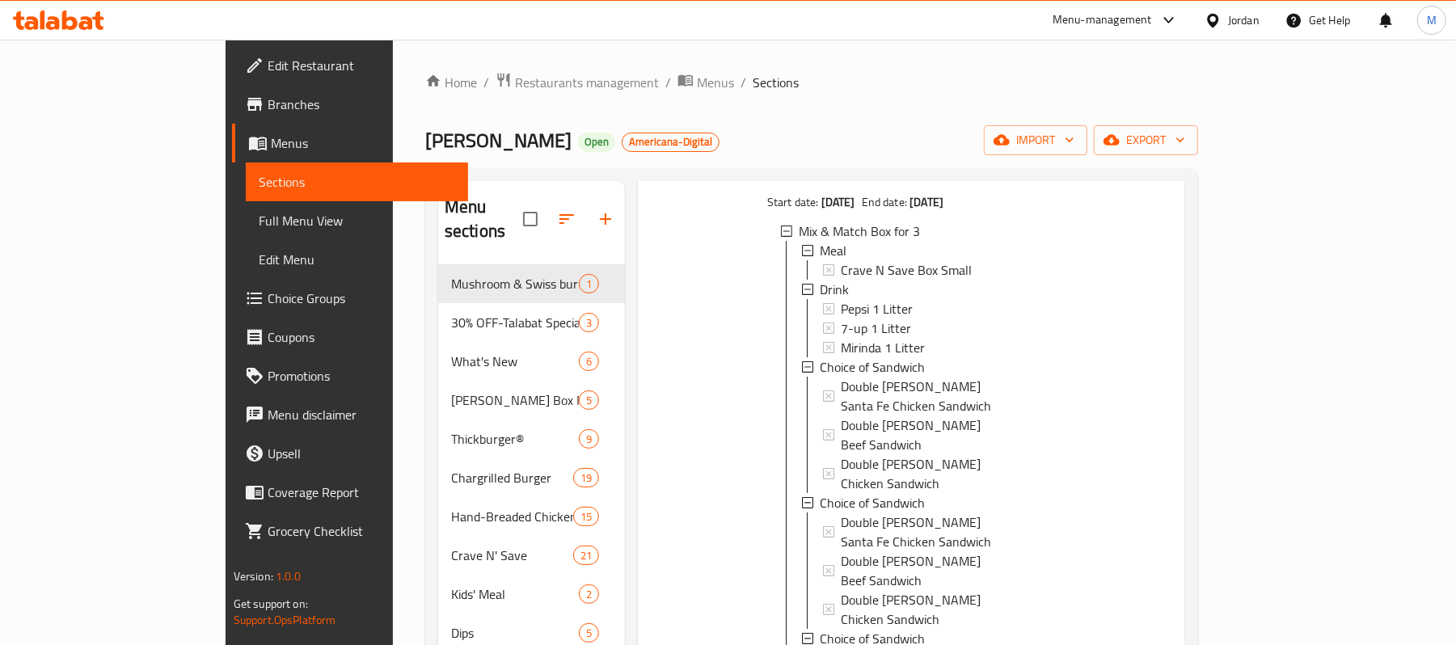
click at [259, 213] on span "Full Menu View" at bounding box center [357, 220] width 197 height 19
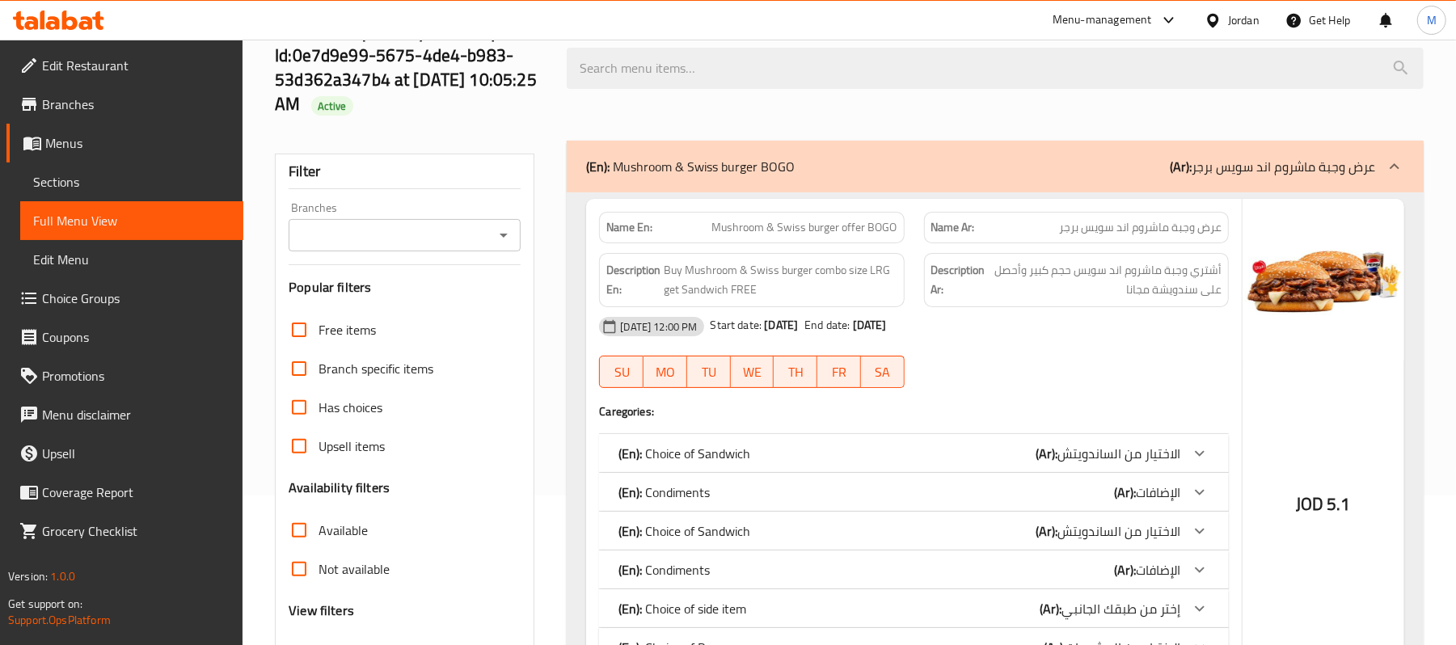
scroll to position [108, 0]
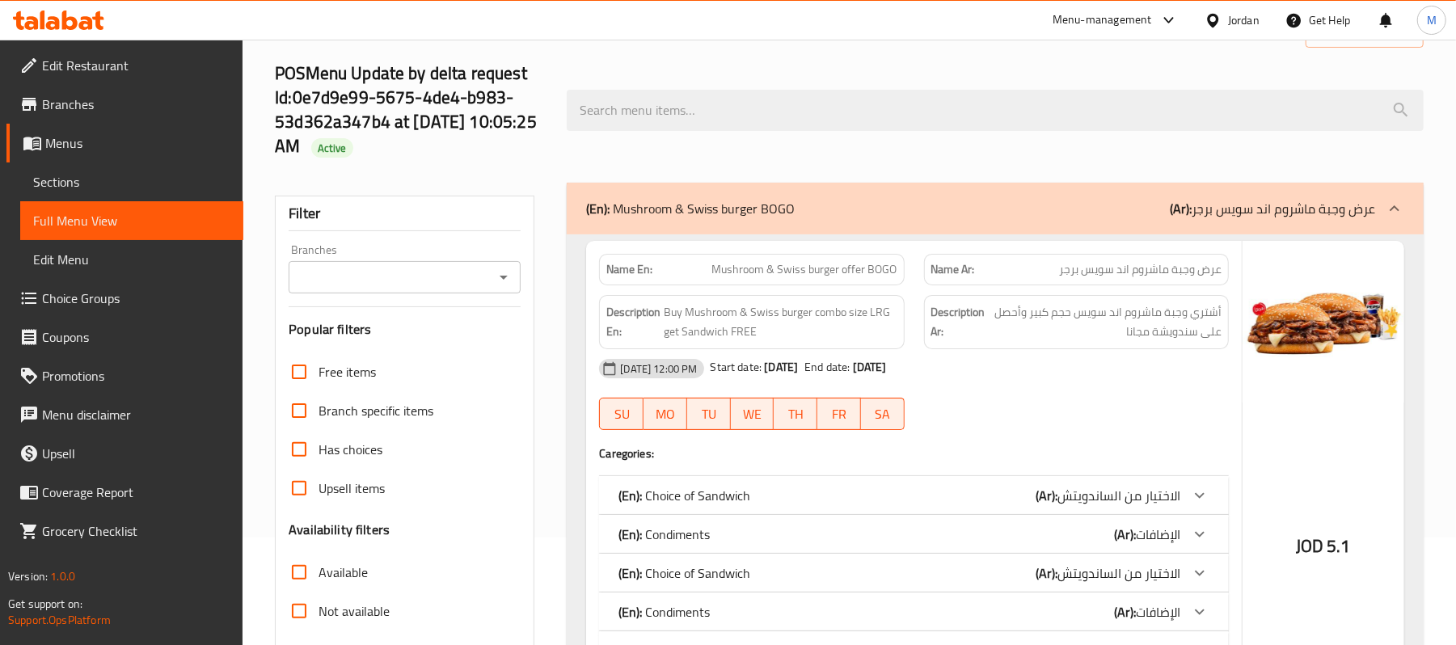
click at [505, 281] on icon "Open" at bounding box center [503, 277] width 19 height 19
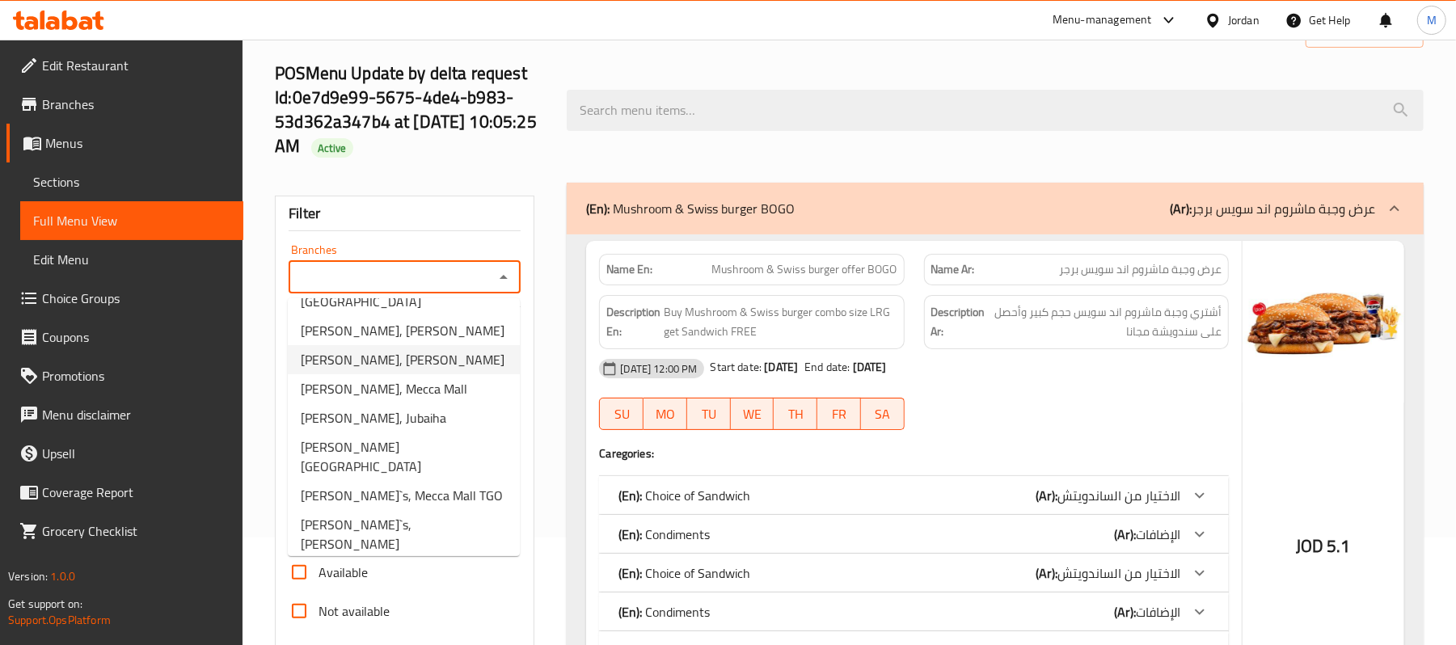
scroll to position [133, 0]
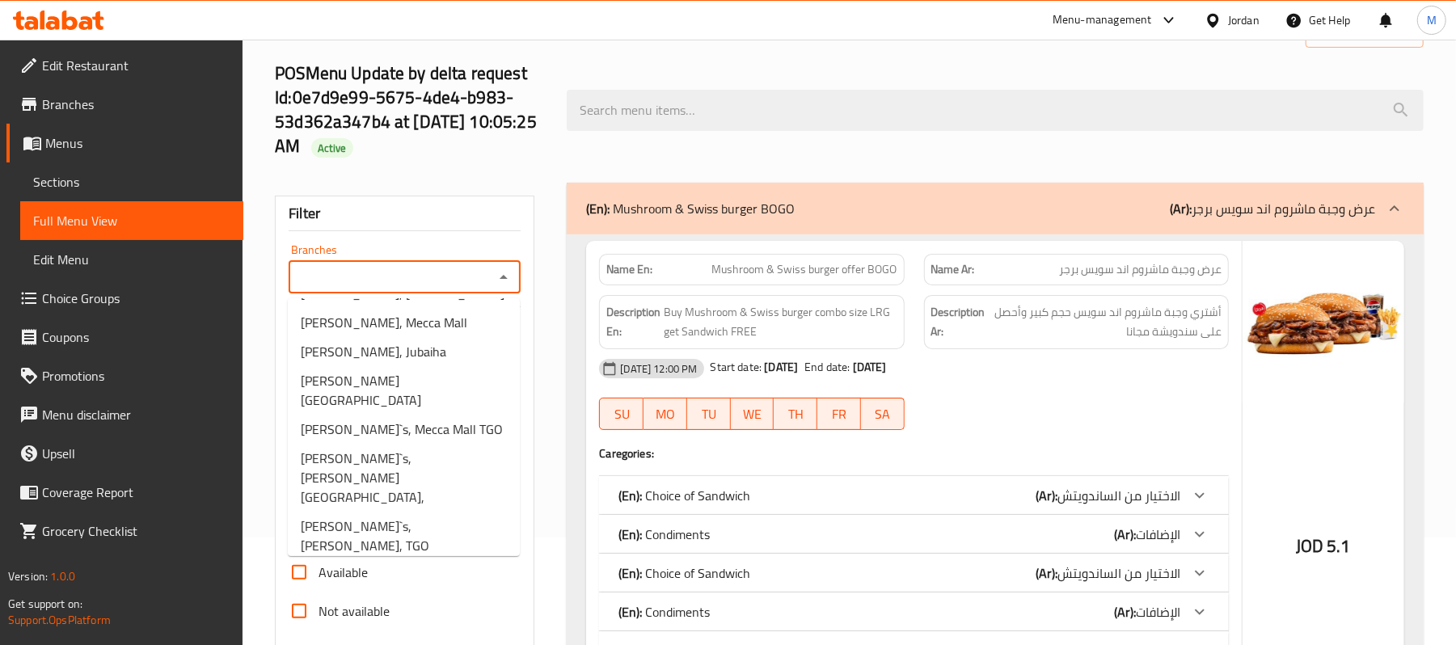
click at [418, 565] on span "[PERSON_NAME]`s, [PERSON_NAME][GEOGRAPHIC_DATA] - TGO" at bounding box center [404, 594] width 206 height 58
type input "[PERSON_NAME]`s, [PERSON_NAME][GEOGRAPHIC_DATA] - TGO"
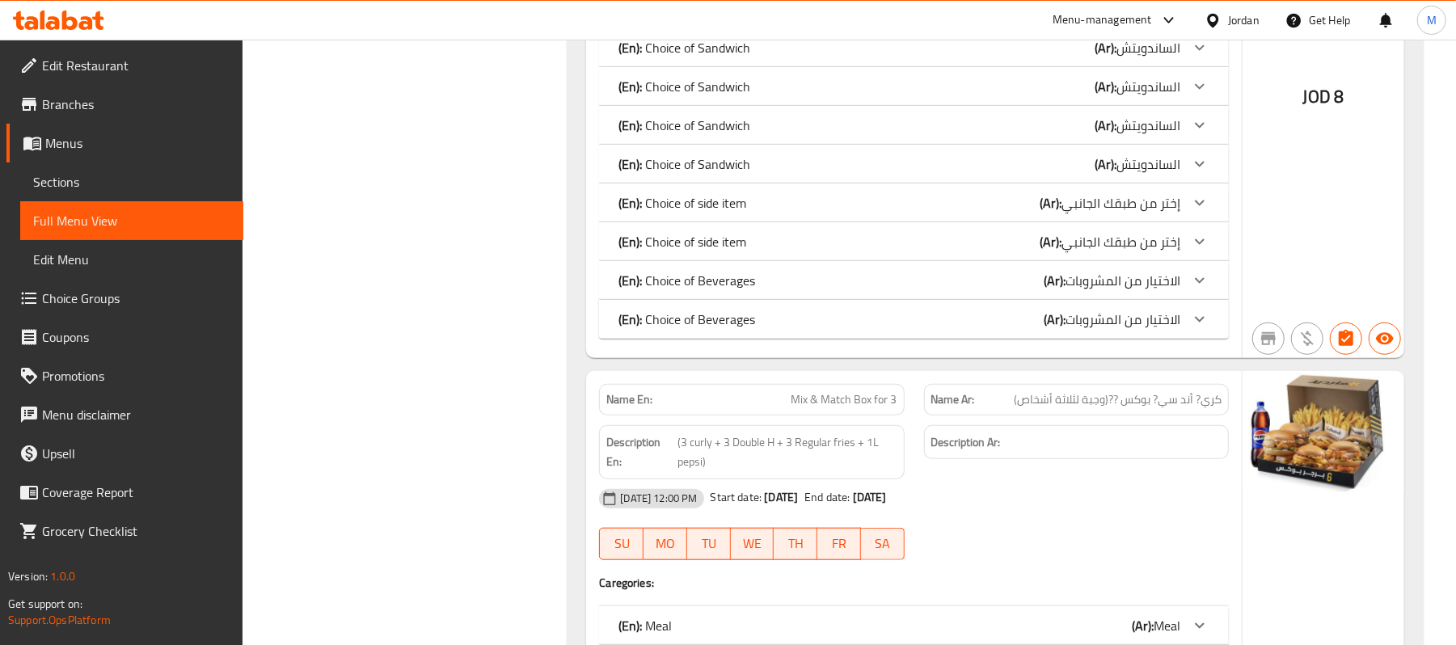
scroll to position [27072, 0]
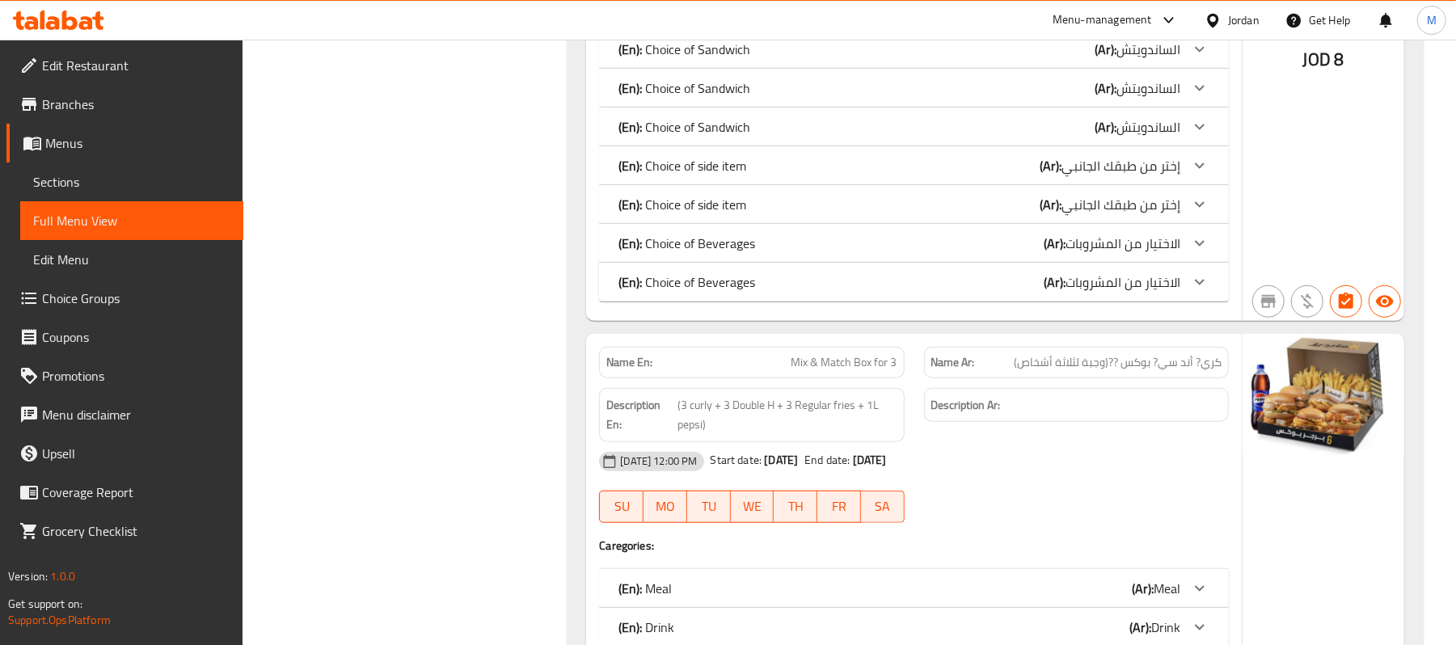
click at [1138, 576] on b "(Ar):" at bounding box center [1143, 588] width 22 height 24
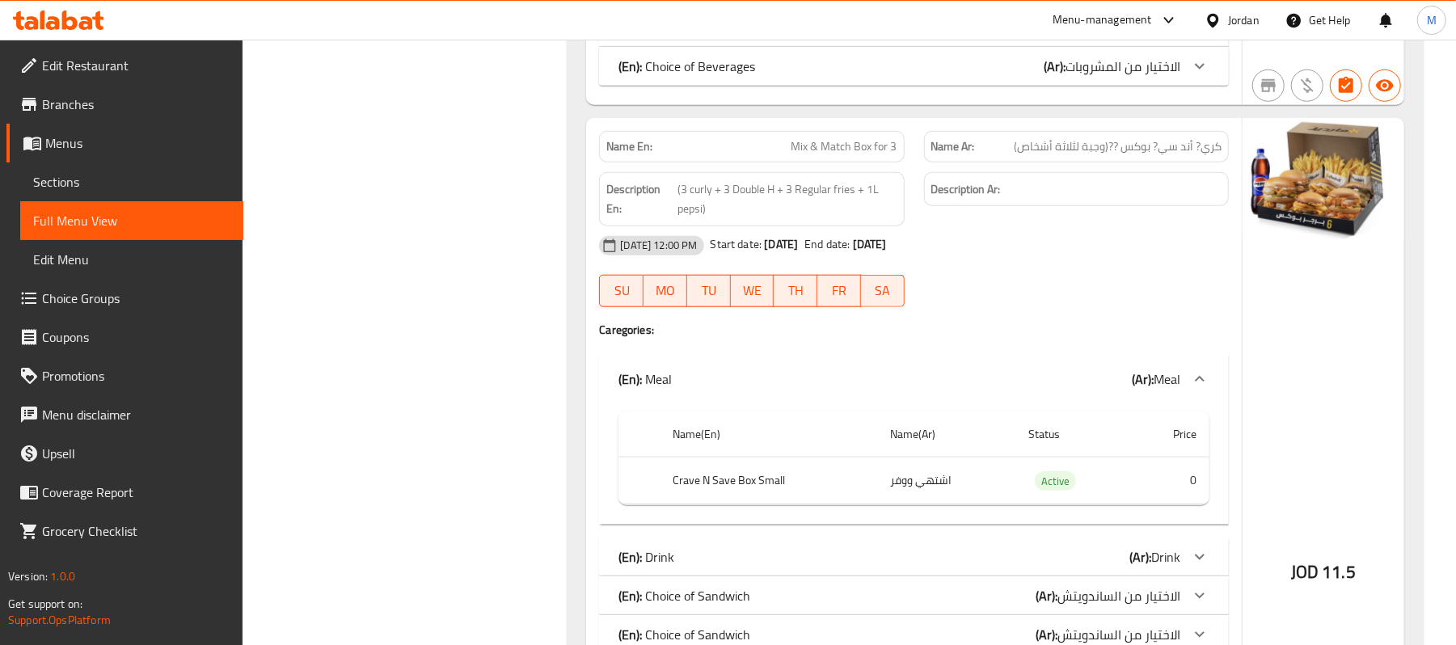
click at [1142, 545] on b "(Ar):" at bounding box center [1140, 557] width 22 height 24
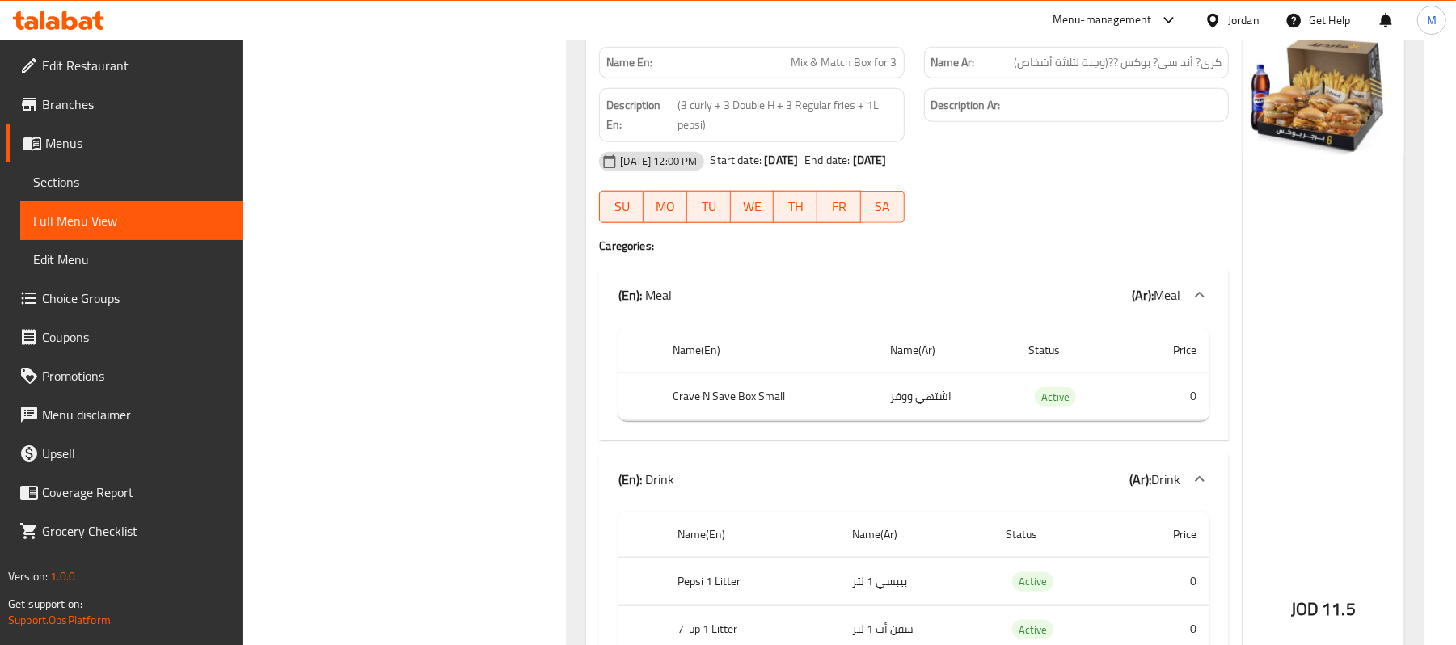
scroll to position [27396, 0]
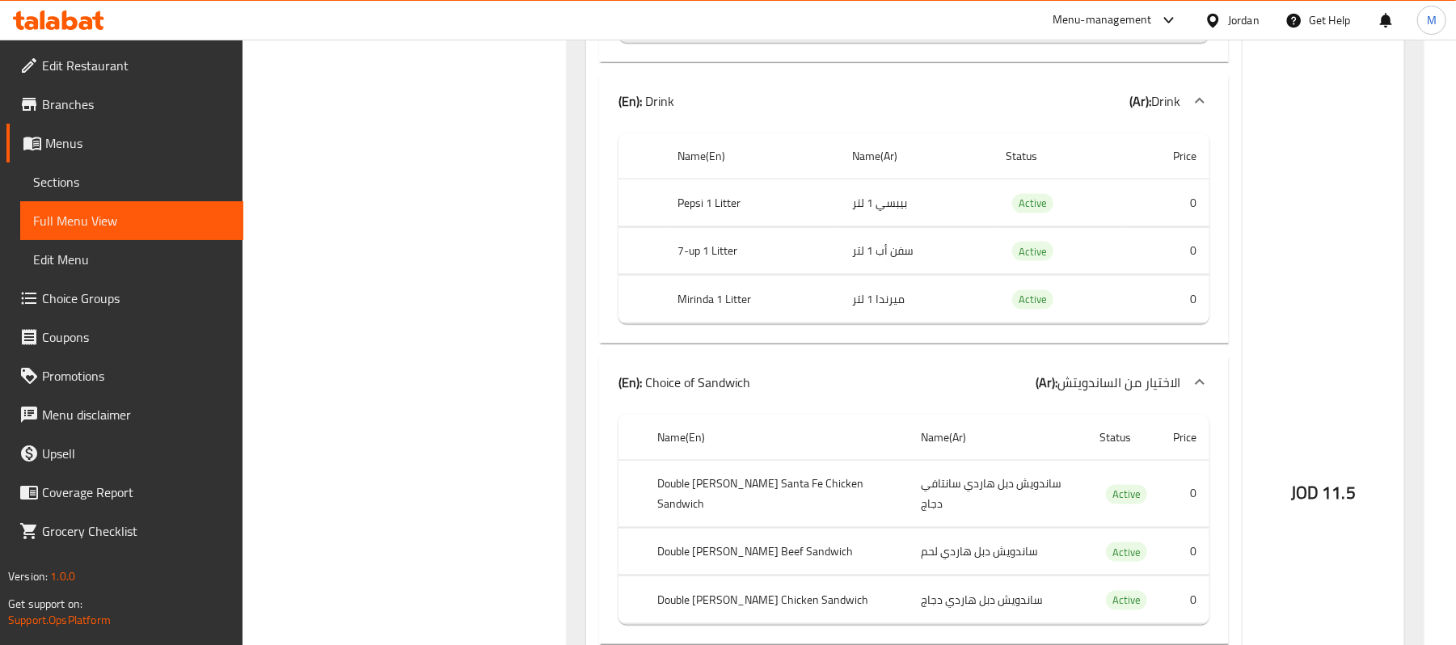
scroll to position [27935, 0]
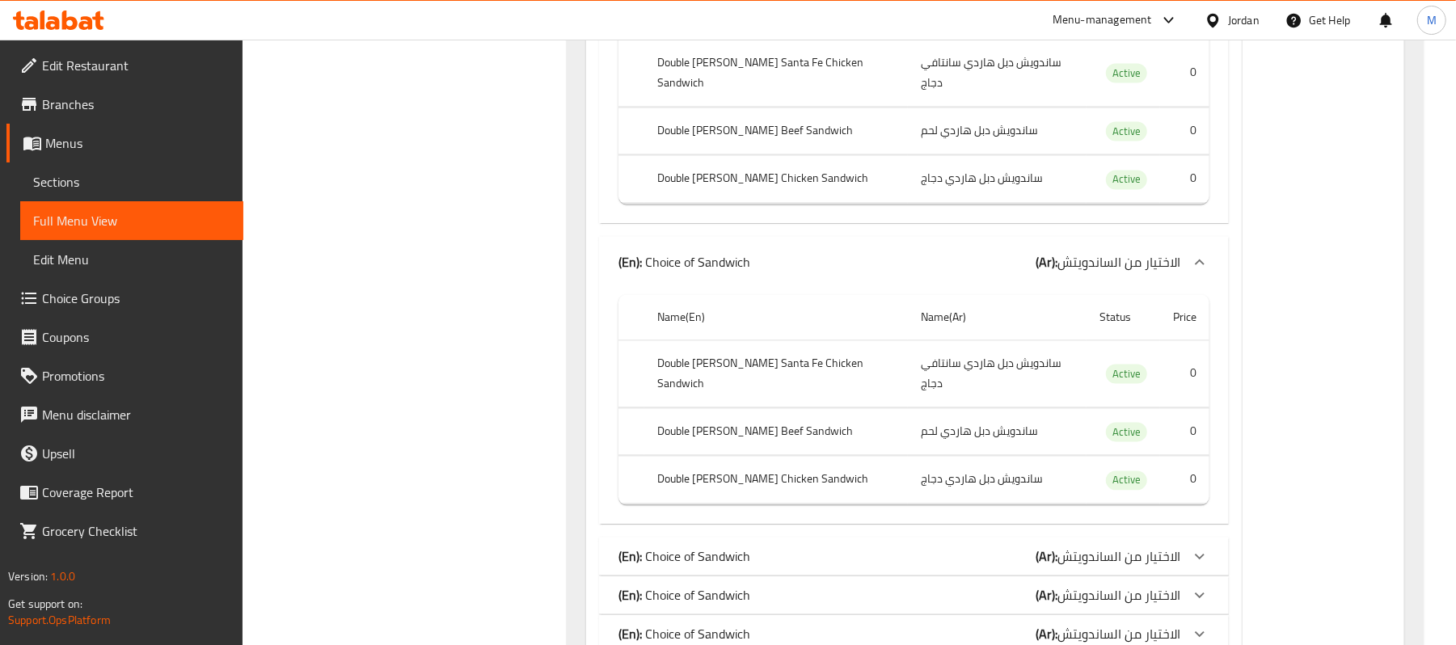
scroll to position [28474, 0]
click at [1123, 542] on span "الاختيار من الساندويتش" at bounding box center [1118, 554] width 123 height 24
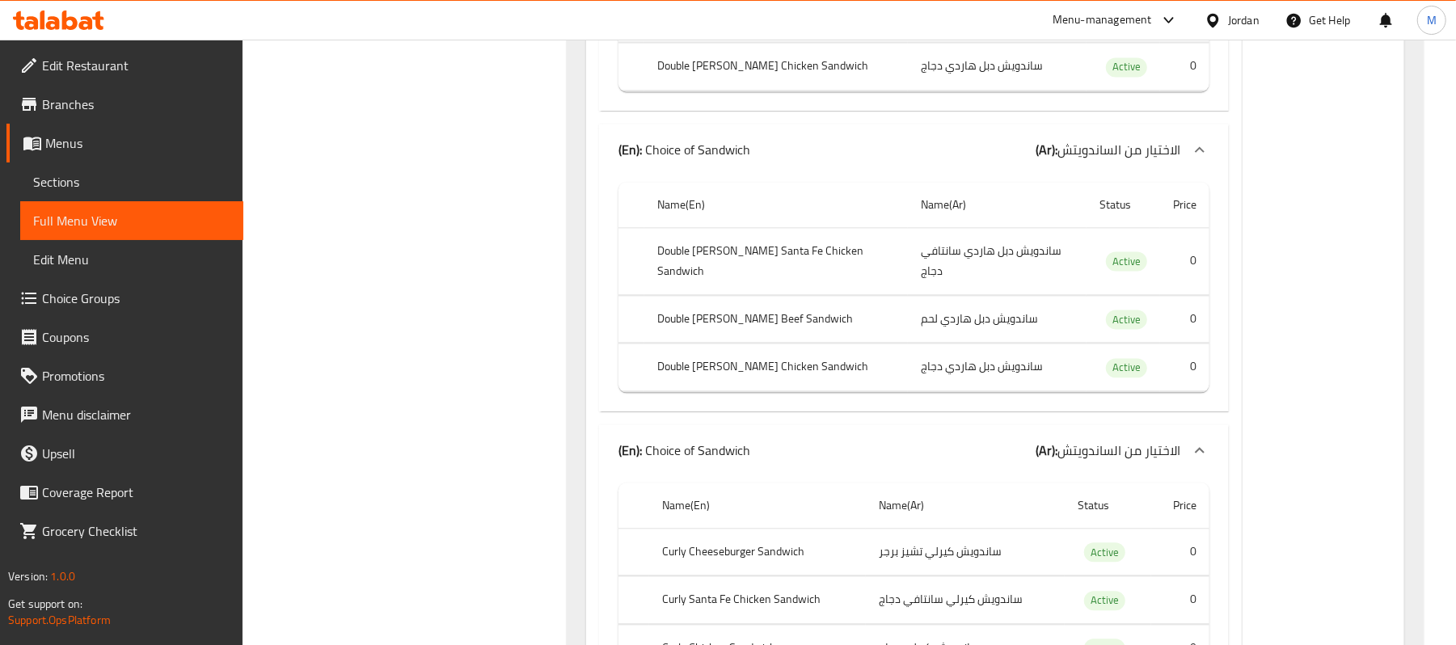
scroll to position [28689, 0]
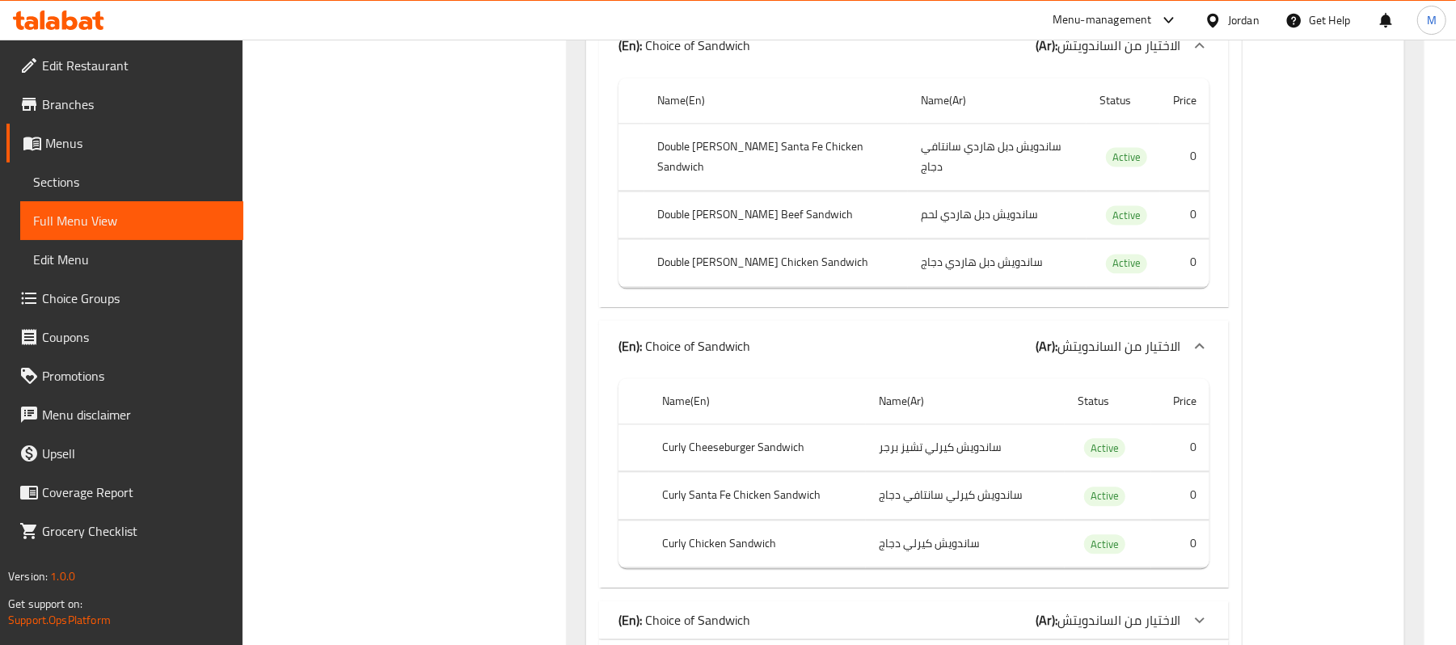
click at [1088, 608] on span "الاختيار من الساندويتش" at bounding box center [1118, 620] width 123 height 24
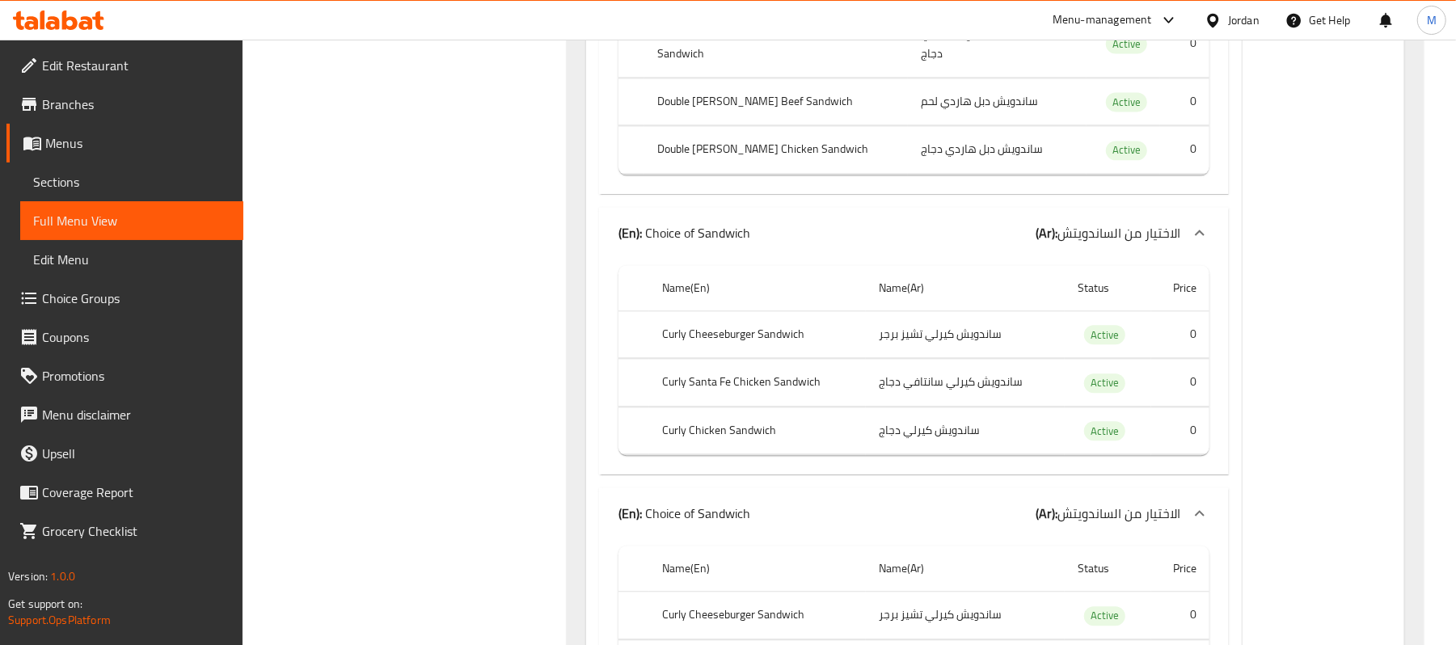
scroll to position [28905, 0]
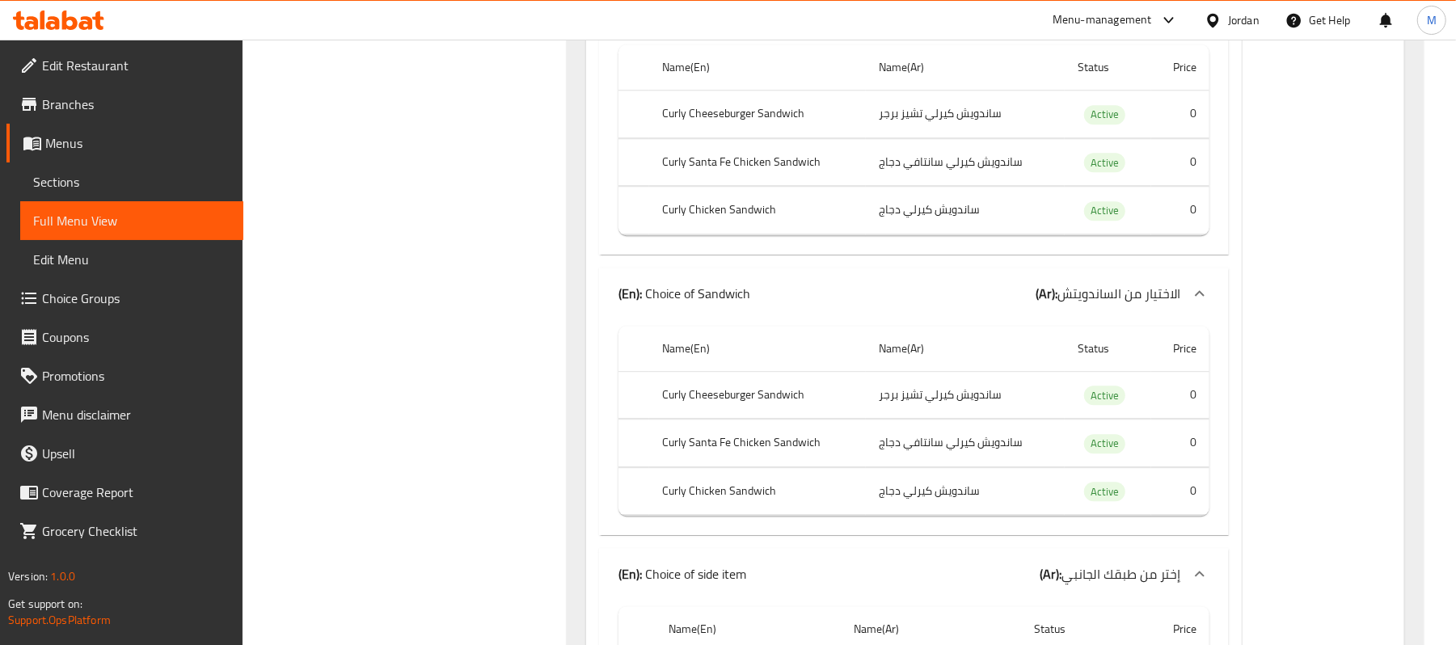
scroll to position [29552, 0]
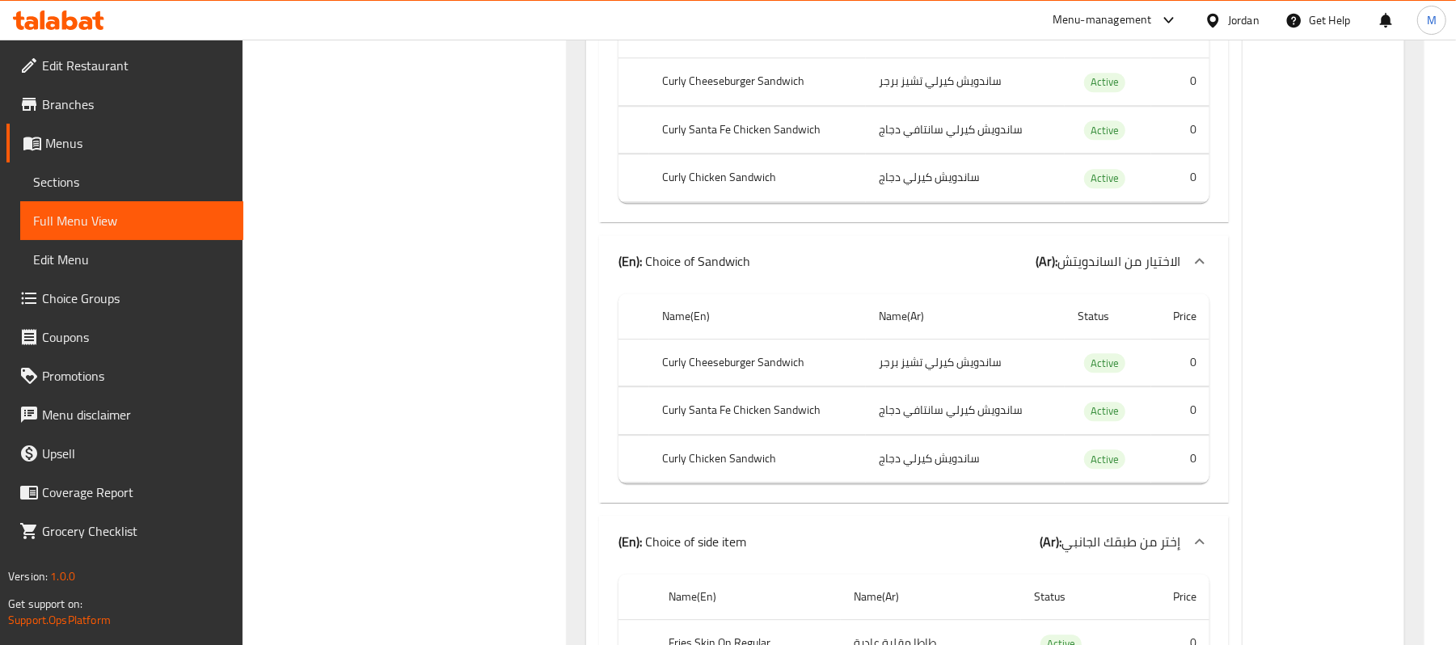
drag, startPoint x: 1084, startPoint y: 470, endPoint x: 1106, endPoint y: 479, distance: 23.9
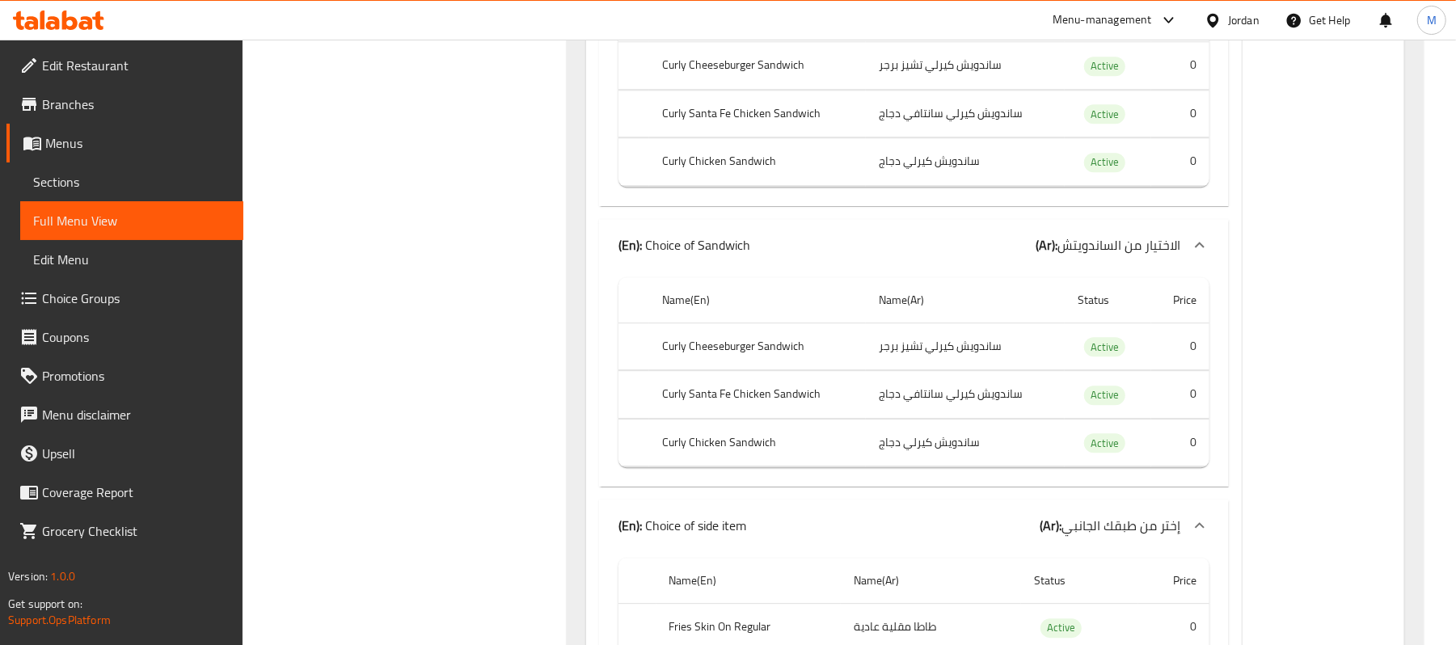
scroll to position [29659, 0]
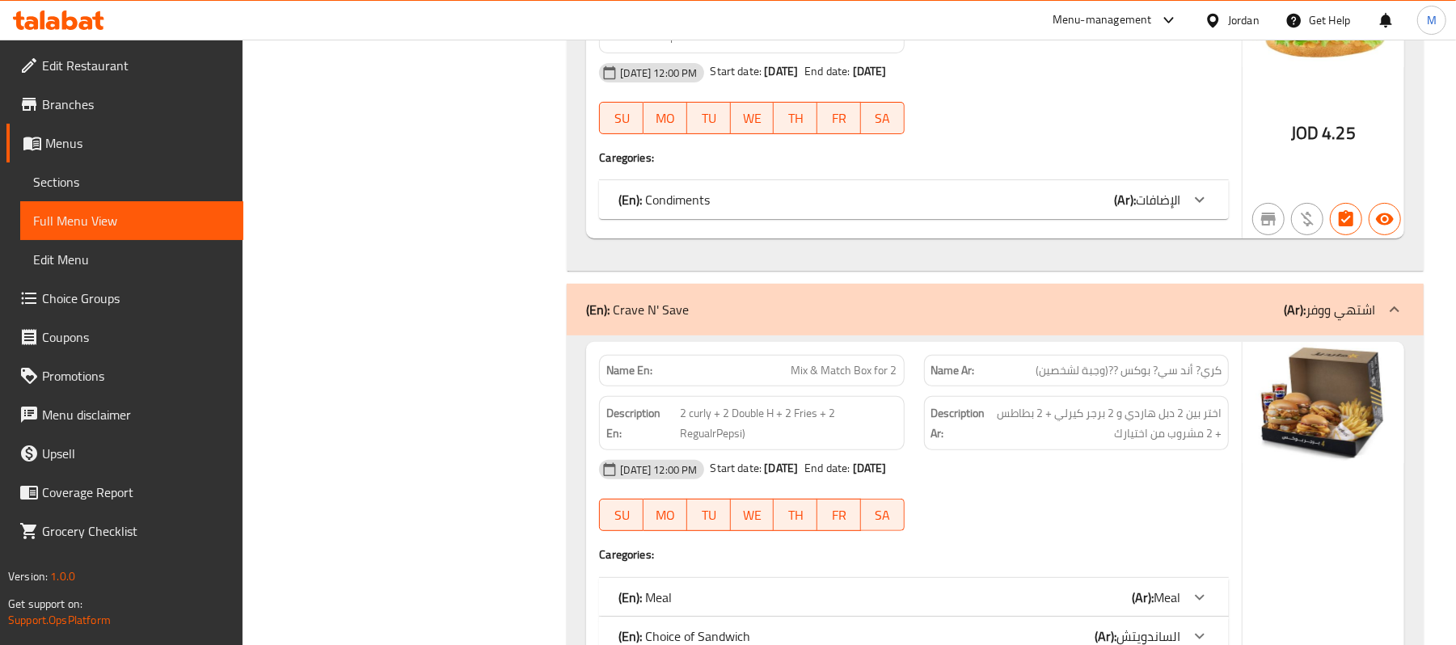
scroll to position [26563, 0]
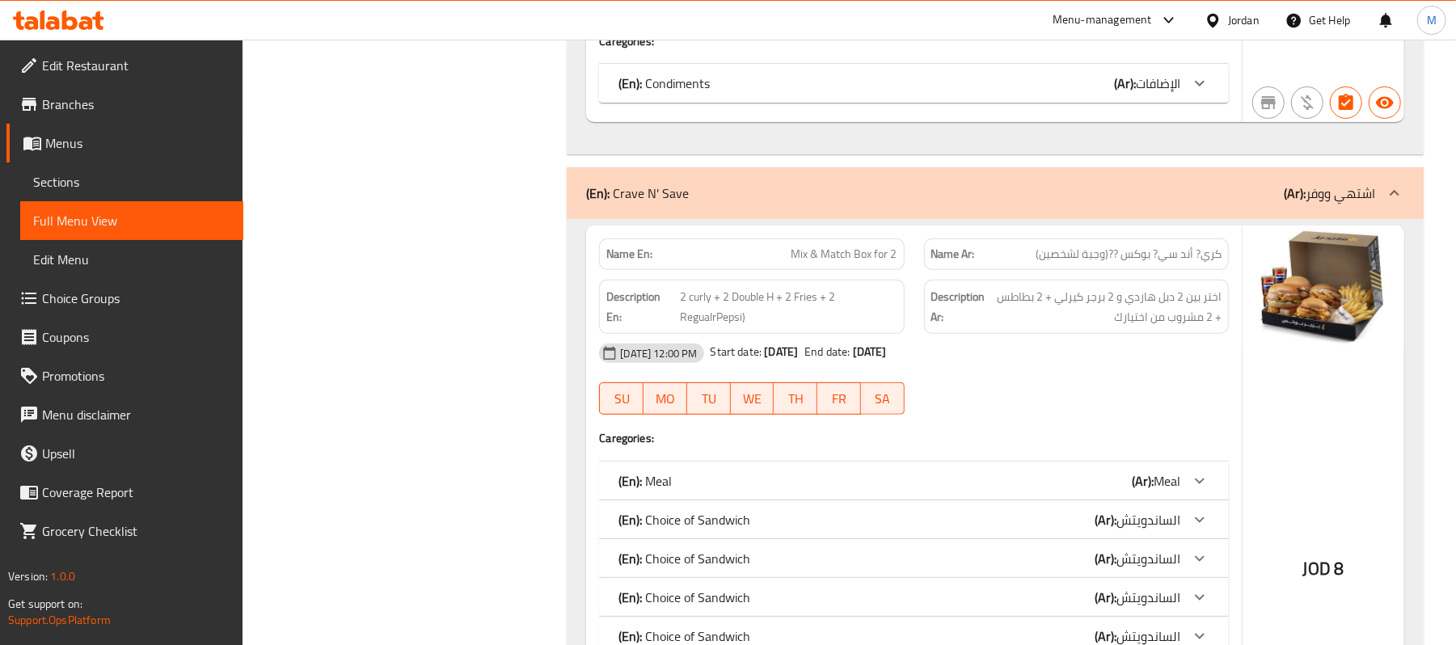
drag, startPoint x: 1162, startPoint y: 210, endPoint x: 1150, endPoint y: 357, distance: 146.8
click at [1161, 462] on div "(En): Meal (Ar): Meal" at bounding box center [914, 481] width 630 height 39
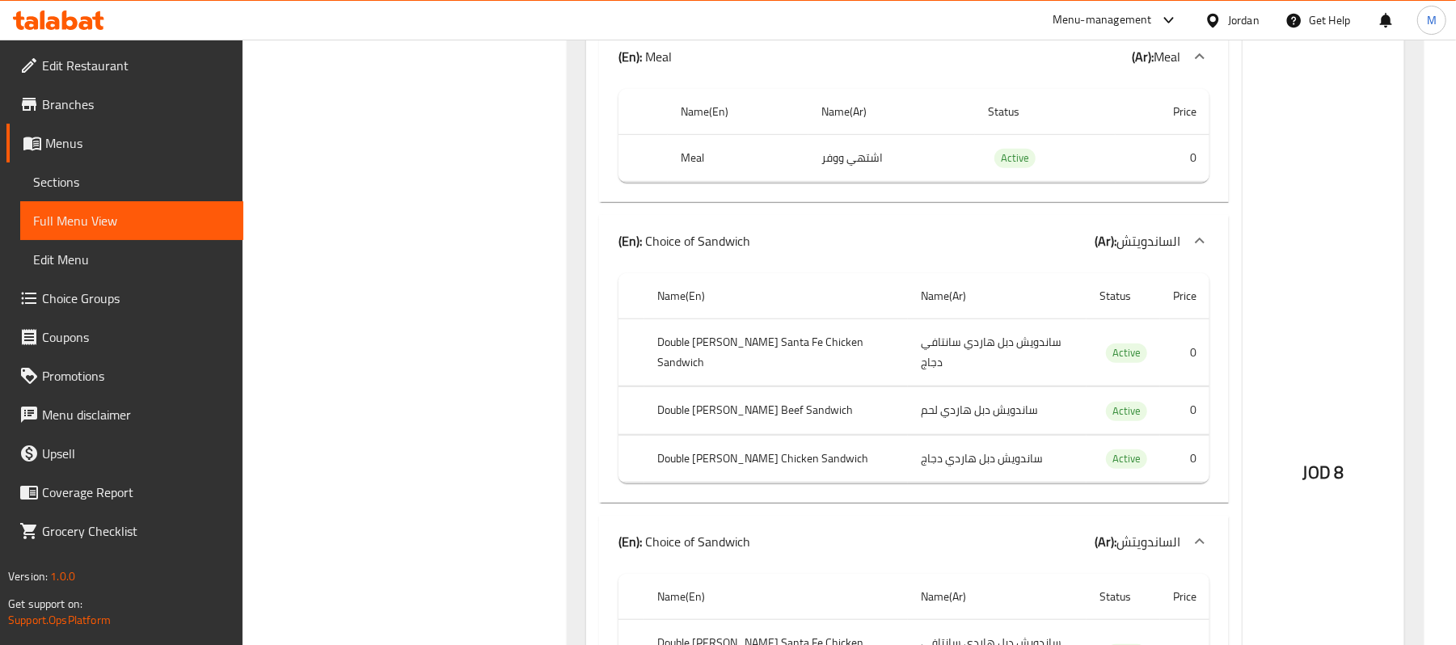
scroll to position [27210, 0]
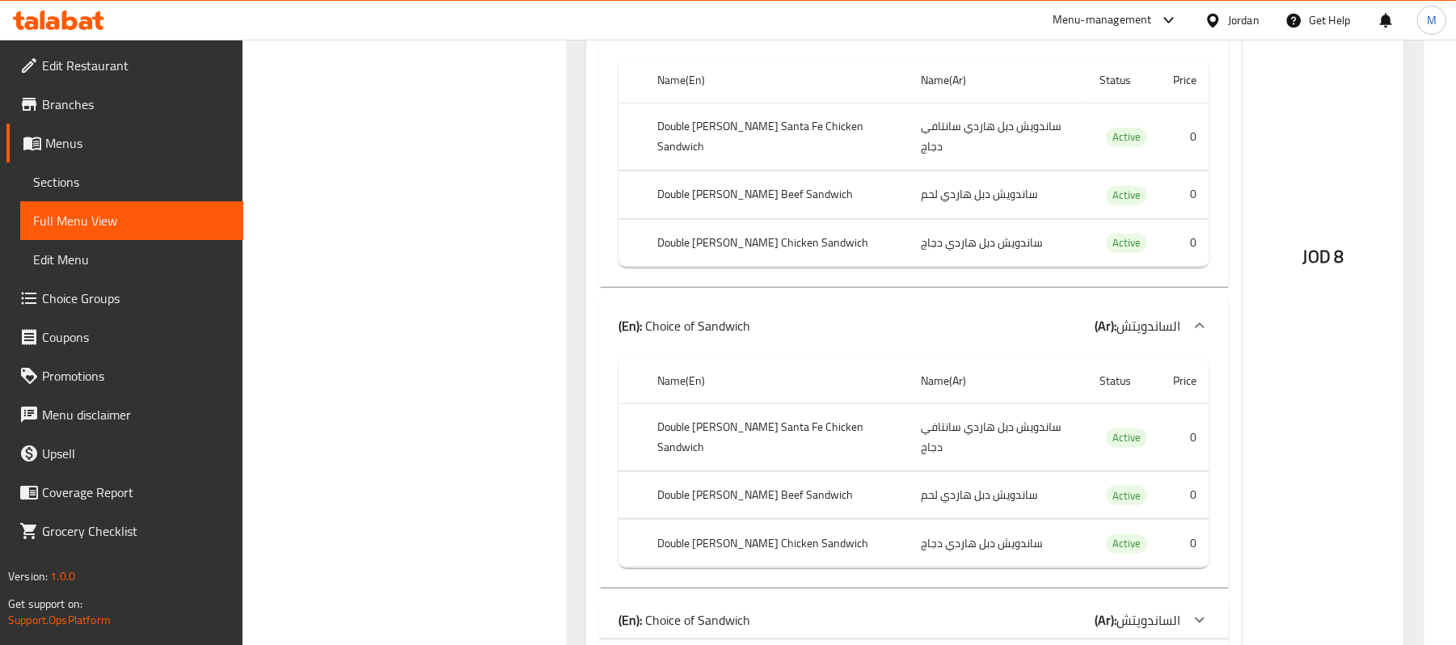
click at [933, 610] on div "(En): Choice of Sandwich (Ar): الساندويتش" at bounding box center [899, 619] width 562 height 19
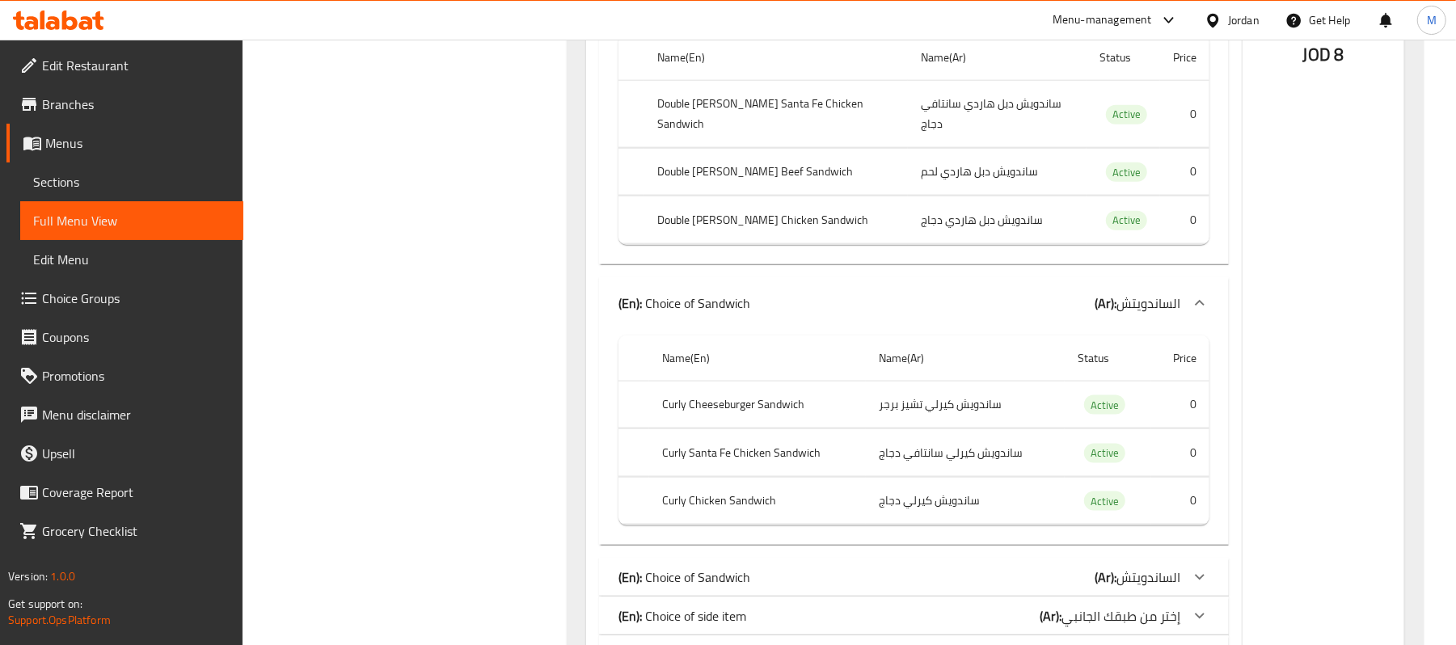
click at [1035, 568] on div "(En): Choice of Sandwich (Ar): الساندويتش" at bounding box center [899, 577] width 562 height 19
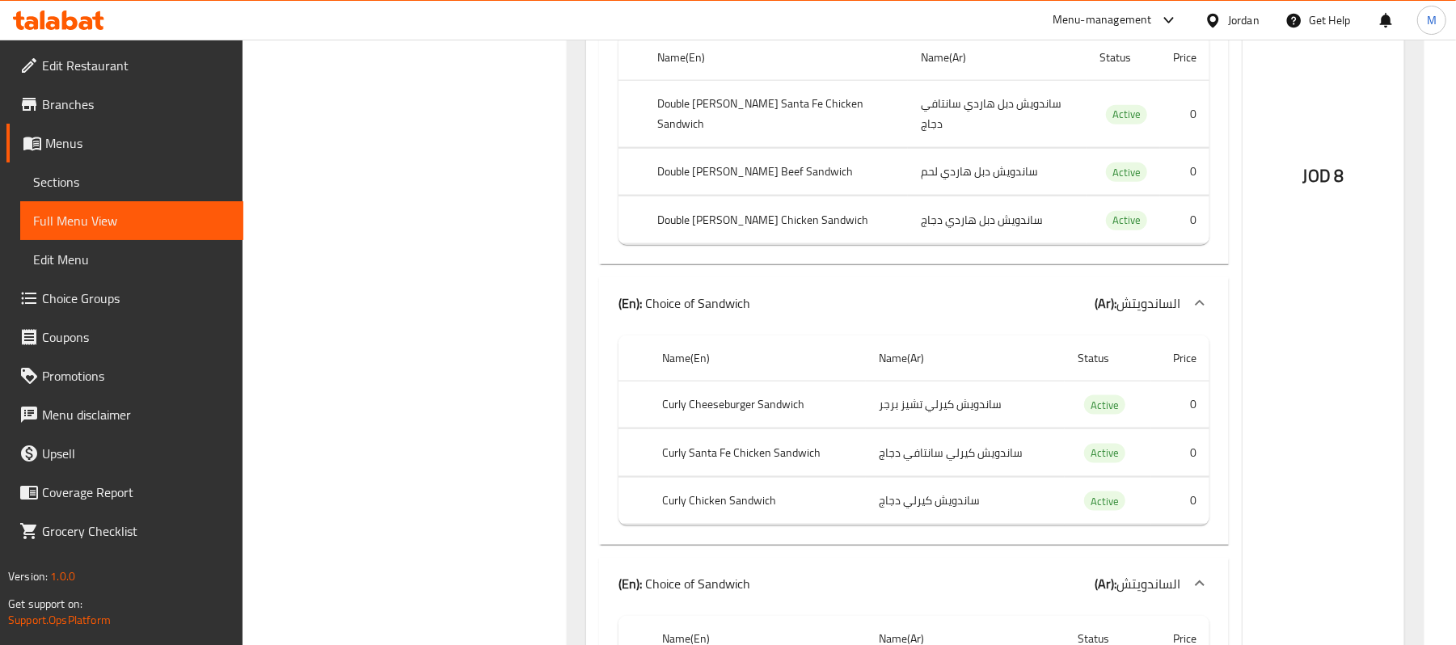
scroll to position [27641, 0]
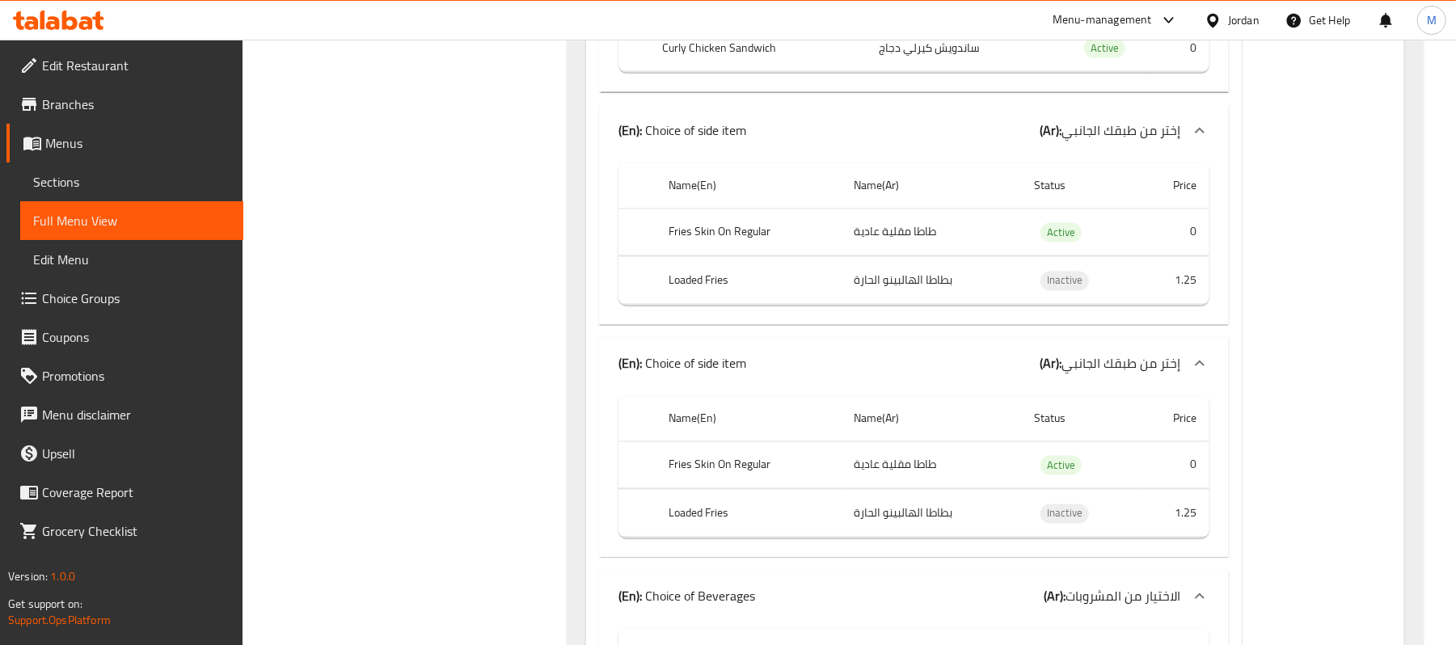
scroll to position [28395, 0]
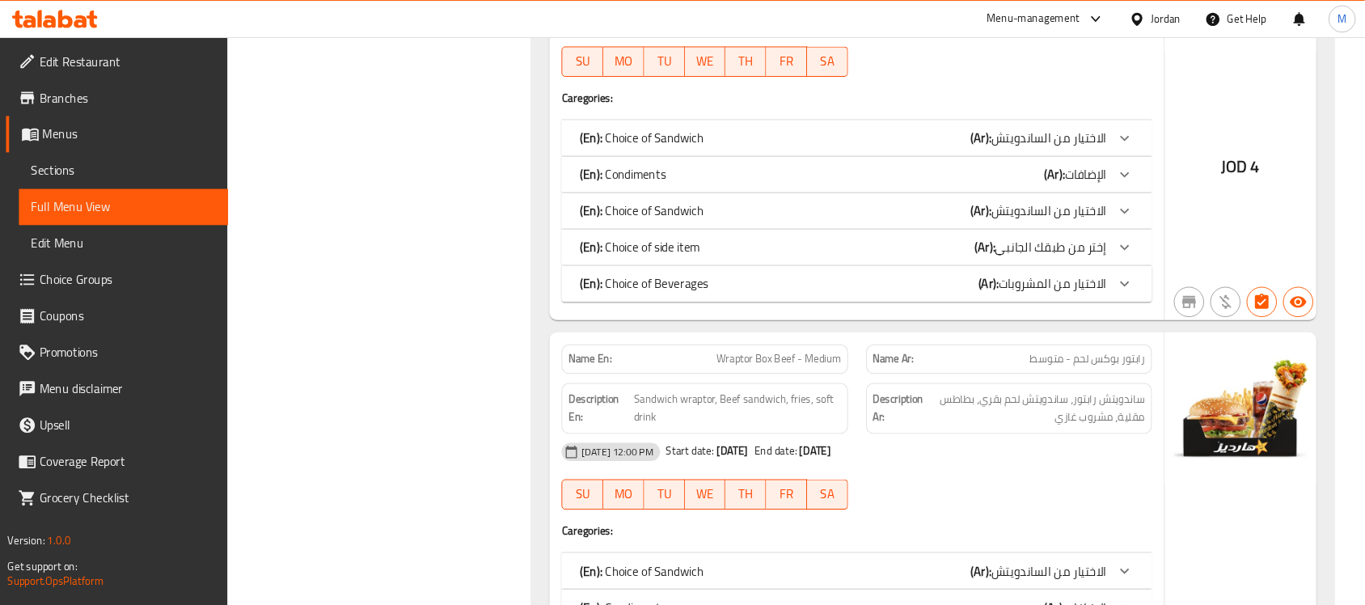
scroll to position [0, 0]
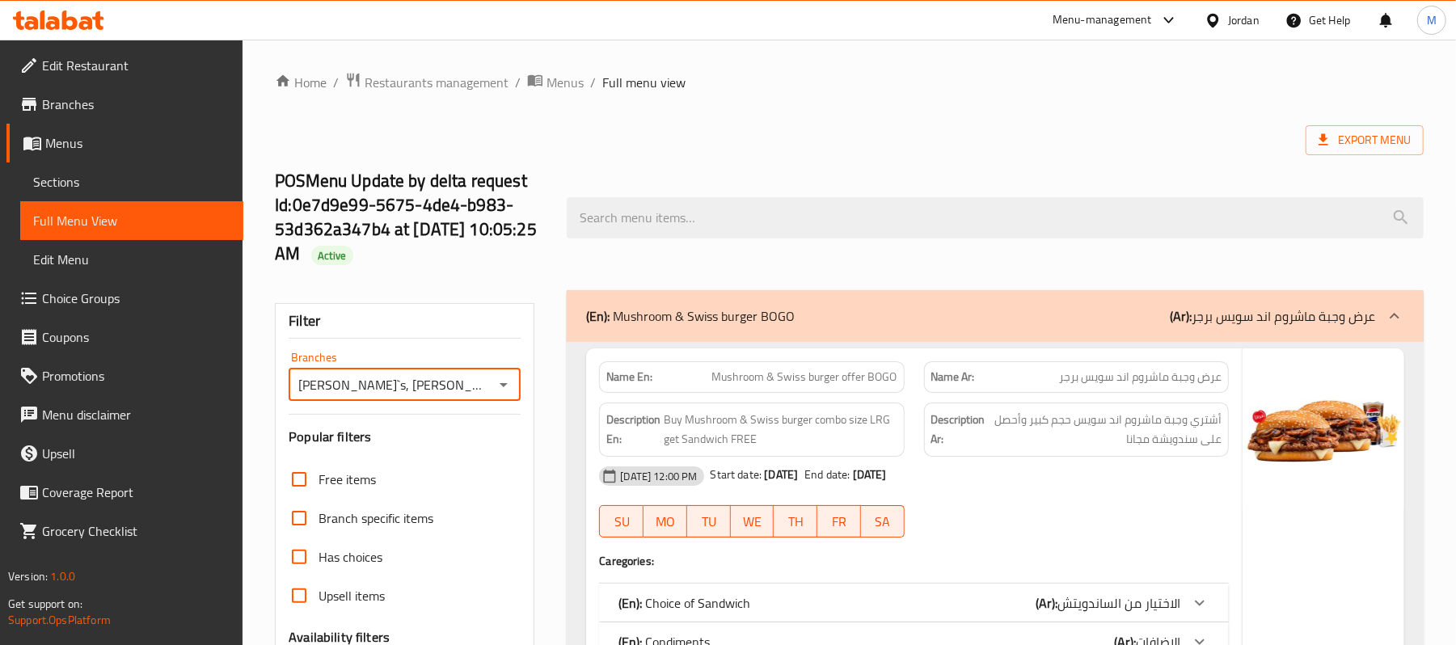
drag, startPoint x: 475, startPoint y: 388, endPoint x: 299, endPoint y: 393, distance: 176.3
click at [299, 393] on input "[PERSON_NAME]`s, [PERSON_NAME][GEOGRAPHIC_DATA] - TGO" at bounding box center [391, 385] width 196 height 23
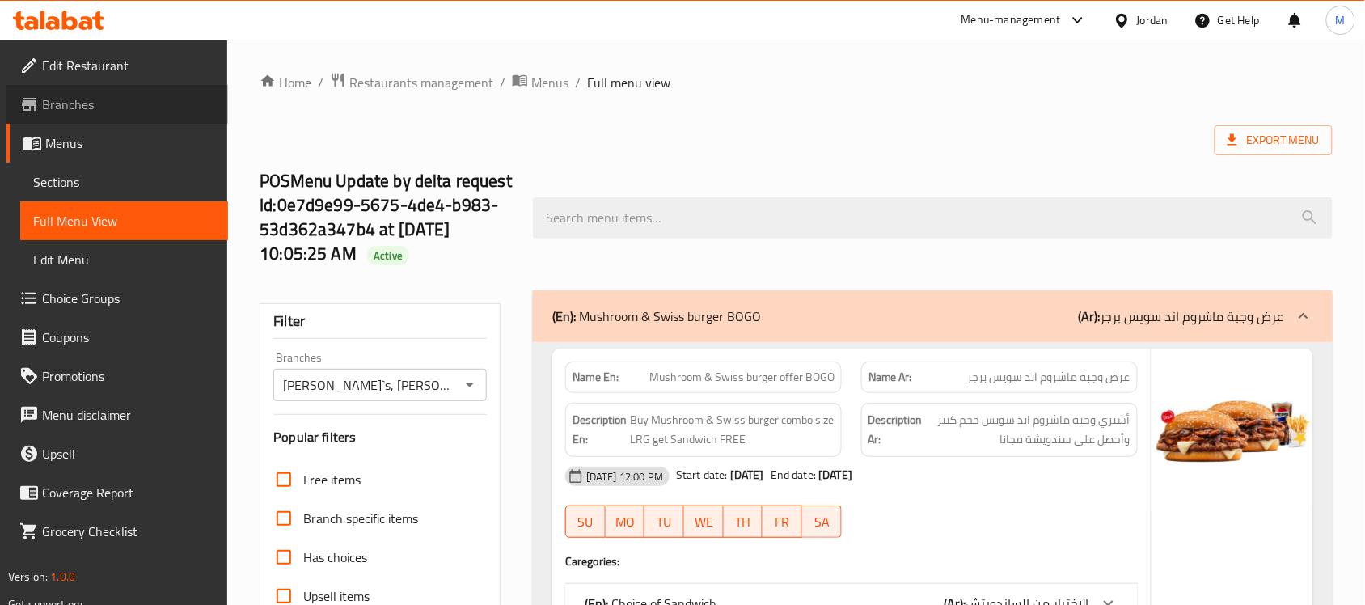
click at [74, 101] on span "Branches" at bounding box center [128, 104] width 173 height 19
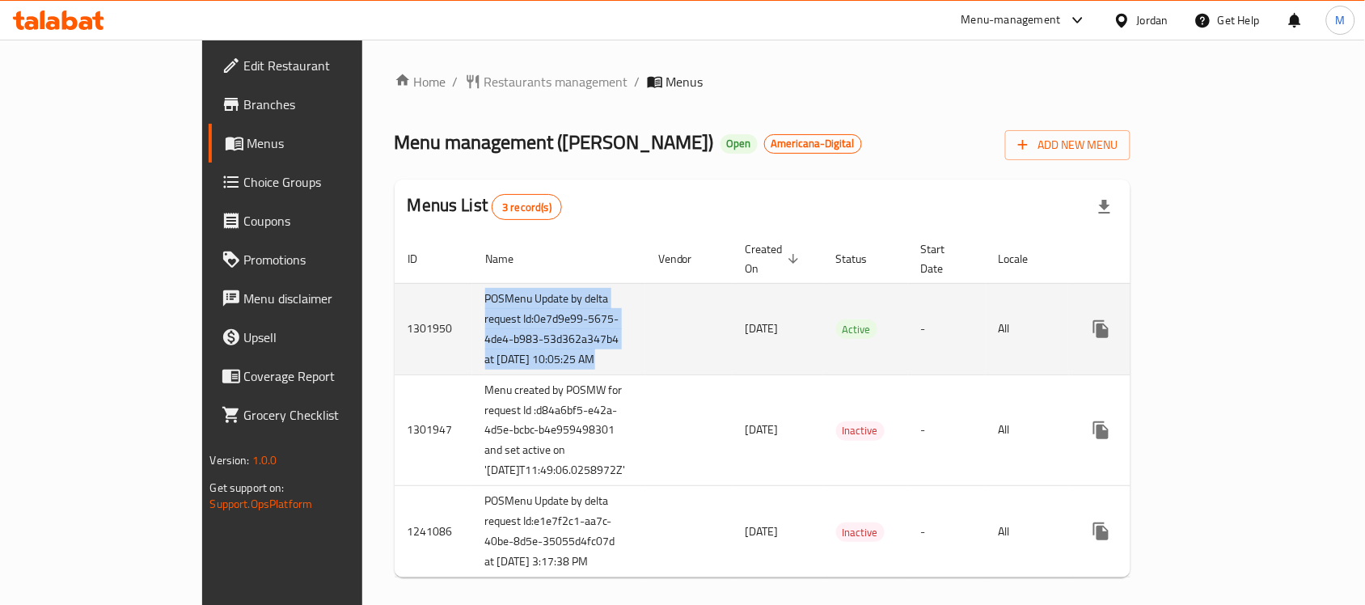
copy td "POSMenu Update by delta request Id:0e7d9e99-5675-4de4-b983-53d362a347b4 at [DAT…"
drag, startPoint x: 441, startPoint y: 386, endPoint x: 349, endPoint y: 281, distance: 139.9
click at [395, 283] on tr "1301950 POSMenu Update by delta request Id:0e7d9e99-5675-4de4-b983-53d362a347b4…" at bounding box center [822, 328] width 855 height 91
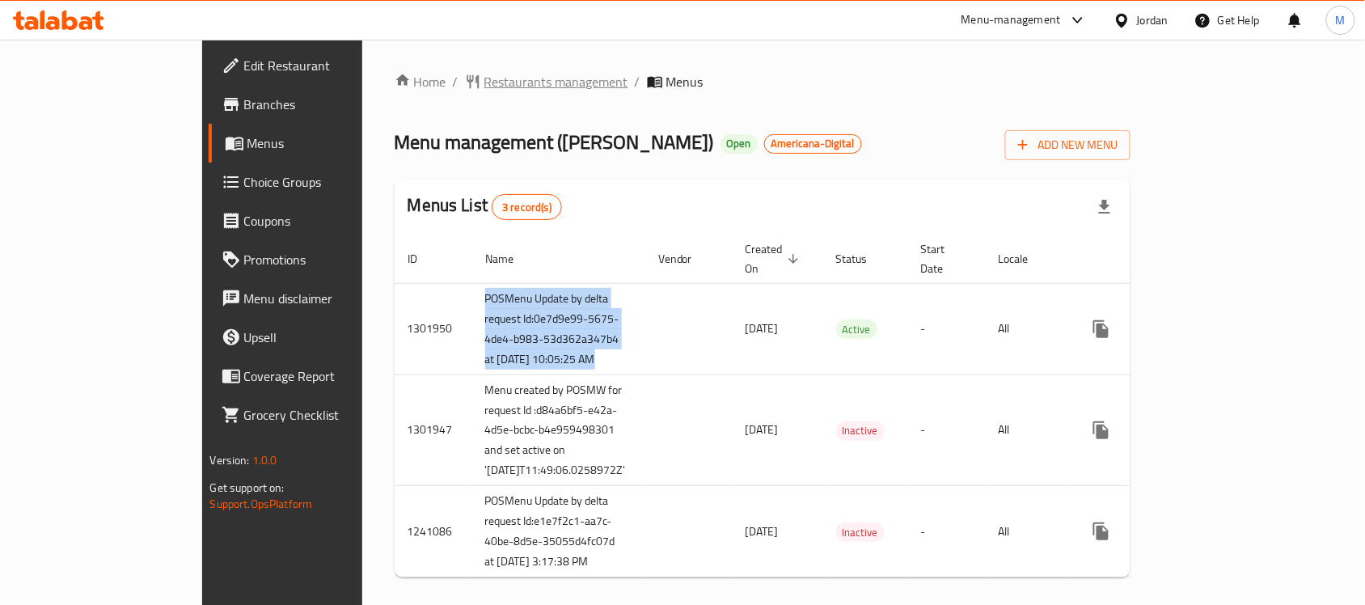
click at [484, 82] on span "Restaurants management" at bounding box center [556, 81] width 144 height 19
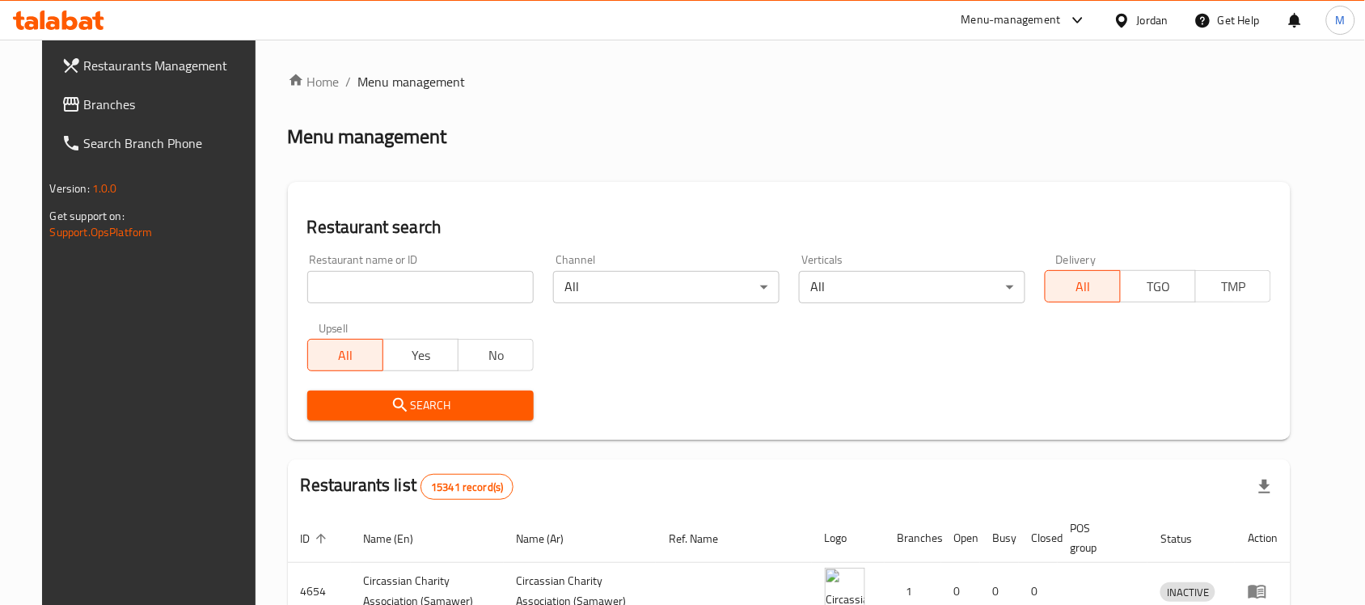
click at [329, 276] on input "search" at bounding box center [420, 287] width 226 height 32
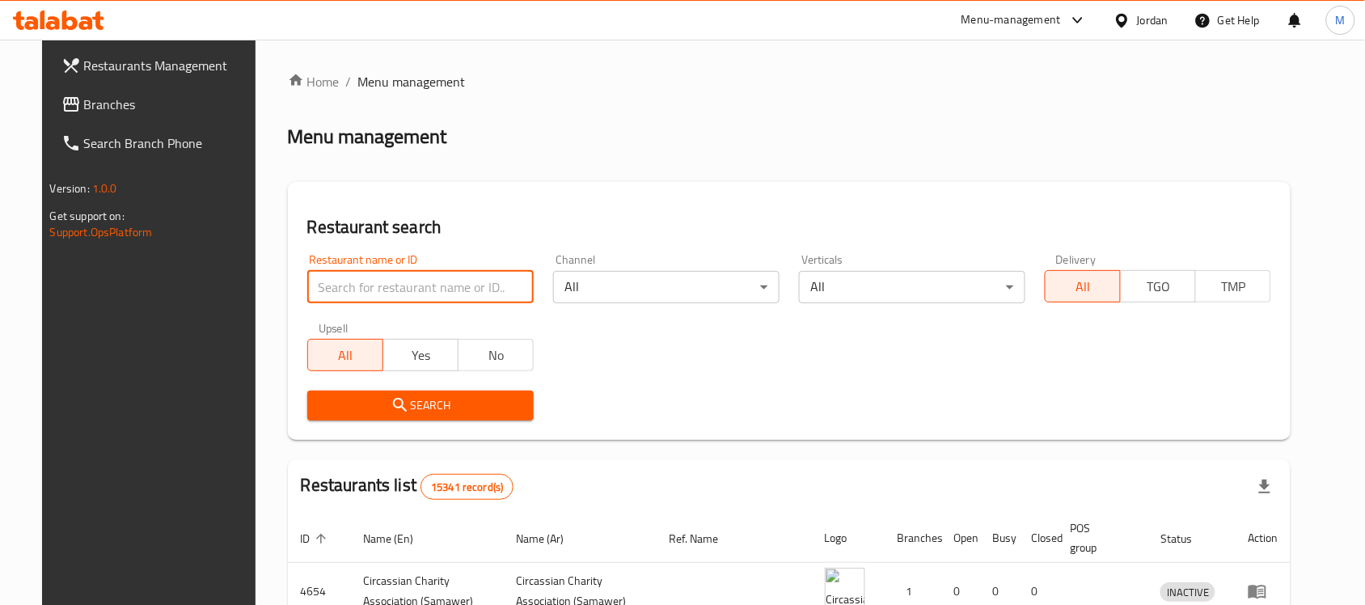
paste input "627189"
type input "627189"
click at [1146, 27] on div "Jordan" at bounding box center [1153, 20] width 32 height 18
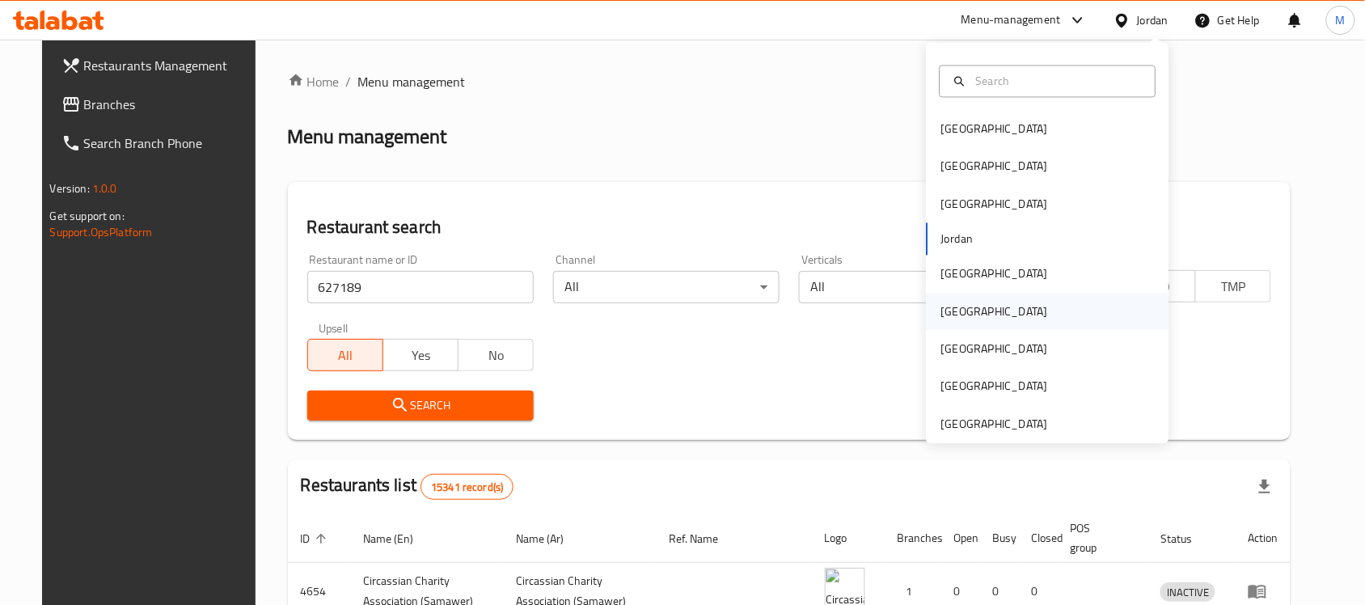
click at [942, 320] on div "Oman" at bounding box center [994, 311] width 107 height 18
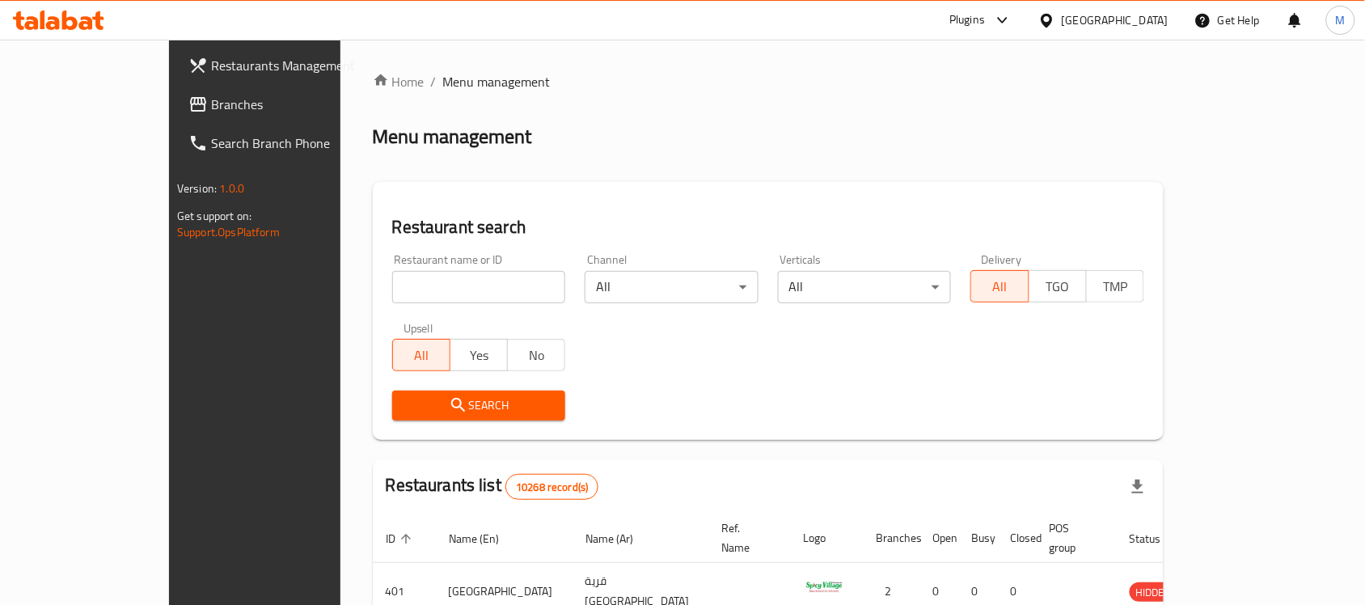
click at [392, 271] on input "search" at bounding box center [479, 287] width 174 height 32
paste input "627189"
type input "627189"
click button "Search" at bounding box center [479, 405] width 174 height 30
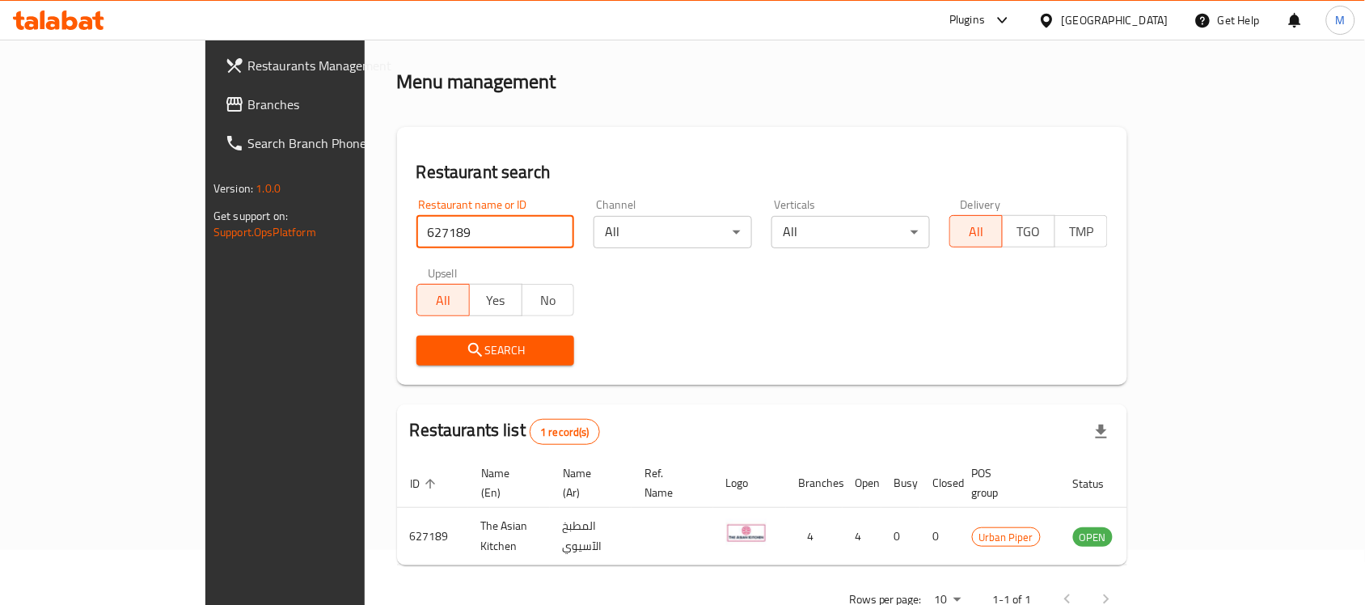
scroll to position [85, 0]
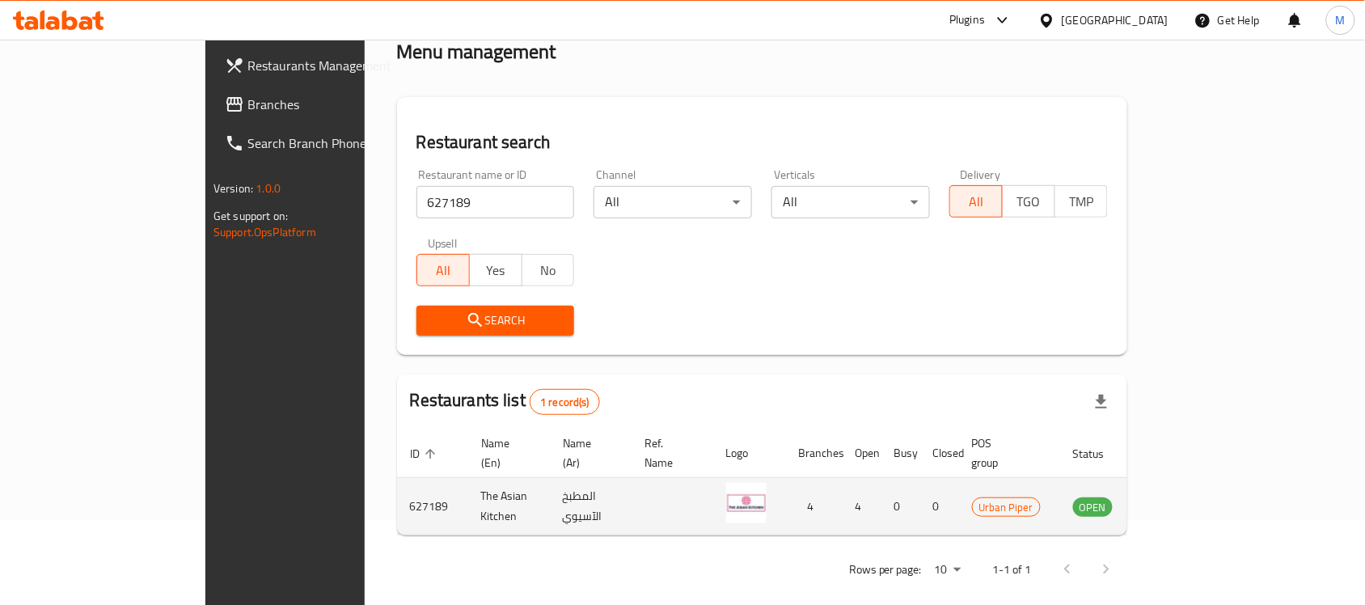
click at [1040, 498] on span "Urban Piper" at bounding box center [1006, 507] width 67 height 19
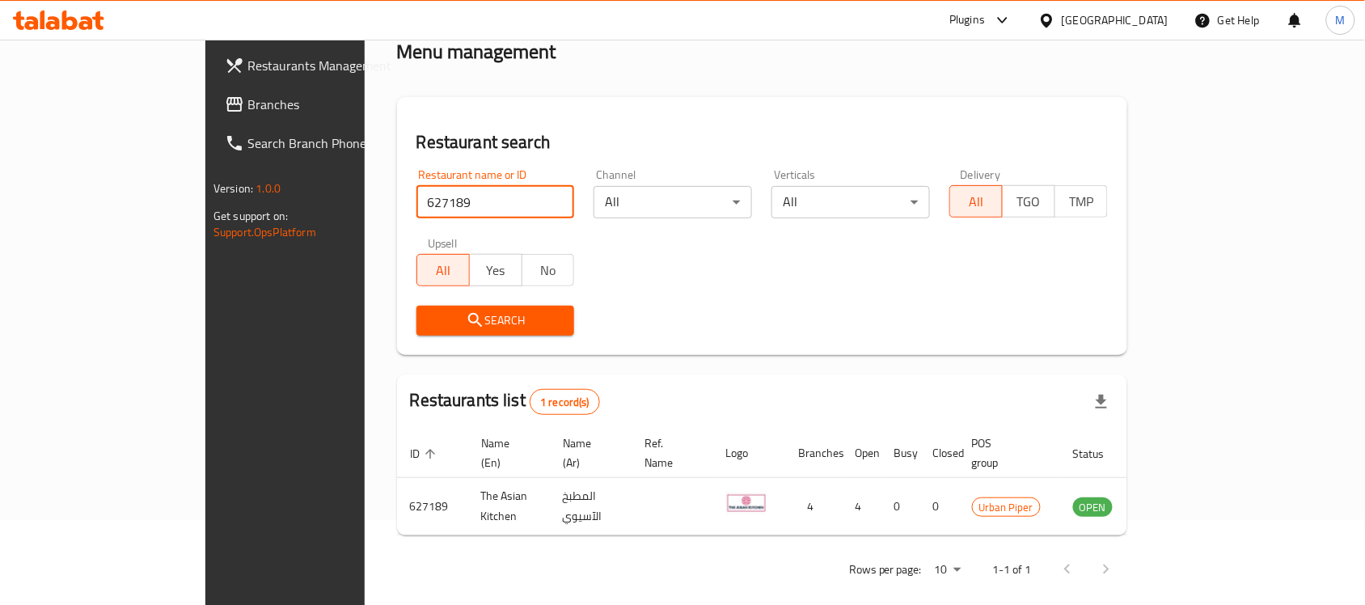
click at [416, 204] on input "627189" at bounding box center [495, 202] width 158 height 32
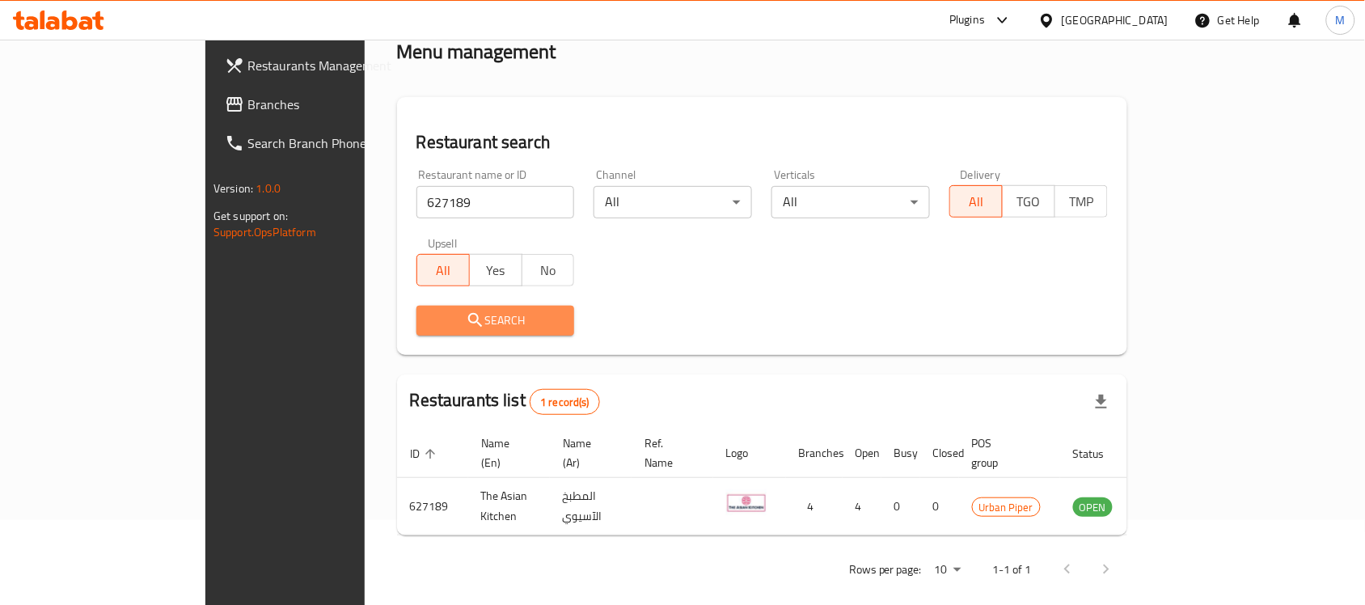
click at [445, 333] on button "Search" at bounding box center [495, 321] width 158 height 30
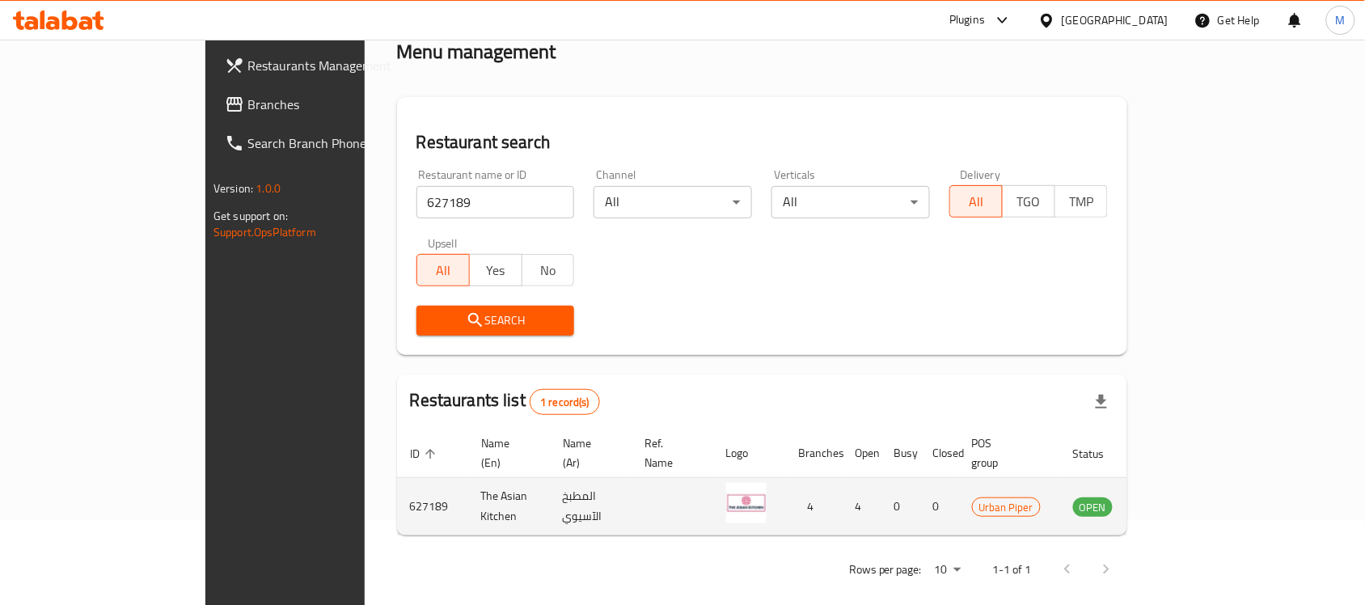
click at [1177, 496] on icon "enhanced table" at bounding box center [1167, 505] width 19 height 19
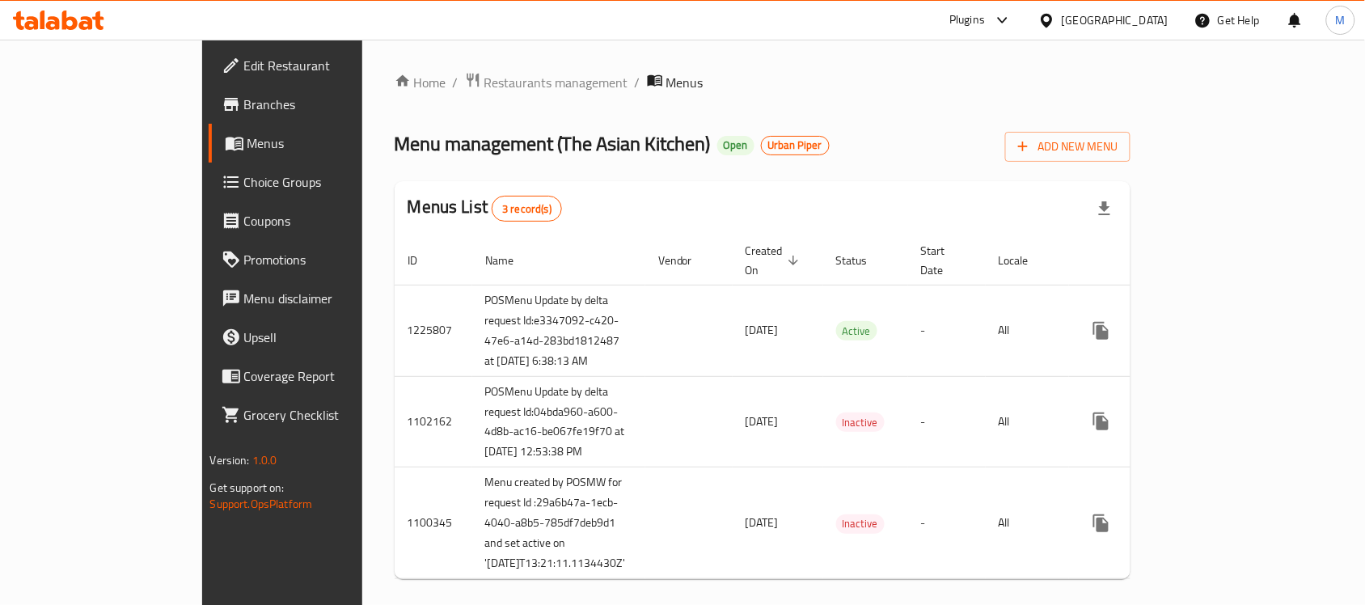
click at [244, 103] on span "Branches" at bounding box center [330, 104] width 173 height 19
